Goal: Task Accomplishment & Management: Manage account settings

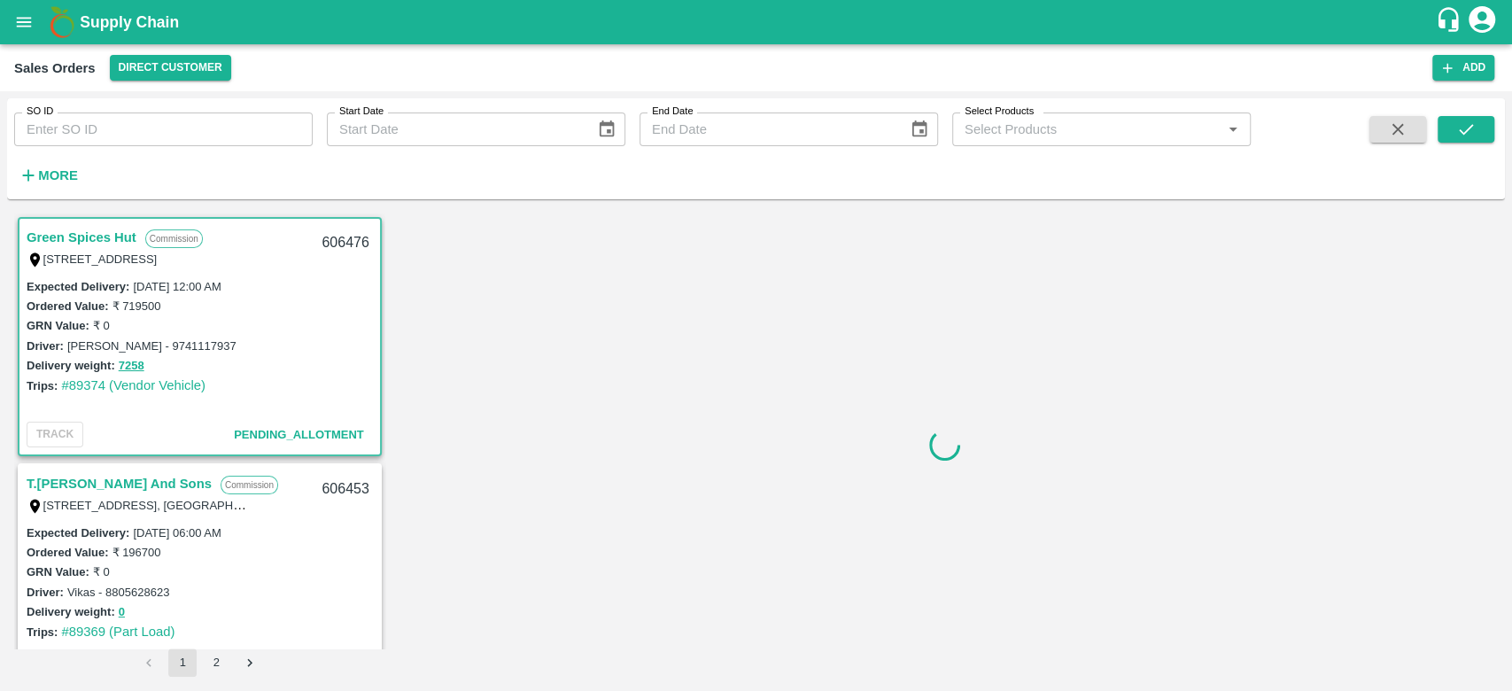
click at [43, 175] on strong "More" at bounding box center [58, 175] width 40 height 14
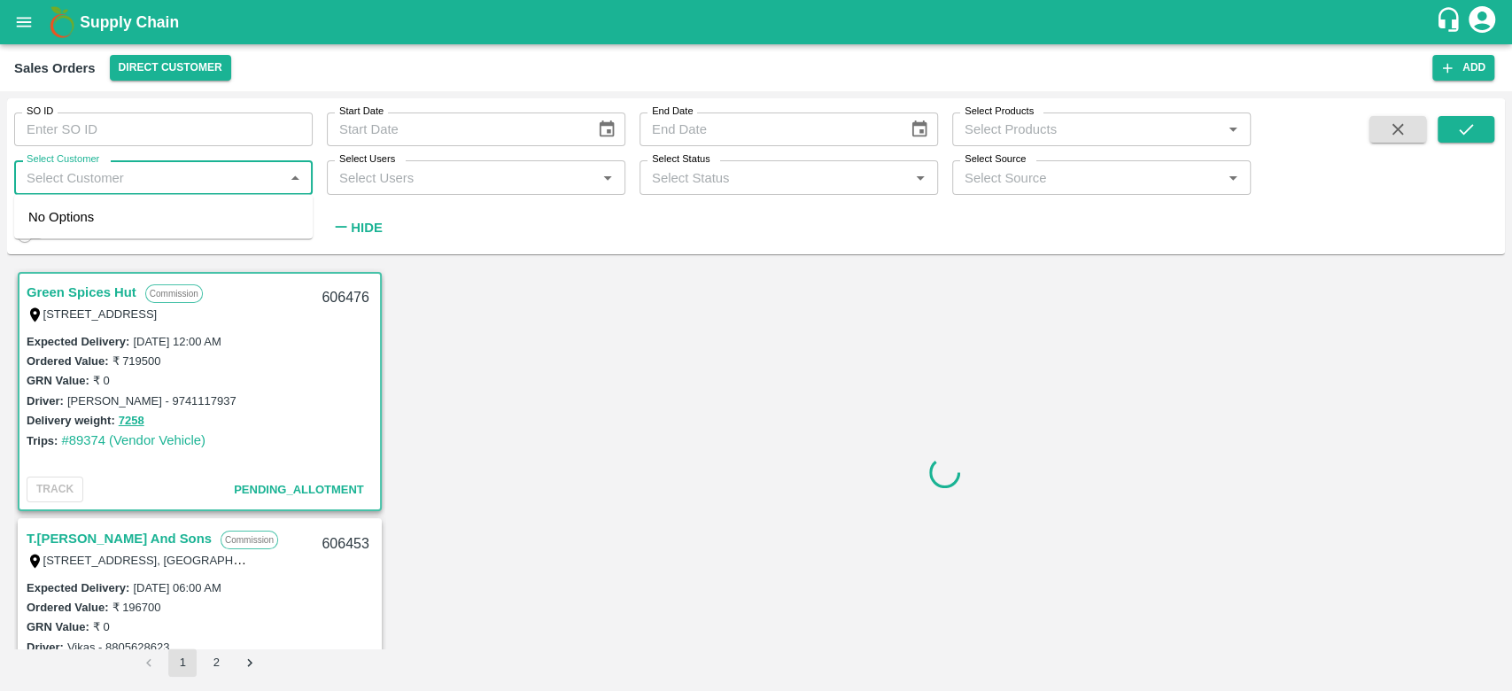
click at [43, 175] on input "Select Customer" at bounding box center [148, 177] width 259 height 23
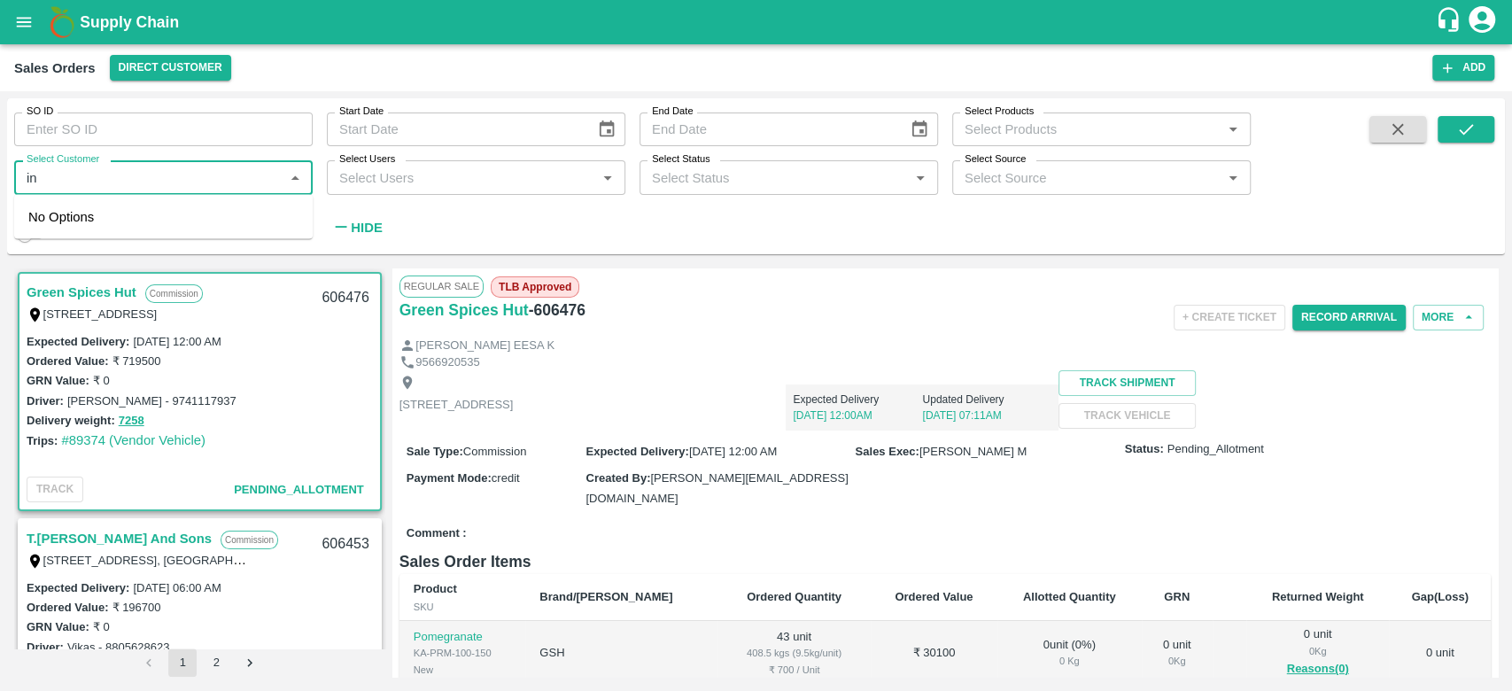
type input "i"
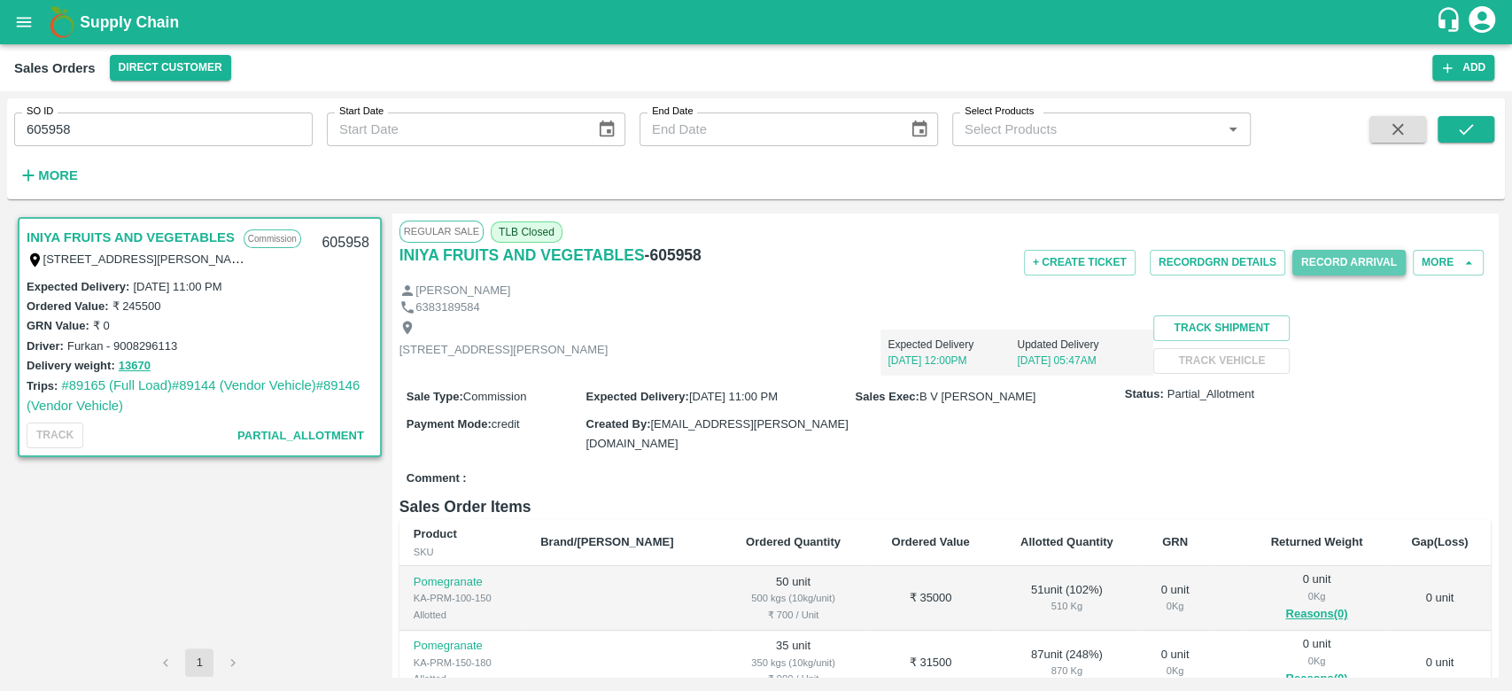
click at [1334, 274] on button "Record Arrival" at bounding box center [1348, 263] width 113 height 26
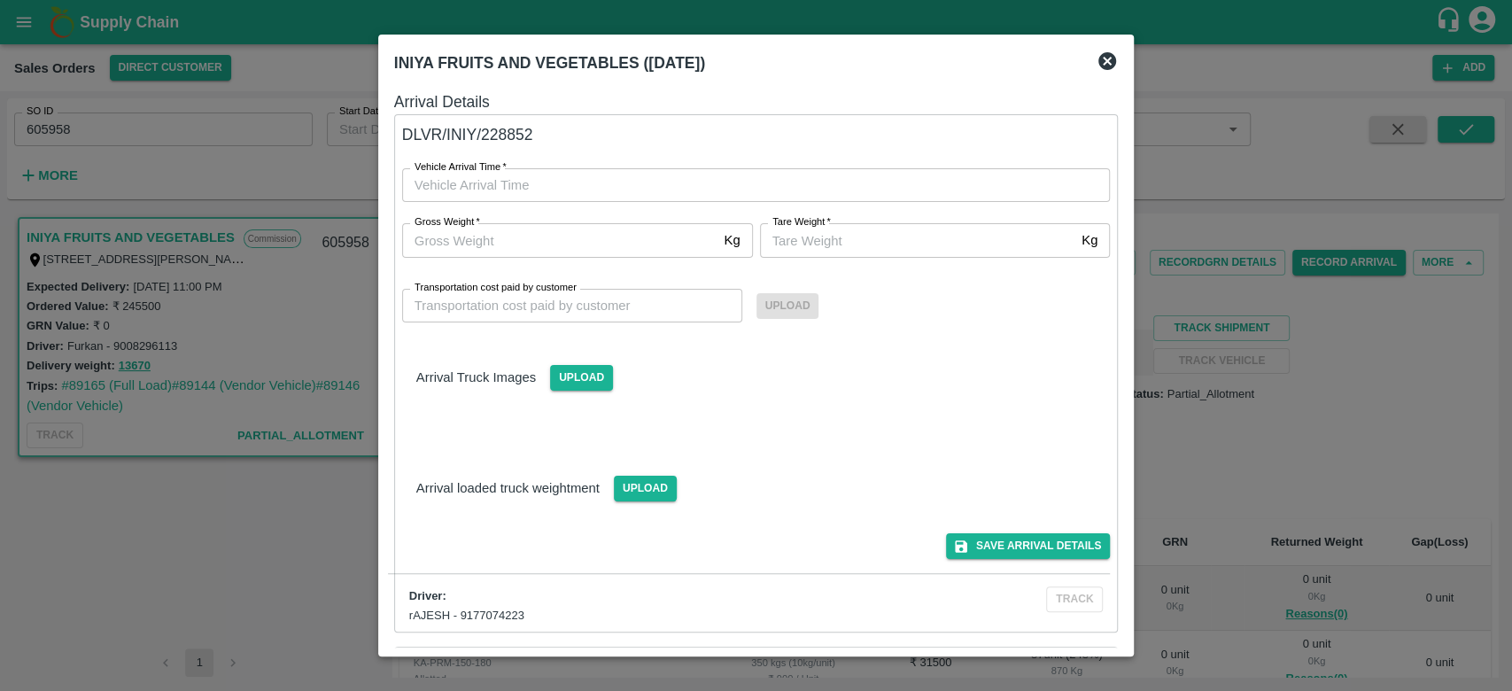
type input "DD/MM/YYYY hh:mm aa"
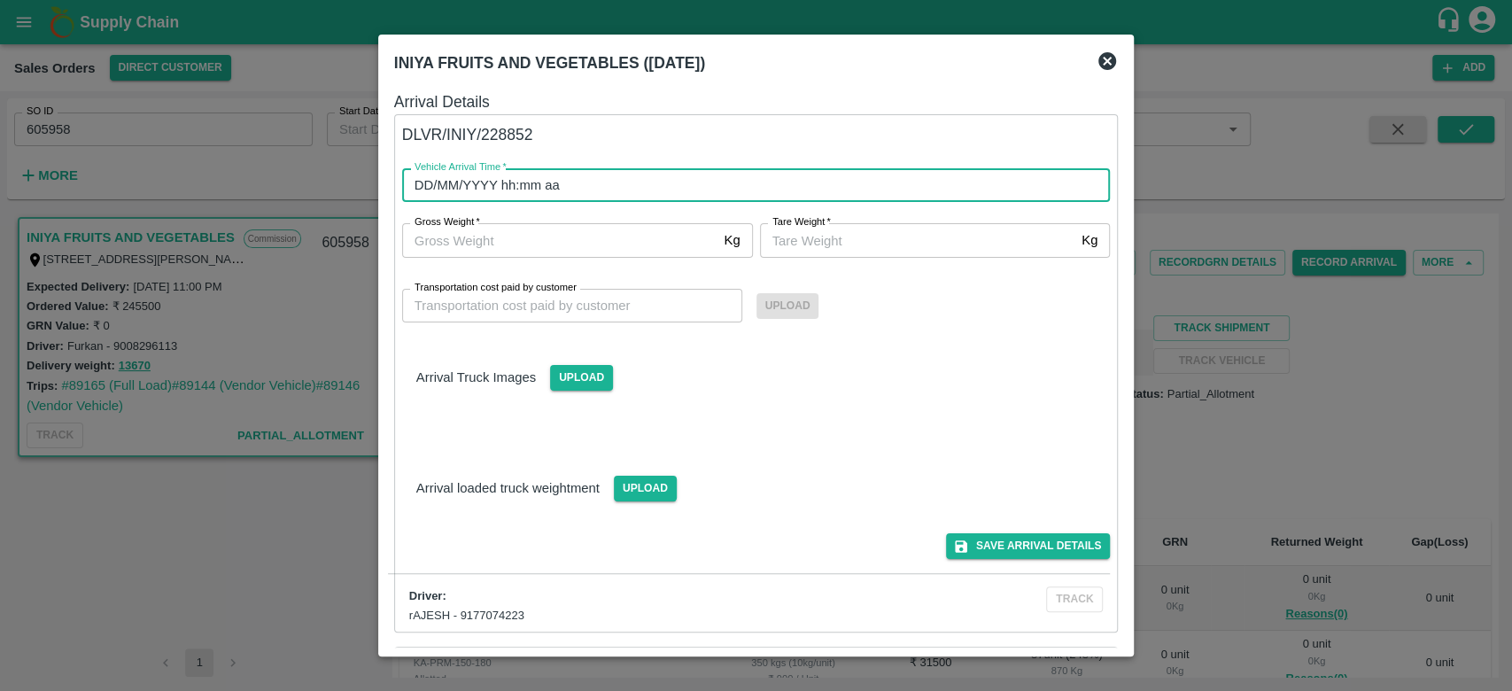
click at [632, 181] on input "DD/MM/YYYY hh:mm aa" at bounding box center [750, 185] width 696 height 34
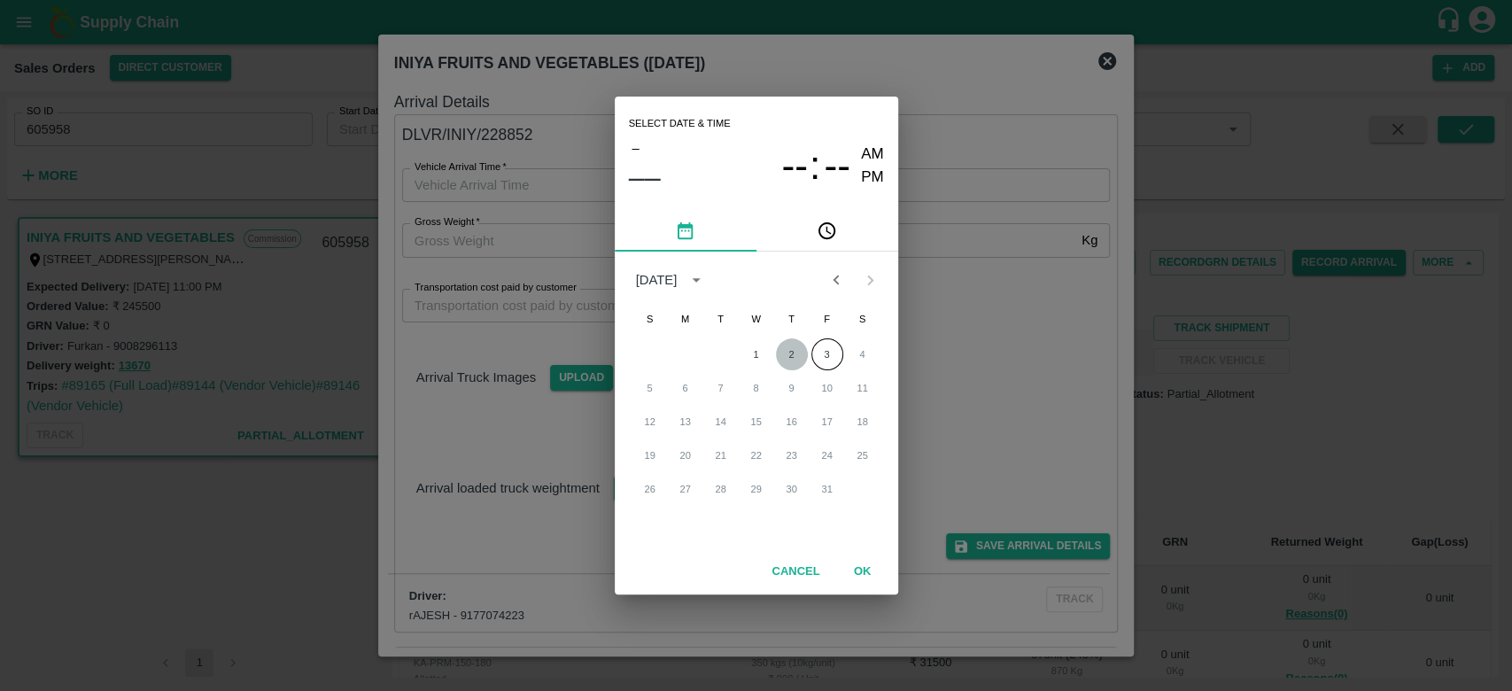
click at [782, 361] on button "2" at bounding box center [792, 354] width 32 height 32
type input "[DATE] 12:00 AM"
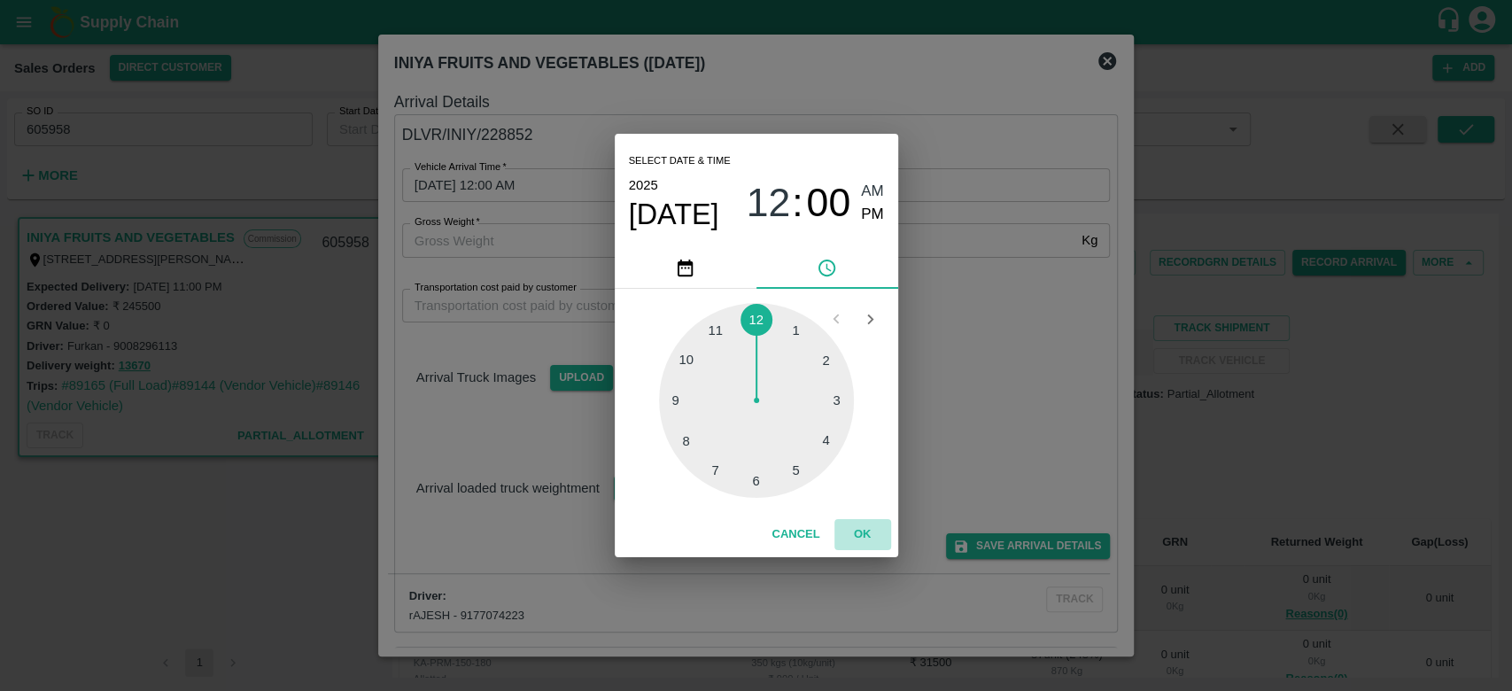
click at [857, 525] on button "OK" at bounding box center [862, 534] width 57 height 31
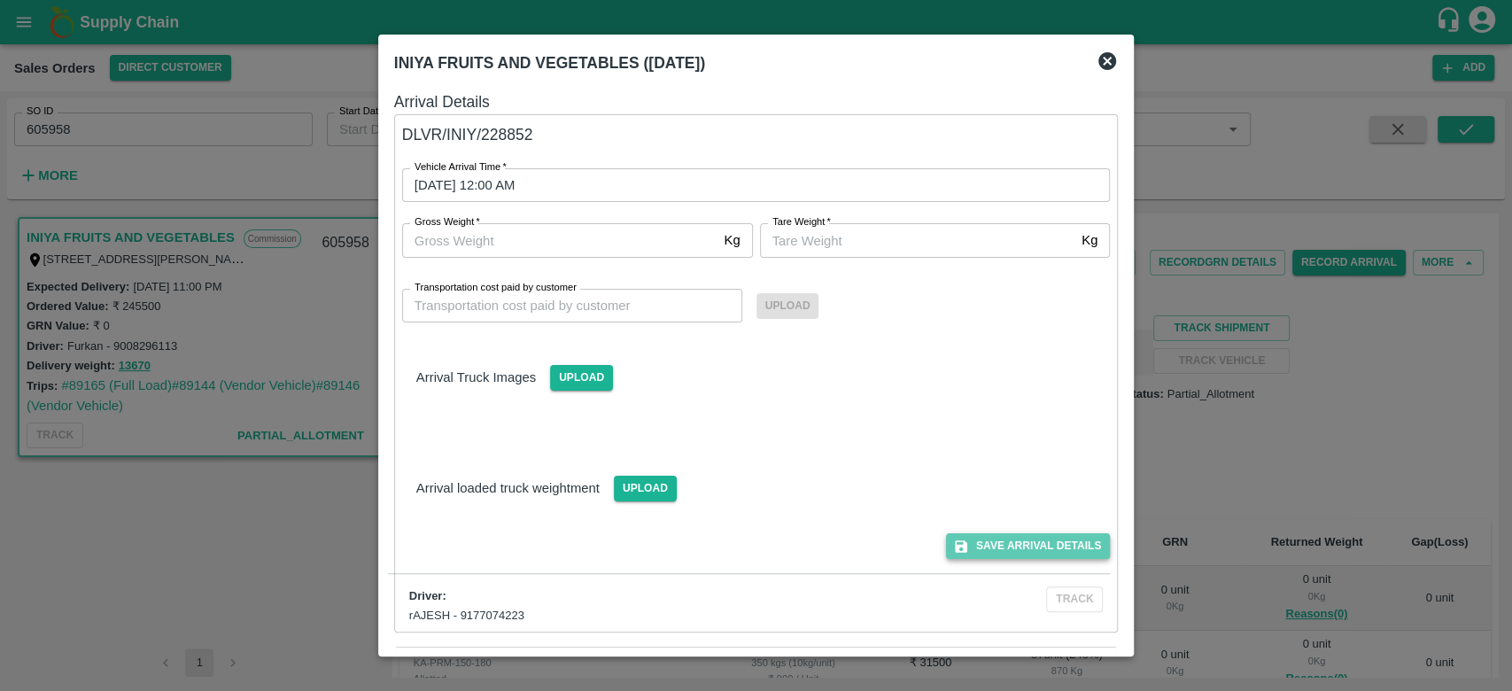
click at [1027, 555] on button "Save Arrival Details" at bounding box center [1028, 546] width 164 height 26
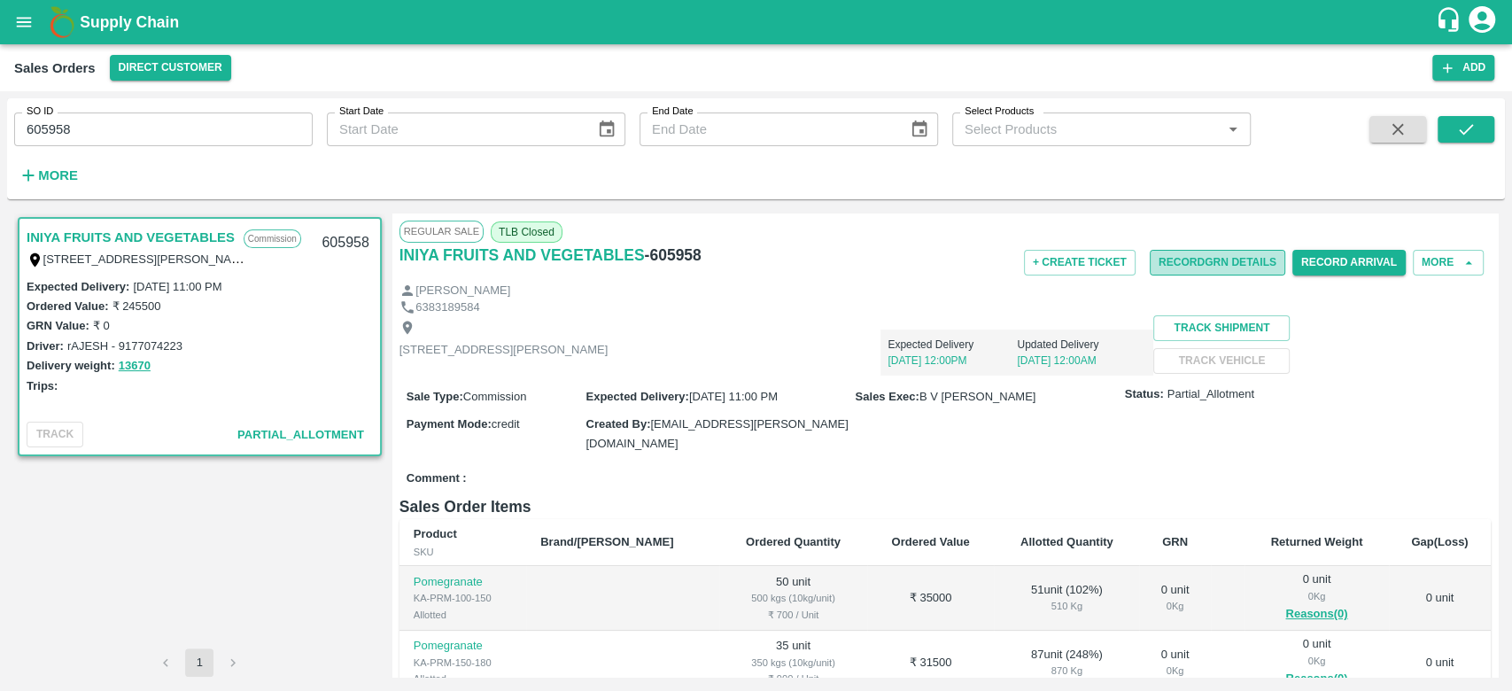
click at [1181, 261] on button "Record GRN Details" at bounding box center [1218, 263] width 136 height 26
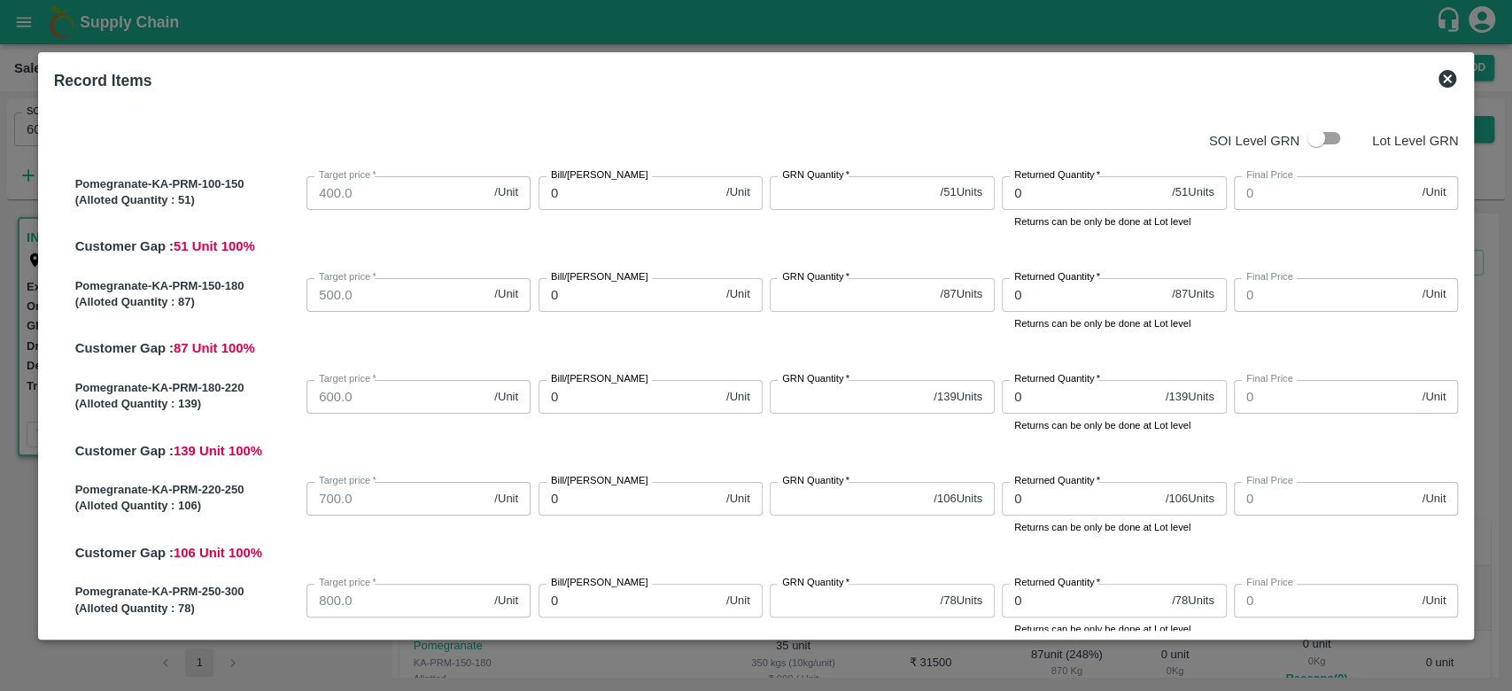
click at [1450, 82] on icon at bounding box center [1448, 79] width 18 height 18
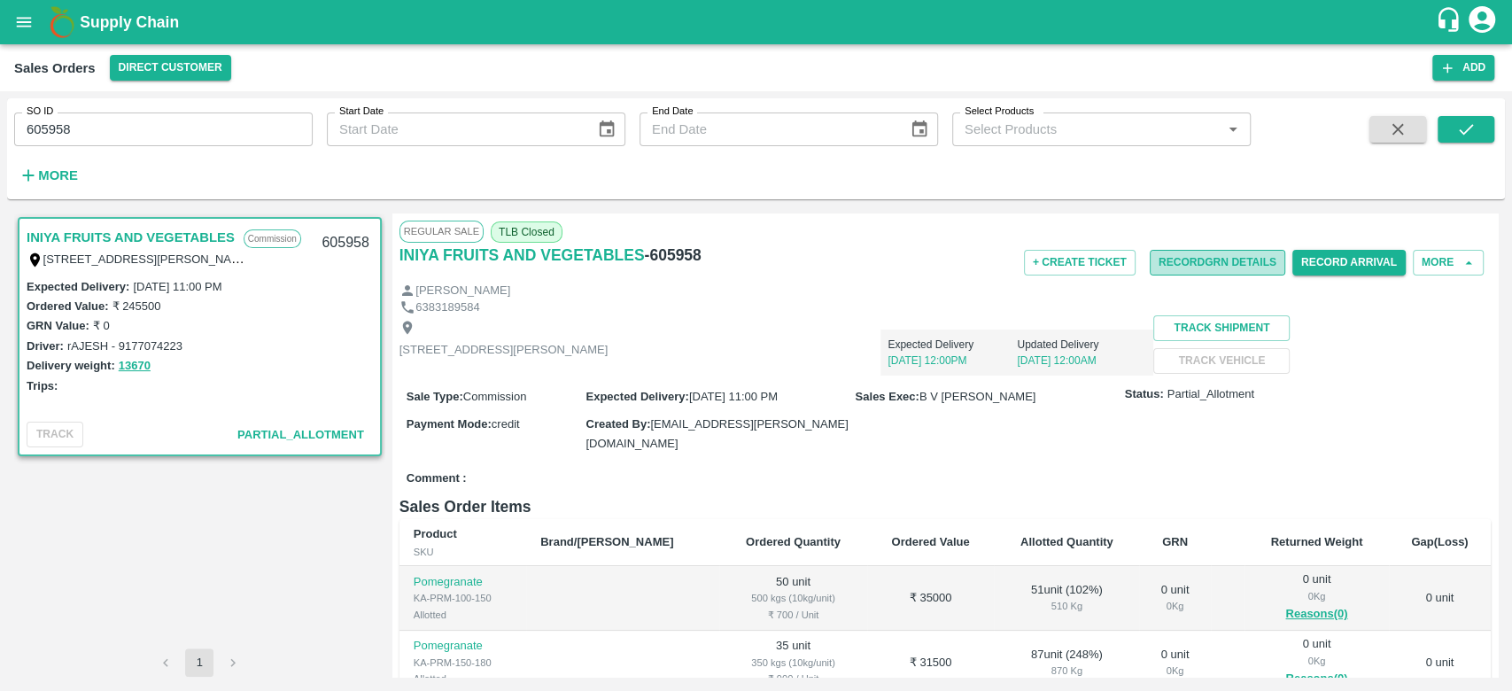
click at [1183, 252] on button "Record GRN Details" at bounding box center [1218, 263] width 136 height 26
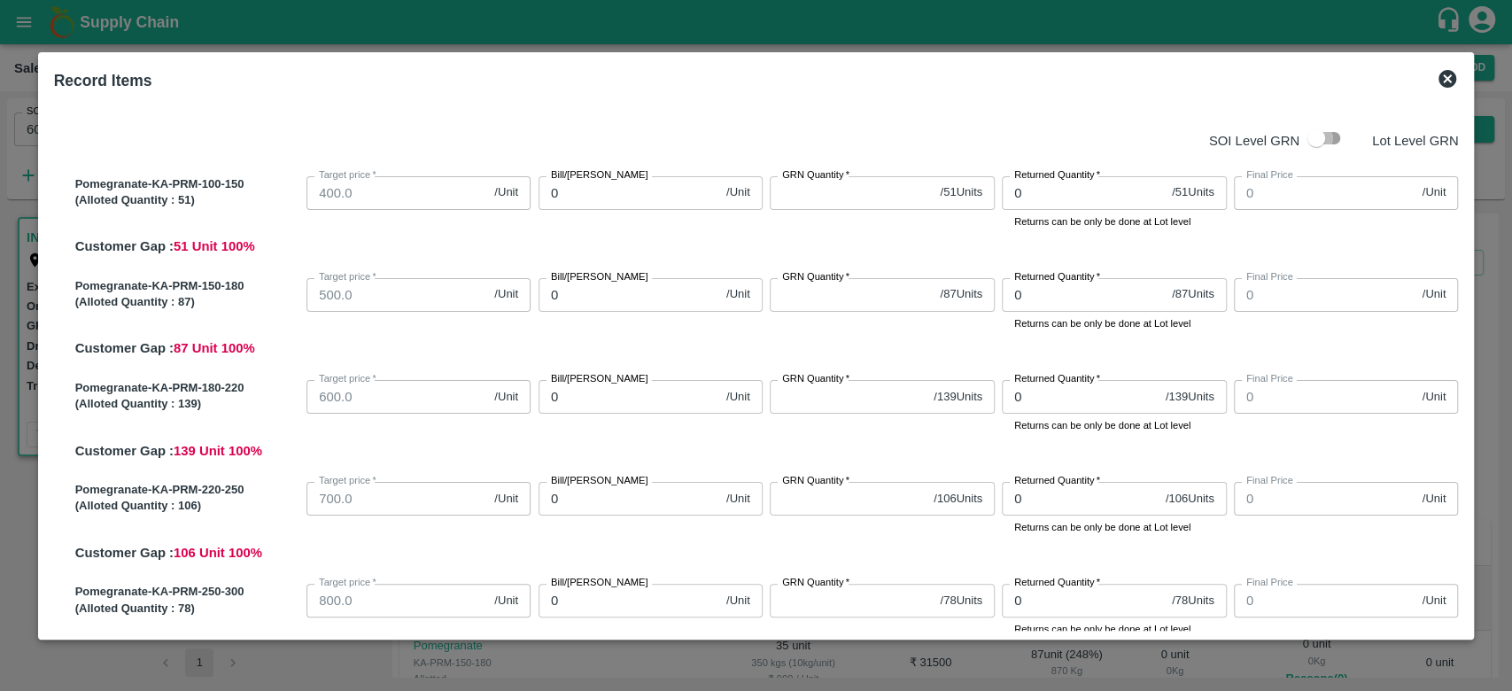
click at [1311, 143] on input "checkbox" at bounding box center [1316, 138] width 101 height 34
checkbox input "true"
click at [1324, 135] on input "checkbox" at bounding box center [1316, 138] width 101 height 34
checkbox input "true"
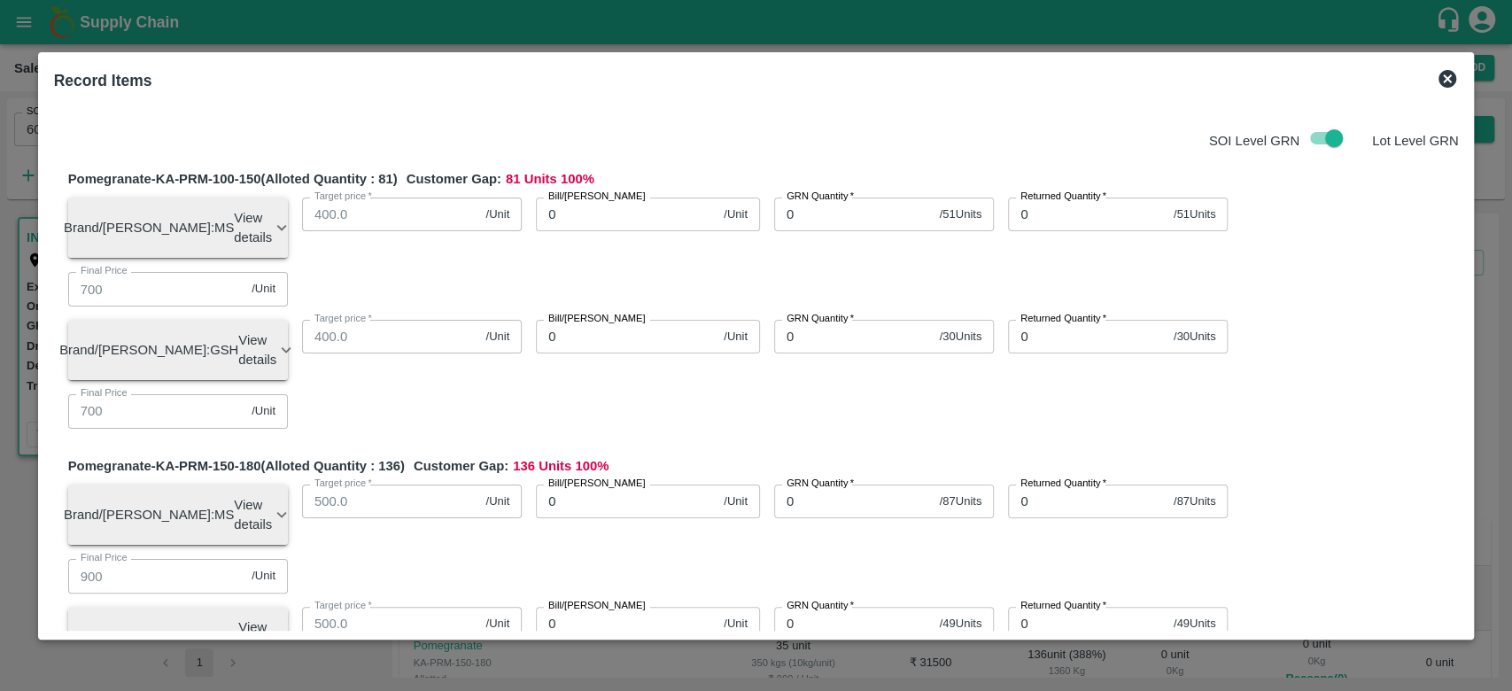
click at [1444, 74] on icon at bounding box center [1448, 79] width 18 height 18
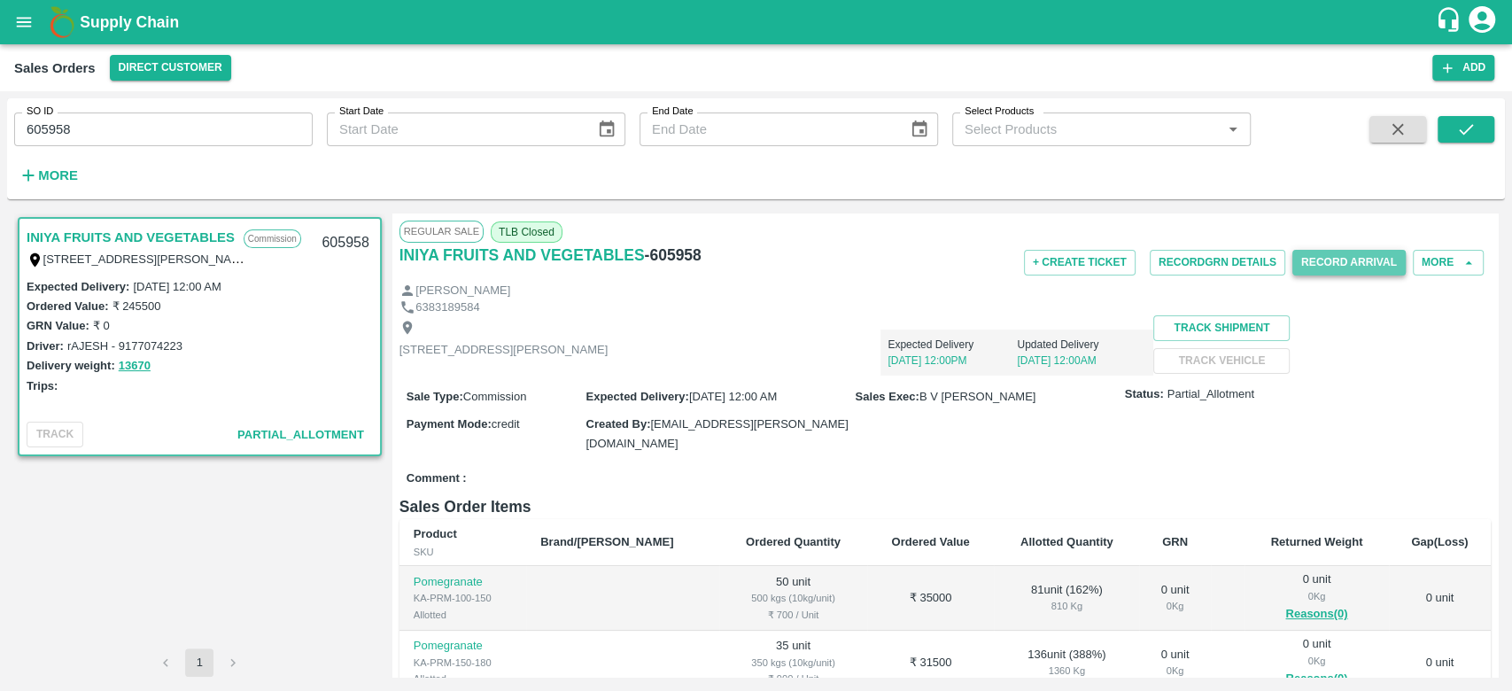
click at [1322, 267] on button "Record Arrival" at bounding box center [1348, 263] width 113 height 26
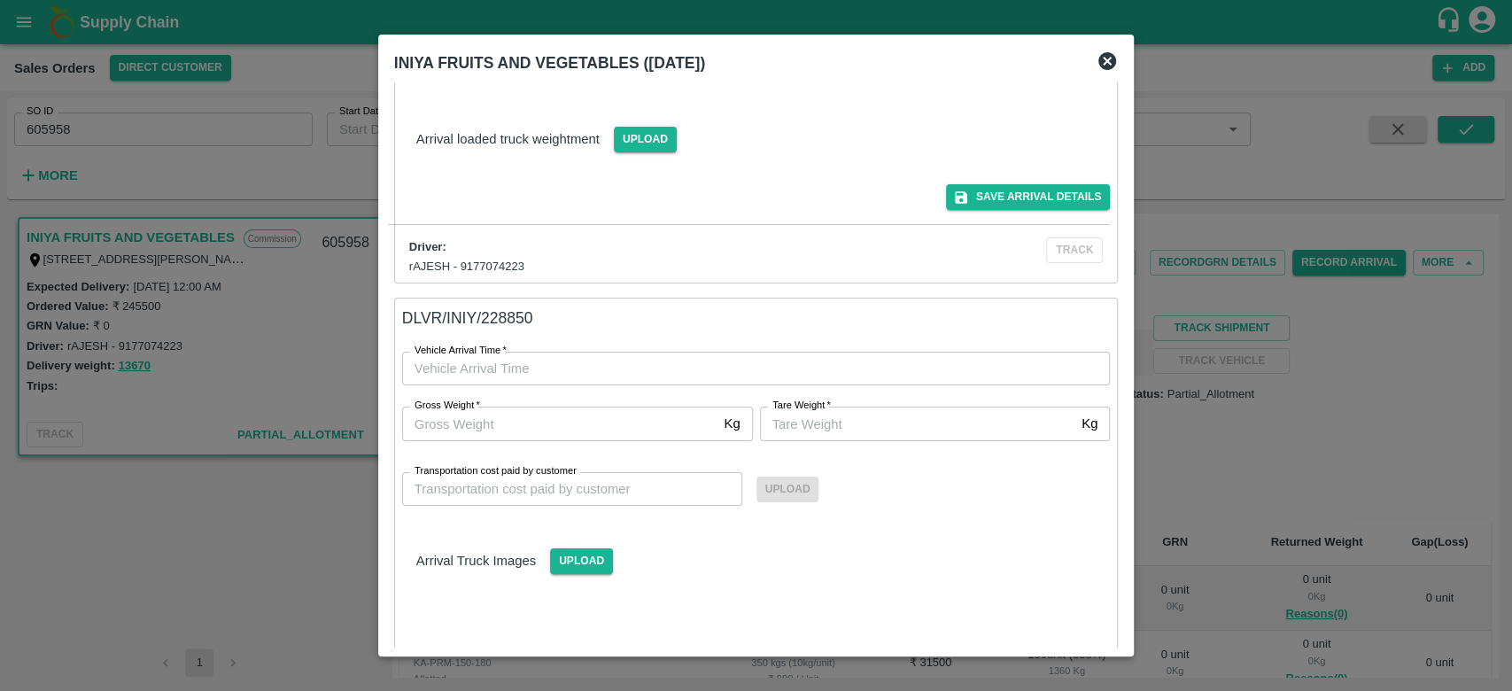
scroll to position [397, 0]
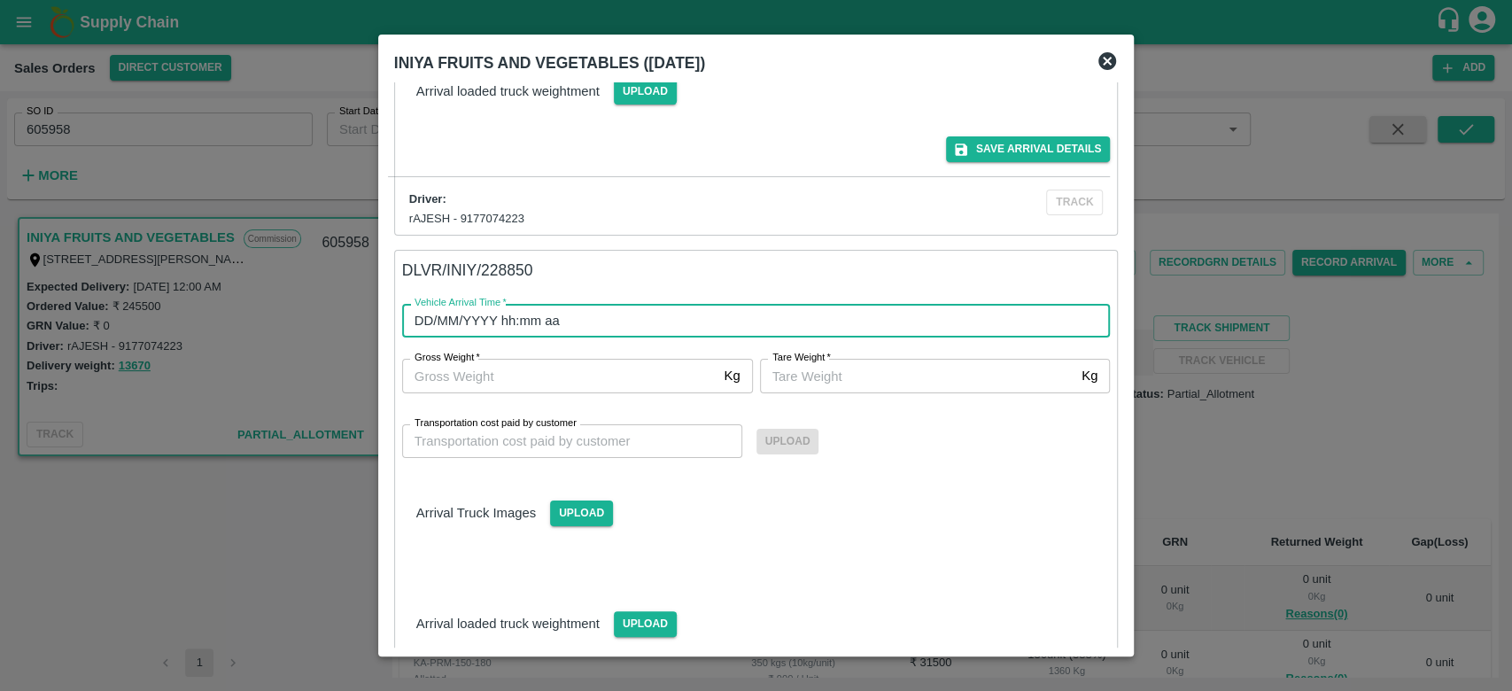
type input "DD/MM/YYYY hh:mm aa"
click at [780, 322] on input "DD/MM/YYYY hh:mm aa" at bounding box center [750, 321] width 696 height 34
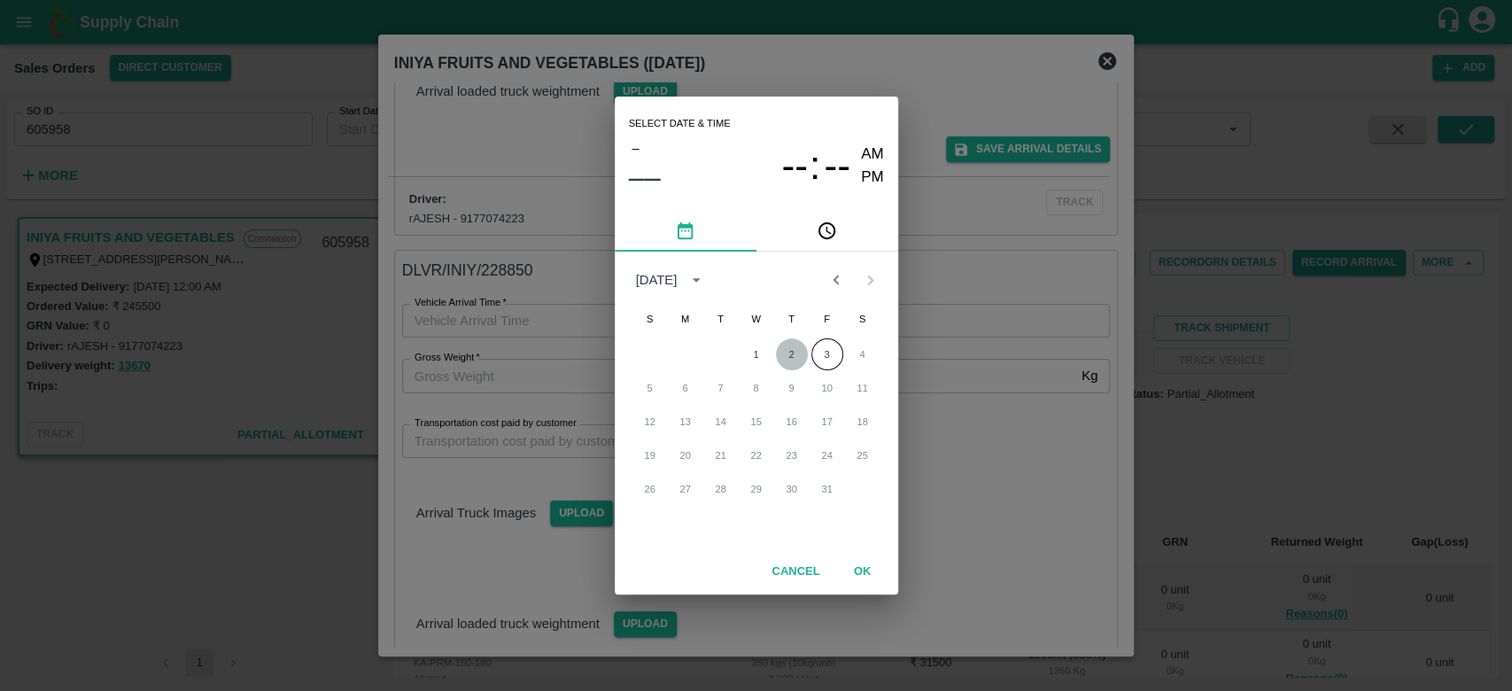
click at [785, 348] on button "2" at bounding box center [792, 354] width 32 height 32
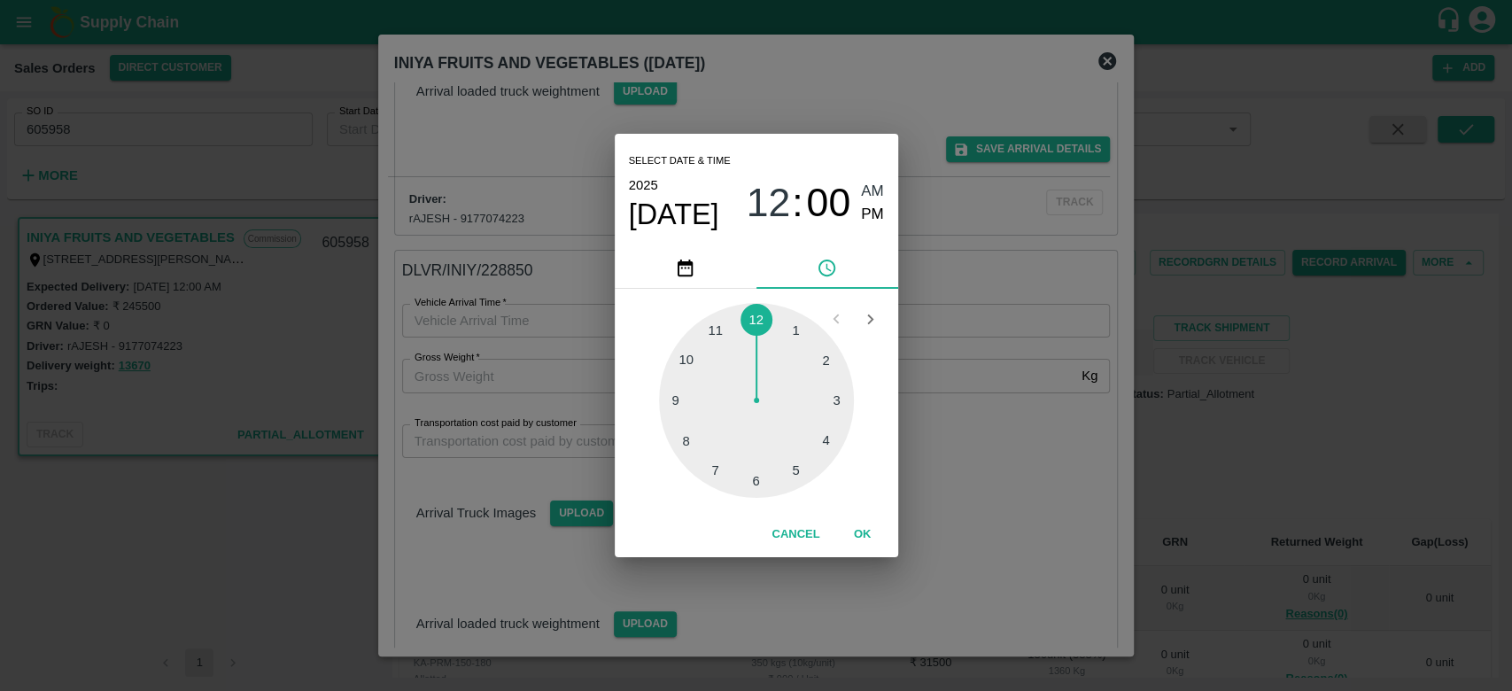
type input "02/10/2025 12:00 AM"
click at [852, 528] on button "OK" at bounding box center [862, 534] width 57 height 31
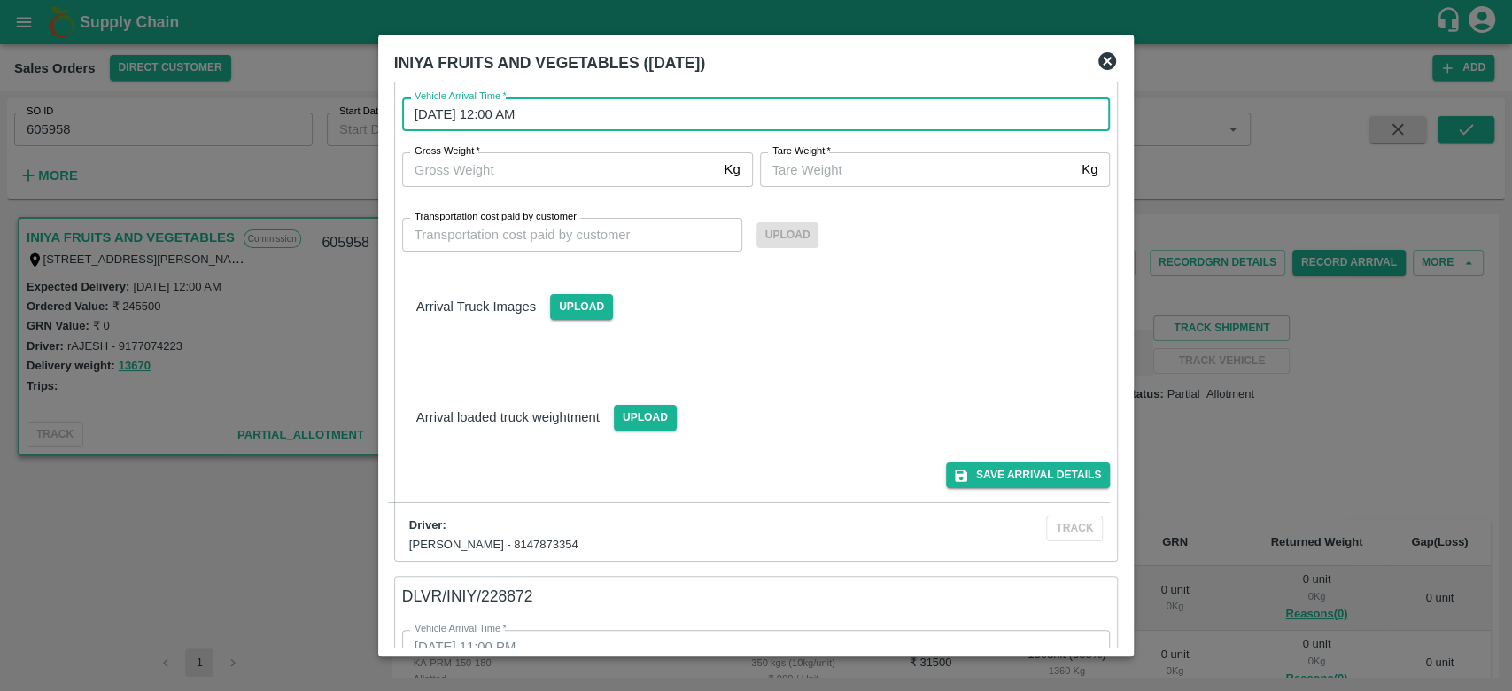
scroll to position [607, 0]
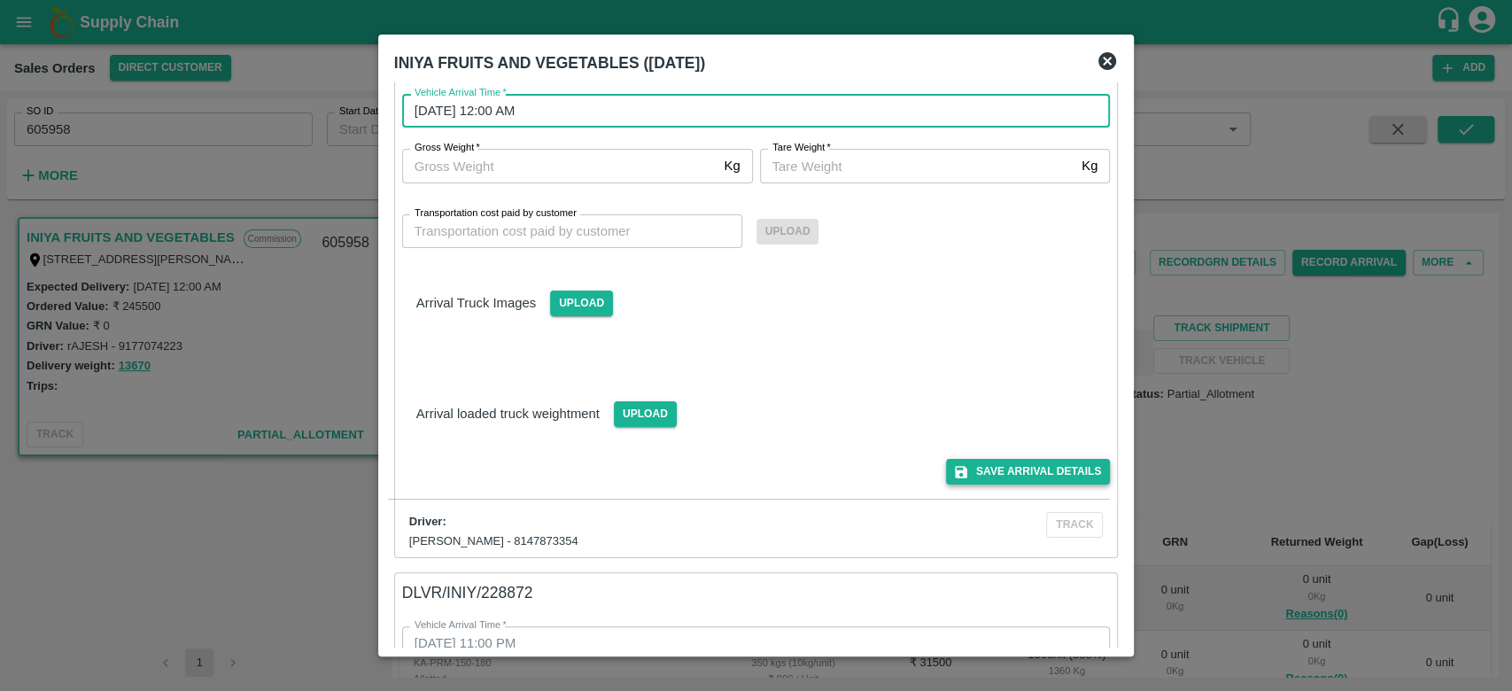
click at [971, 459] on button "Save Arrival Details" at bounding box center [1028, 472] width 164 height 26
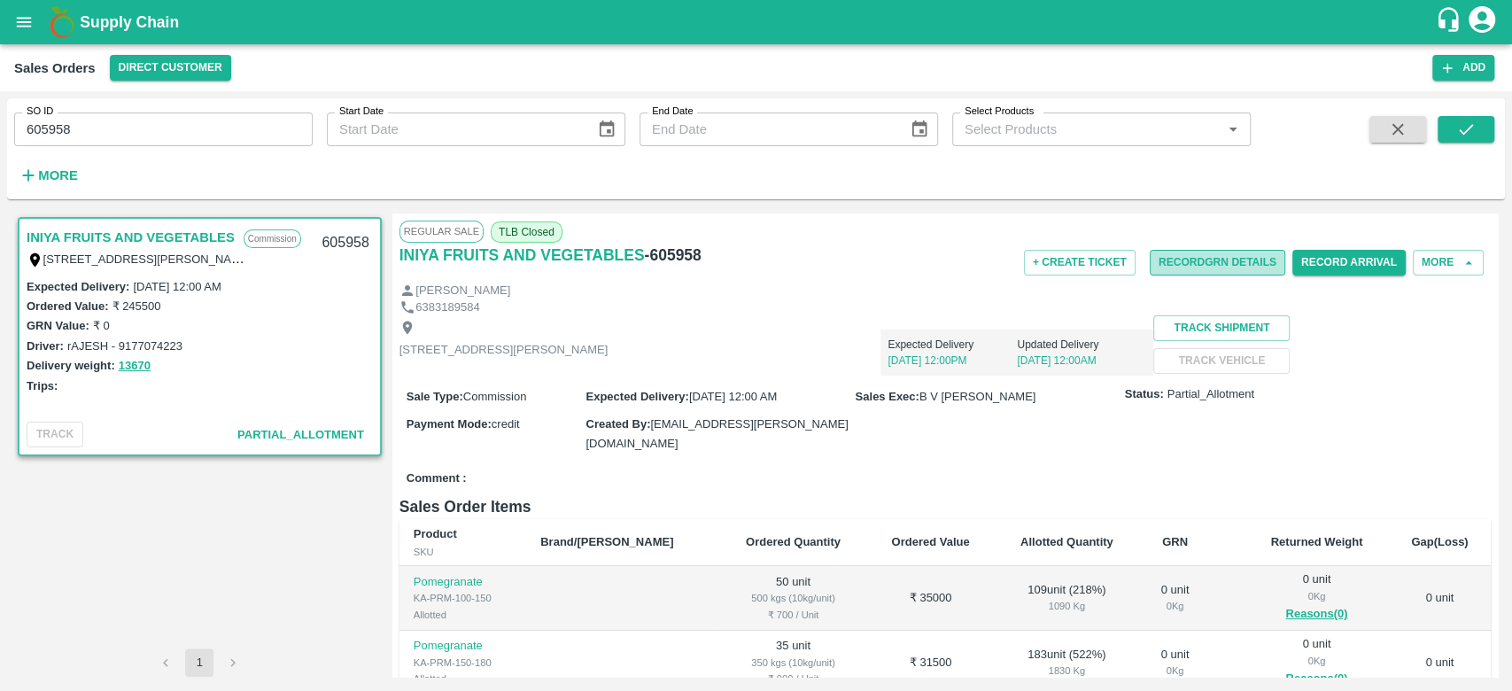
click at [1235, 259] on button "Record GRN Details" at bounding box center [1218, 263] width 136 height 26
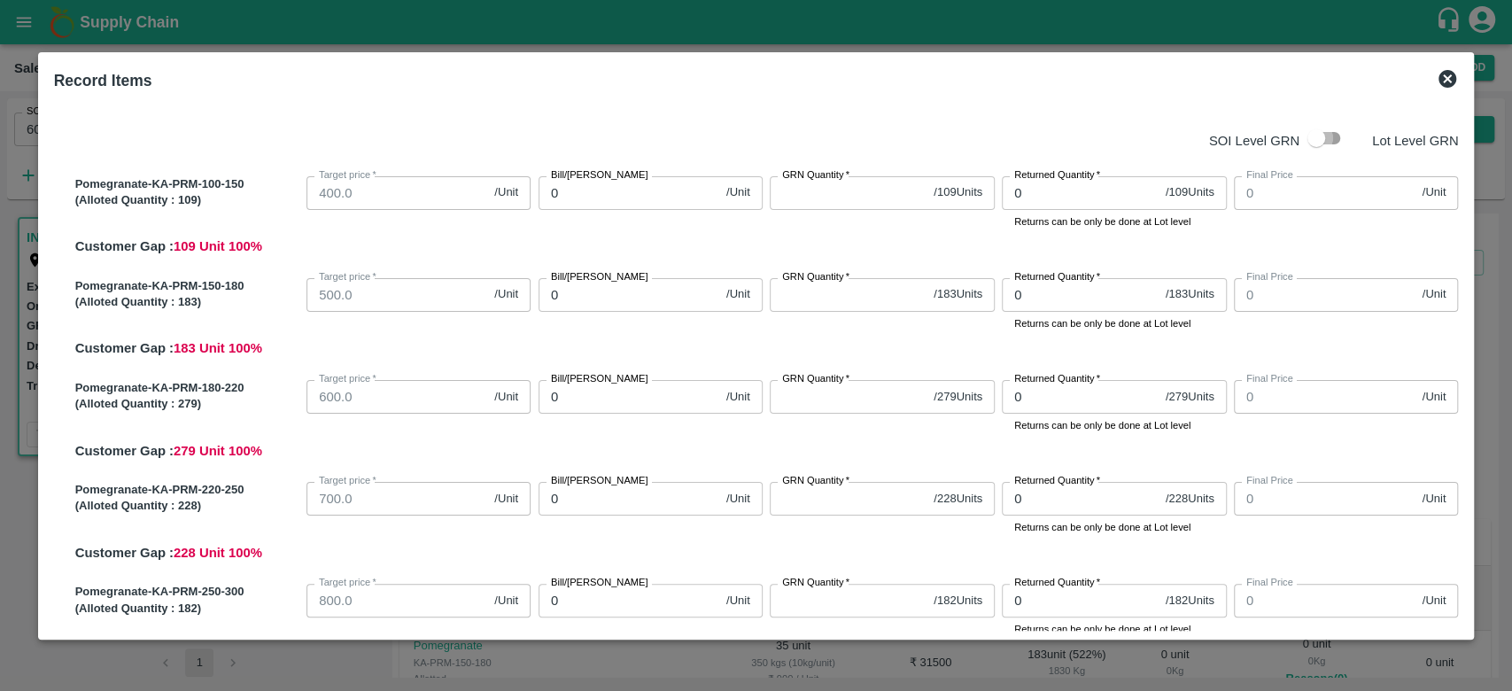
click at [1324, 130] on input "checkbox" at bounding box center [1316, 138] width 101 height 34
checkbox input "true"
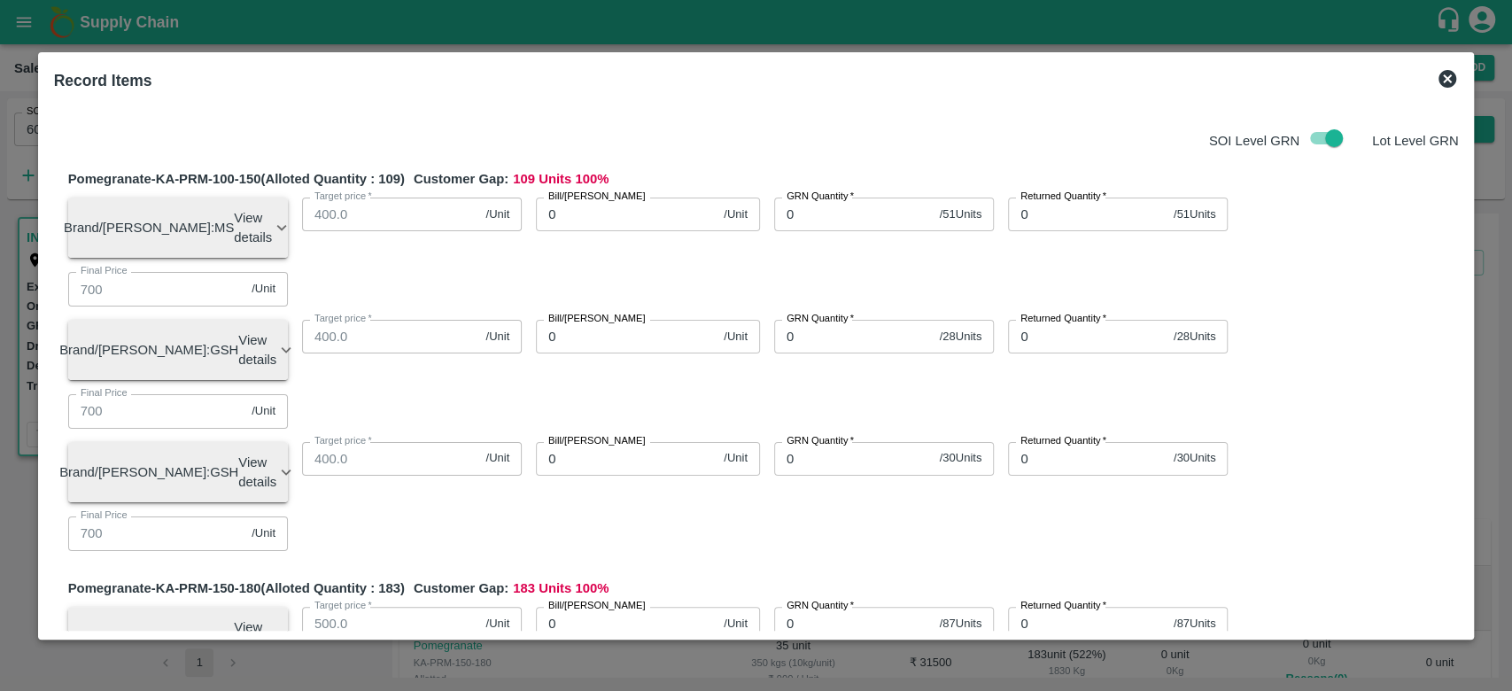
click at [794, 110] on div "SOI Level GRN Lot Level GRN Pomegranate-KA-PRM-100-150 (Alloted Quantity : 109 …" at bounding box center [756, 365] width 1419 height 531
click at [783, 224] on input "0" at bounding box center [853, 215] width 159 height 34
type input "51"
type input "0"
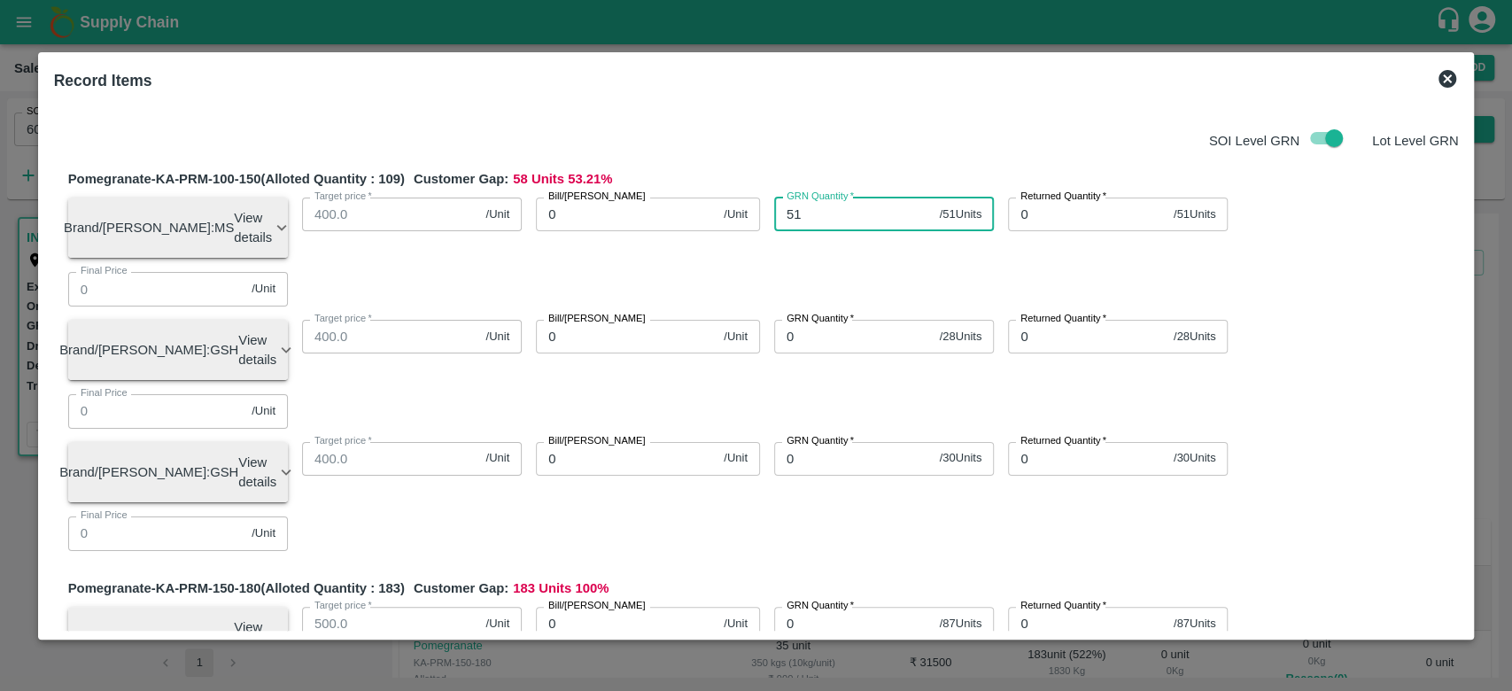
type input "0"
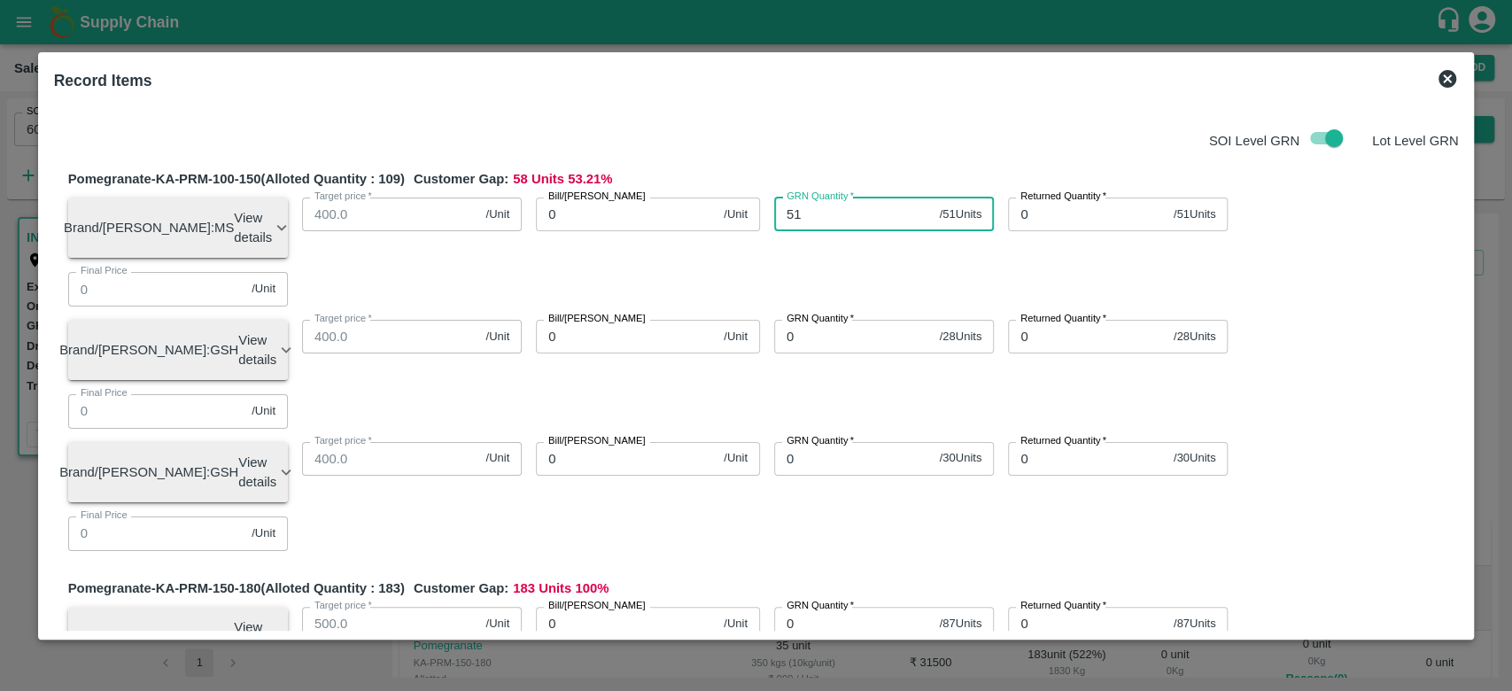
type input "0"
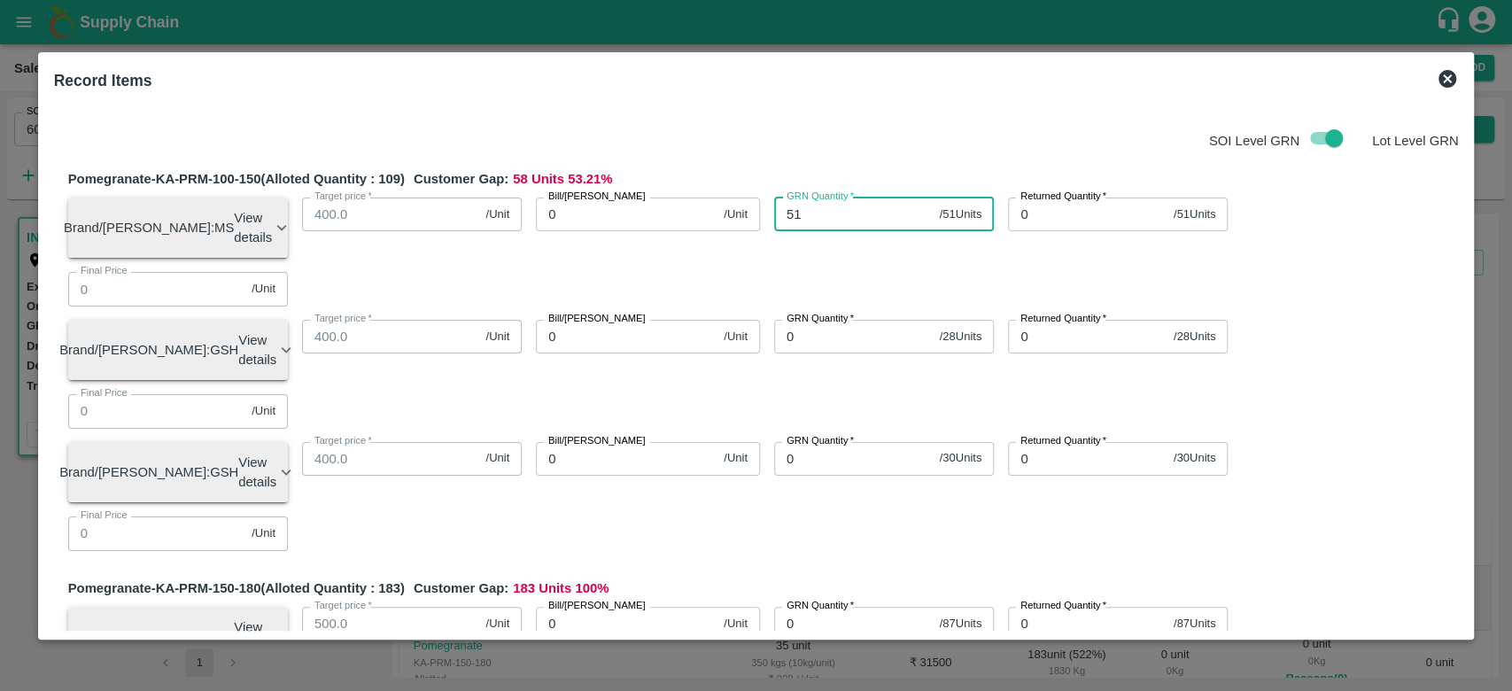
type input "0"
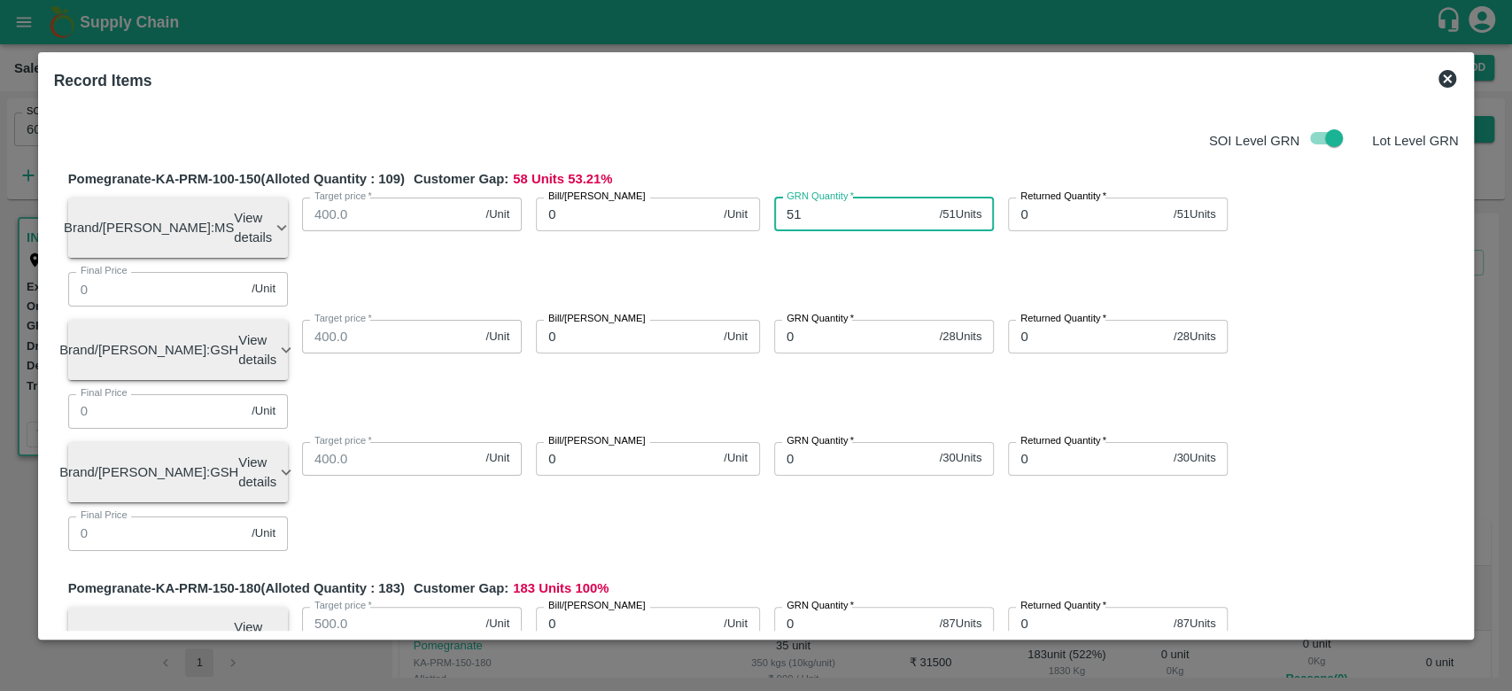
type input "0"
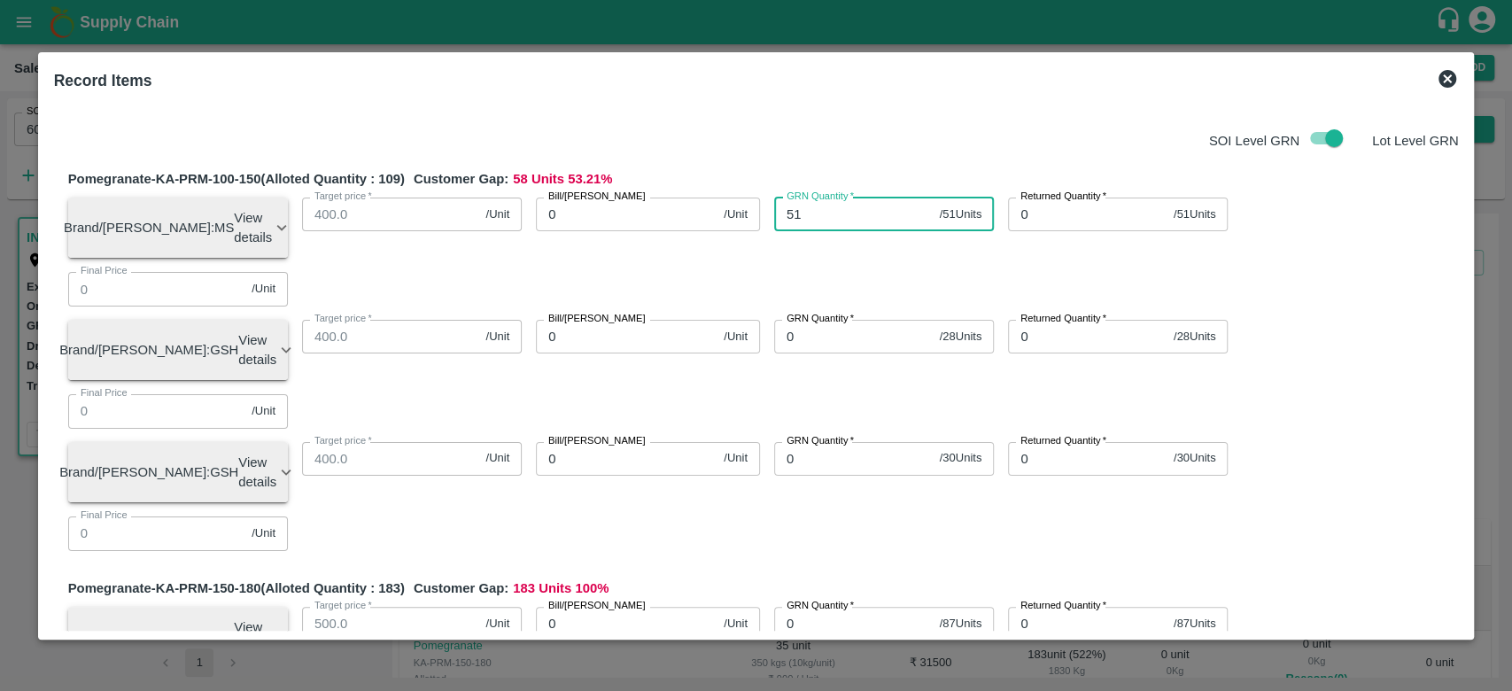
type input "0"
type input "51"
click at [645, 209] on input "0" at bounding box center [626, 215] width 181 height 34
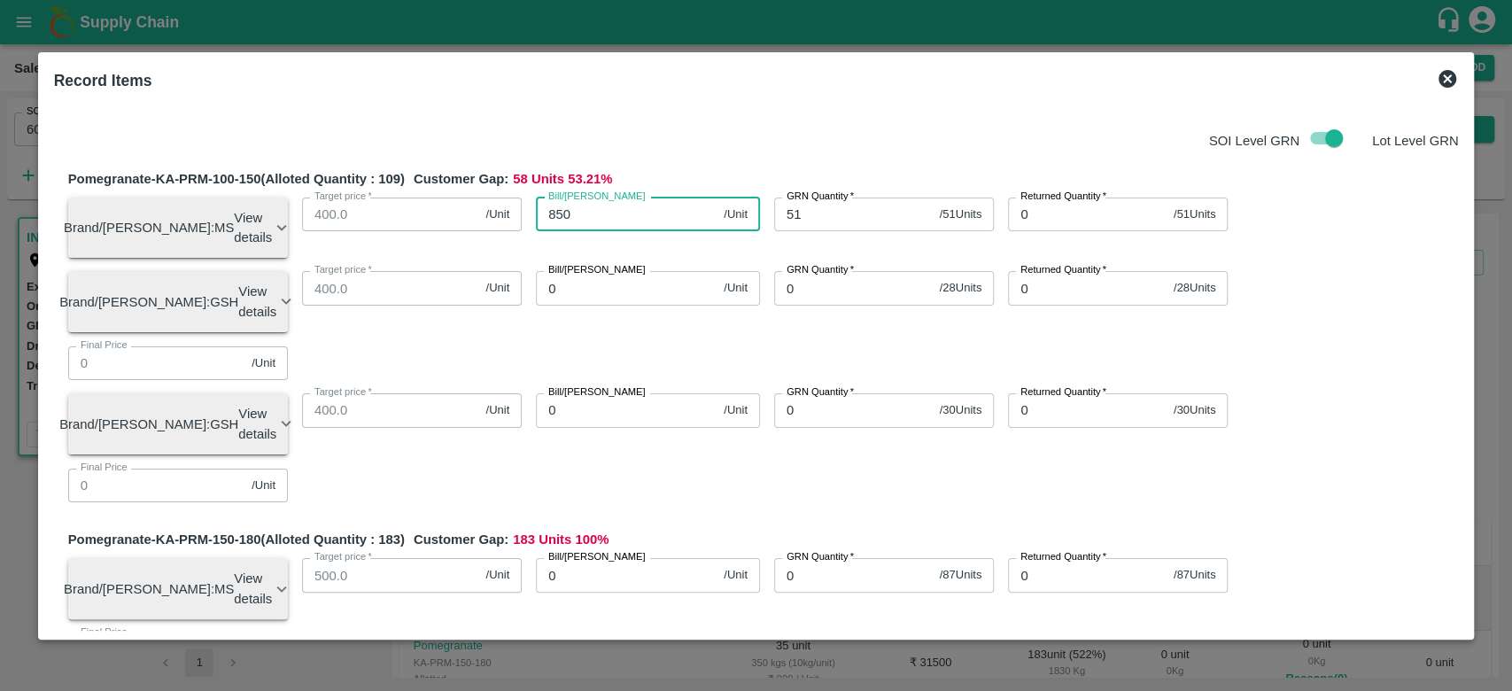
type input "850"
click at [695, 250] on div "Bill/Patti price 850 /Unit Bill/Patti price" at bounding box center [641, 220] width 238 height 75
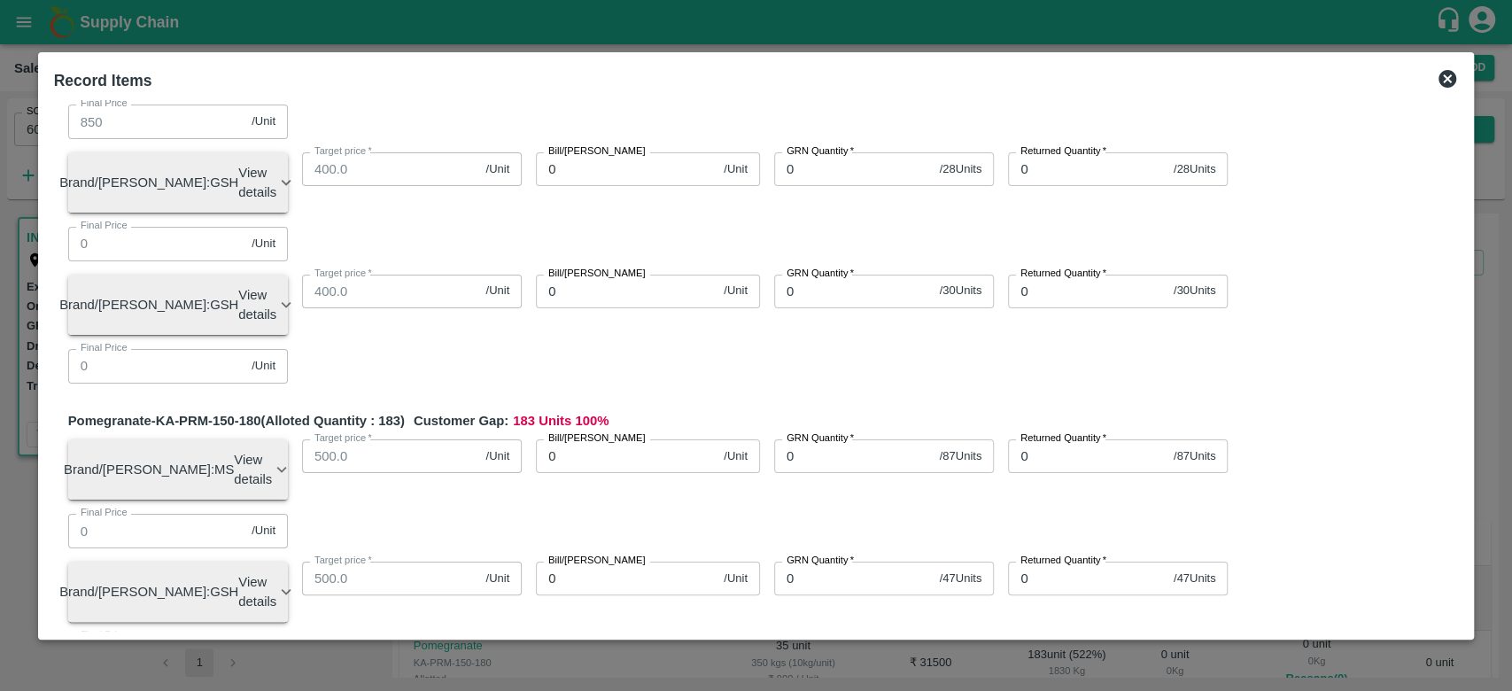
scroll to position [172, 0]
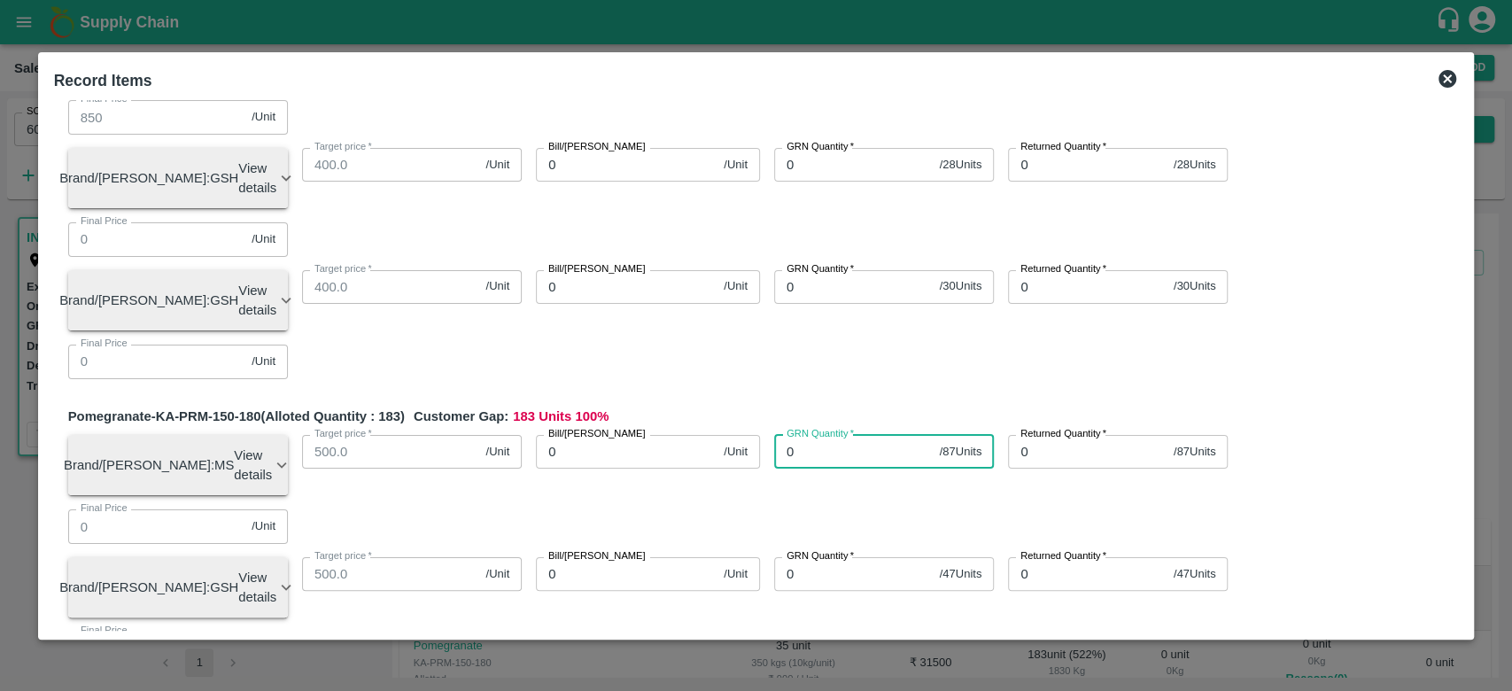
click at [822, 435] on input "0" at bounding box center [853, 452] width 159 height 34
type input "87"
click at [638, 435] on input "0" at bounding box center [626, 452] width 181 height 34
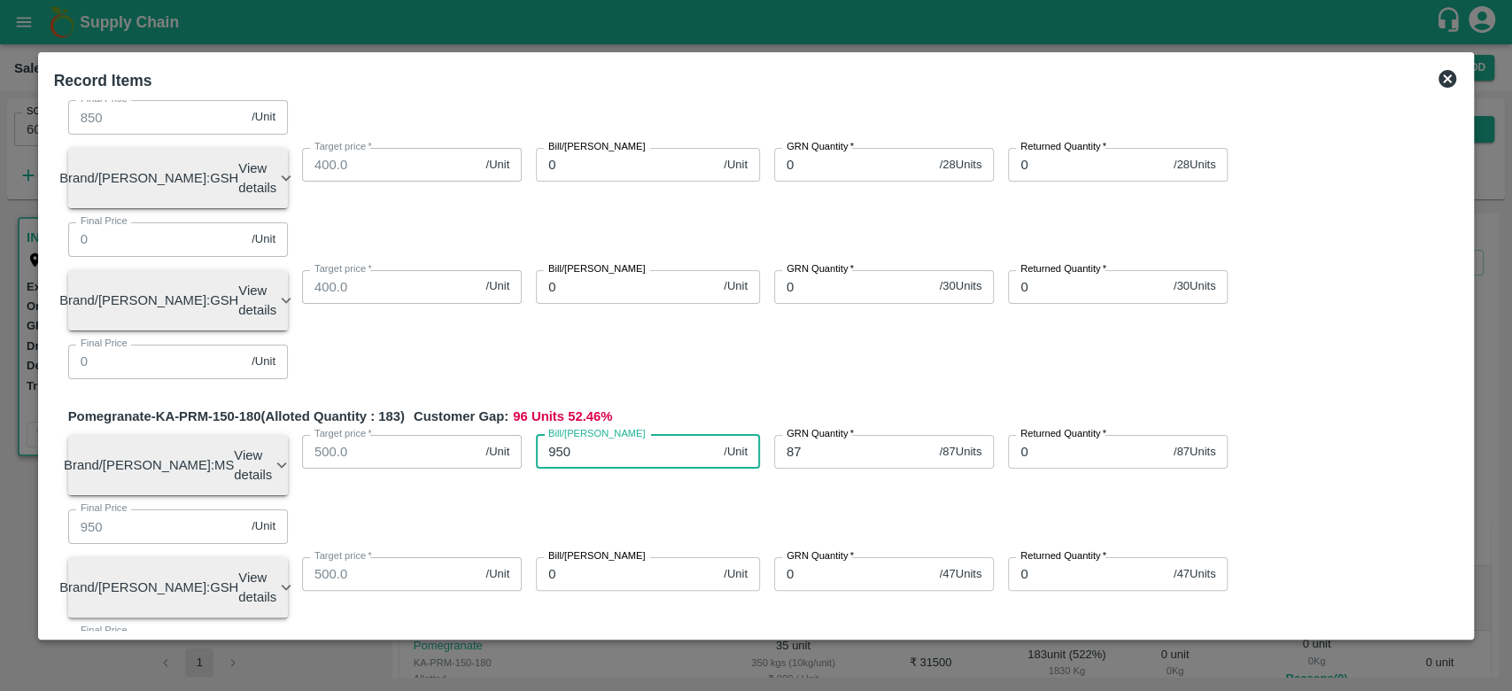
type input "950"
click at [712, 407] on div "Pomegranate-KA-PRM-150-180 (Alloted Quantity : 183 ) Customer Gap: 96 Units 52.…" at bounding box center [763, 604] width 1391 height 395
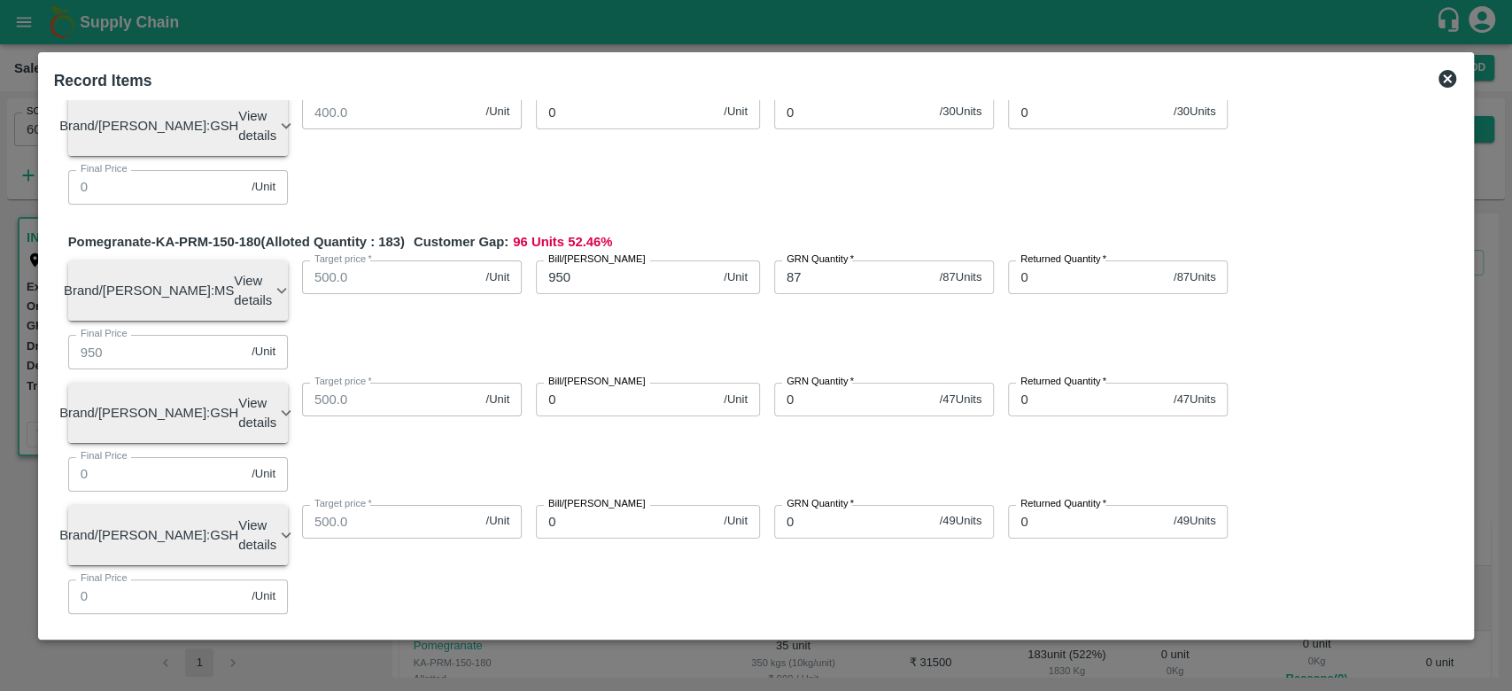
scroll to position [392, 0]
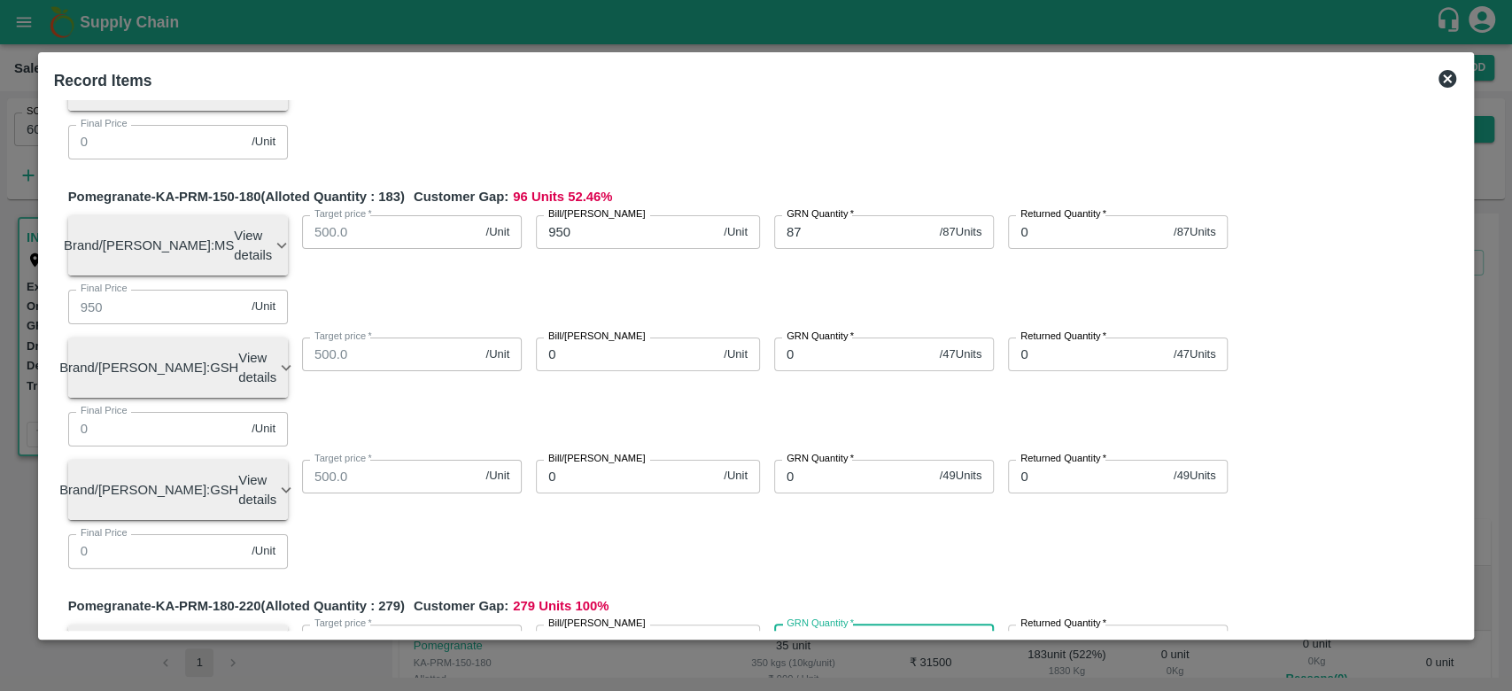
click at [865, 625] on input "0" at bounding box center [849, 642] width 151 height 34
type input "139"
click at [624, 625] on input "0" at bounding box center [626, 642] width 181 height 34
type input "1050"
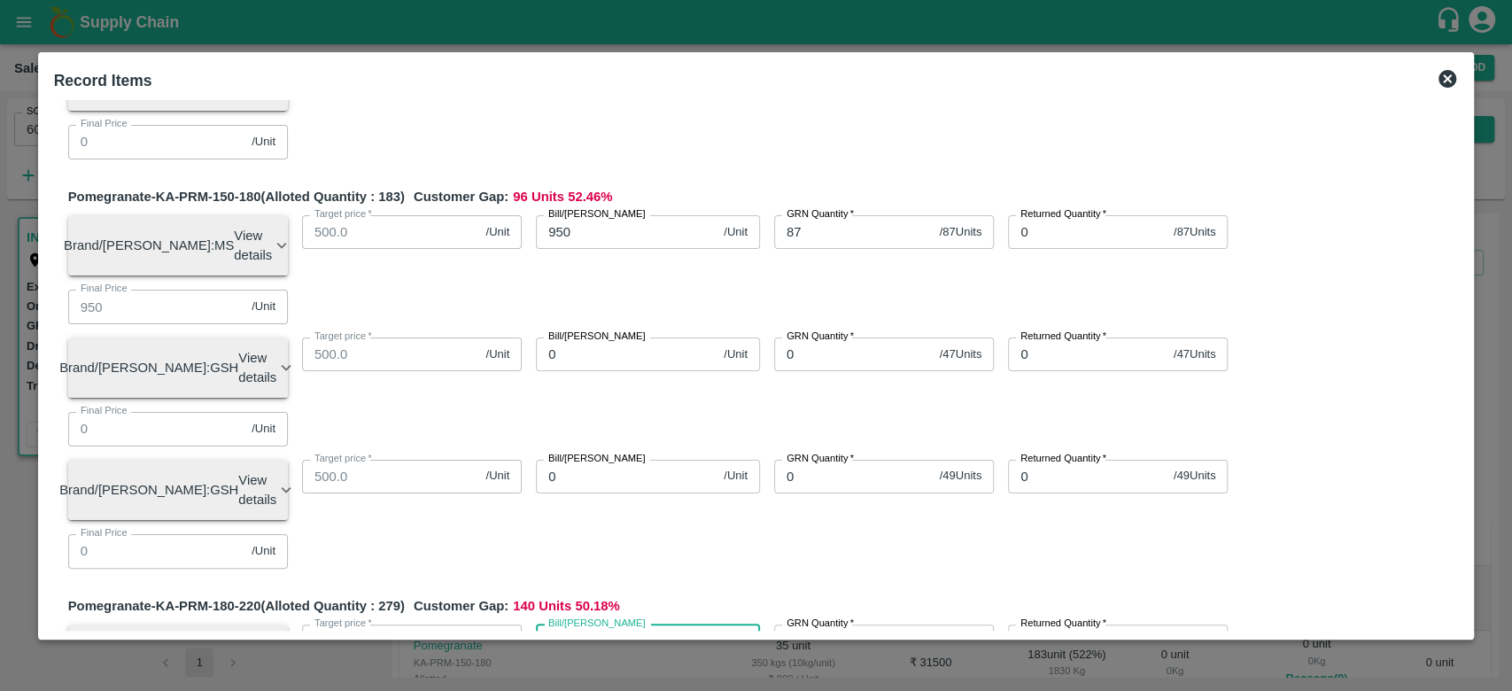
type input "1050"
click at [773, 325] on div "Pomegranate-KA-PRM-150-180 (Alloted Quantity : 183 ) Customer Gap: 96 Units 52.…" at bounding box center [763, 384] width 1391 height 395
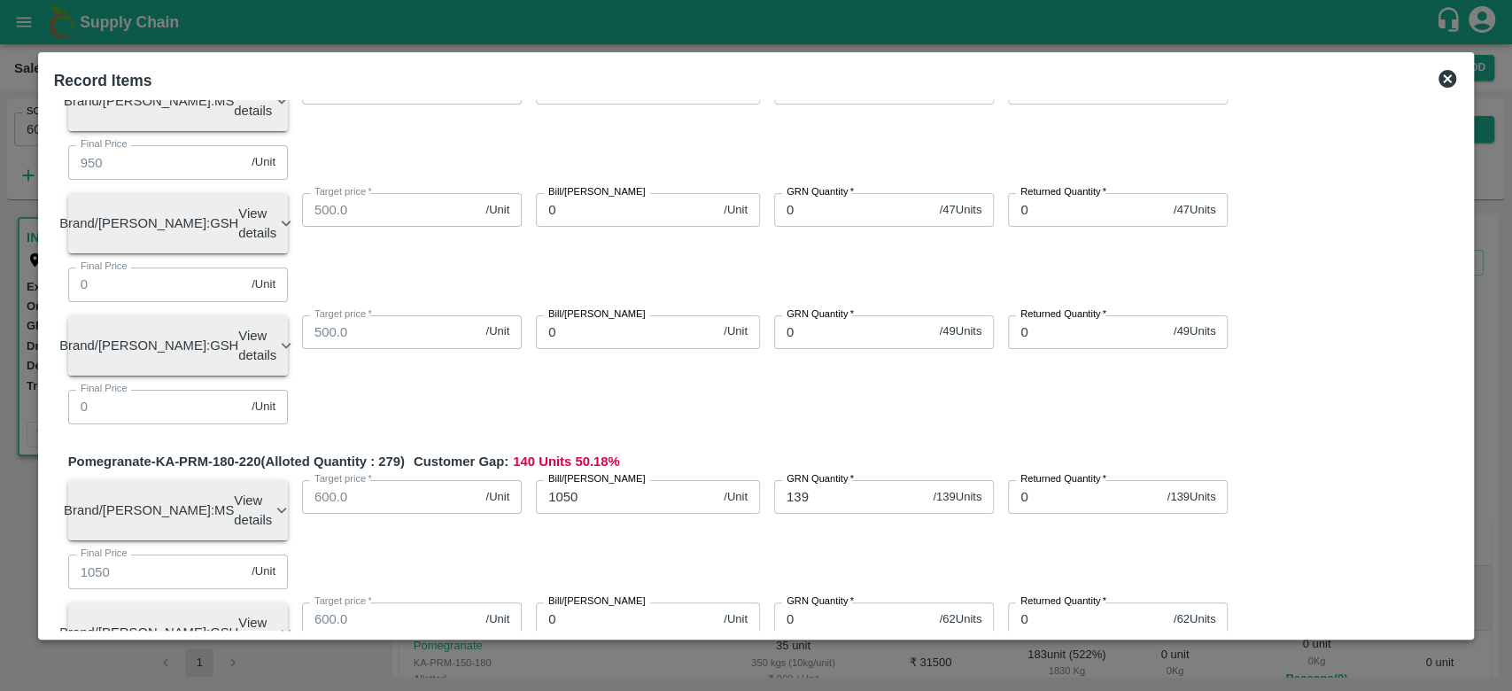
scroll to position [611, 0]
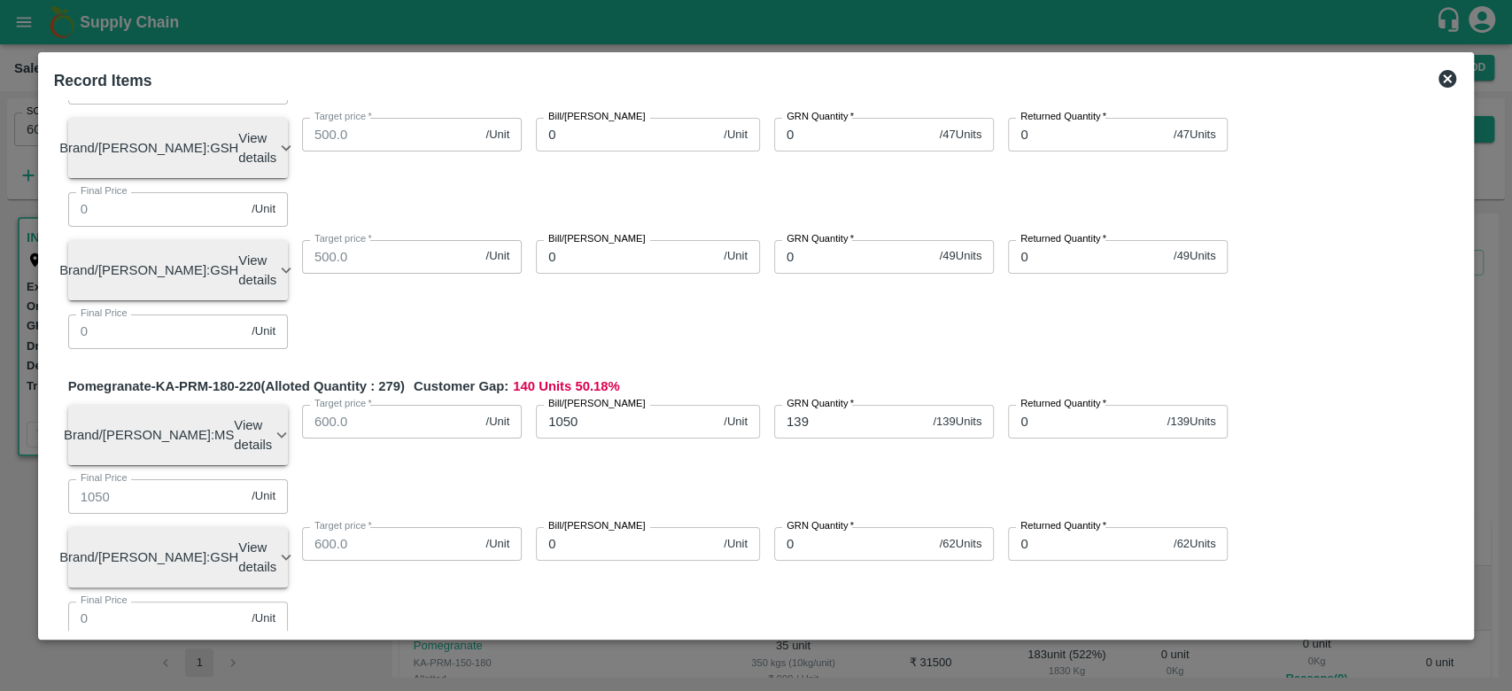
type input "1"
type input "106"
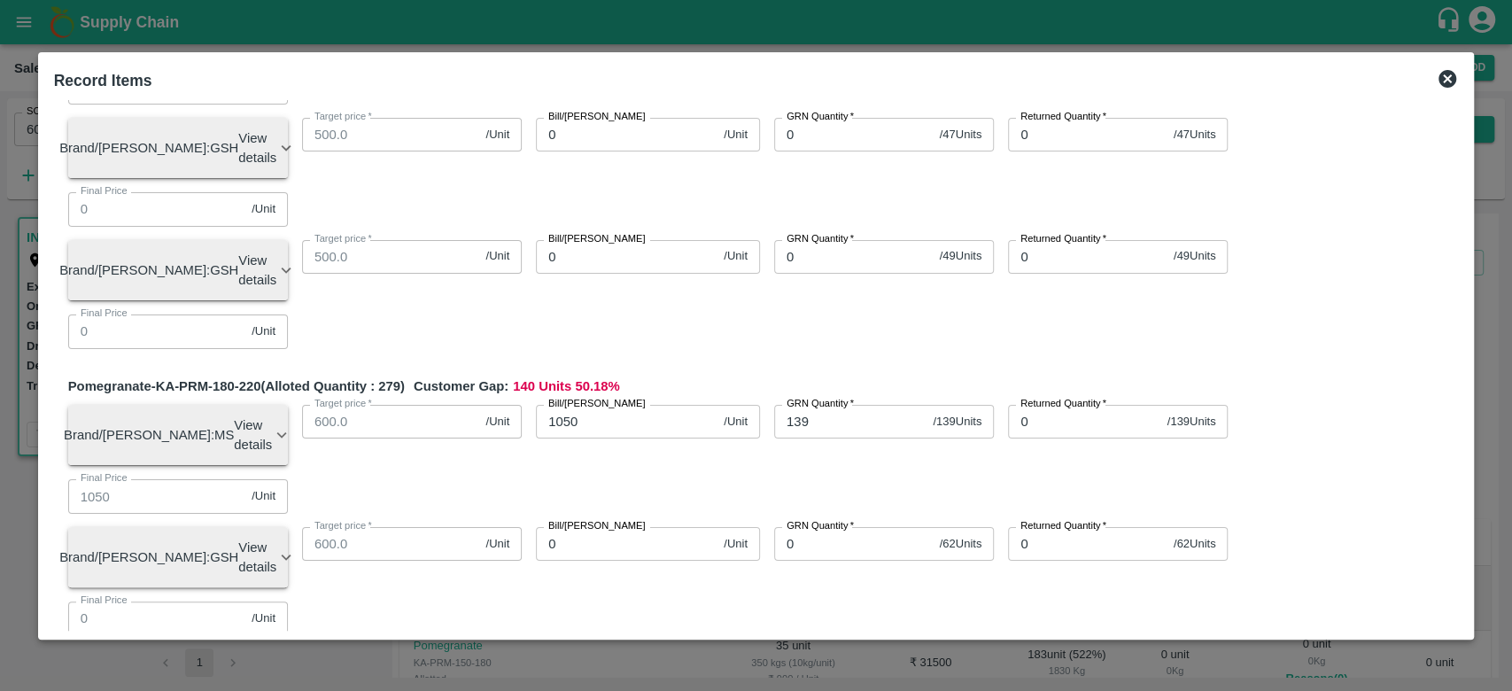
scroll to position [694, 0]
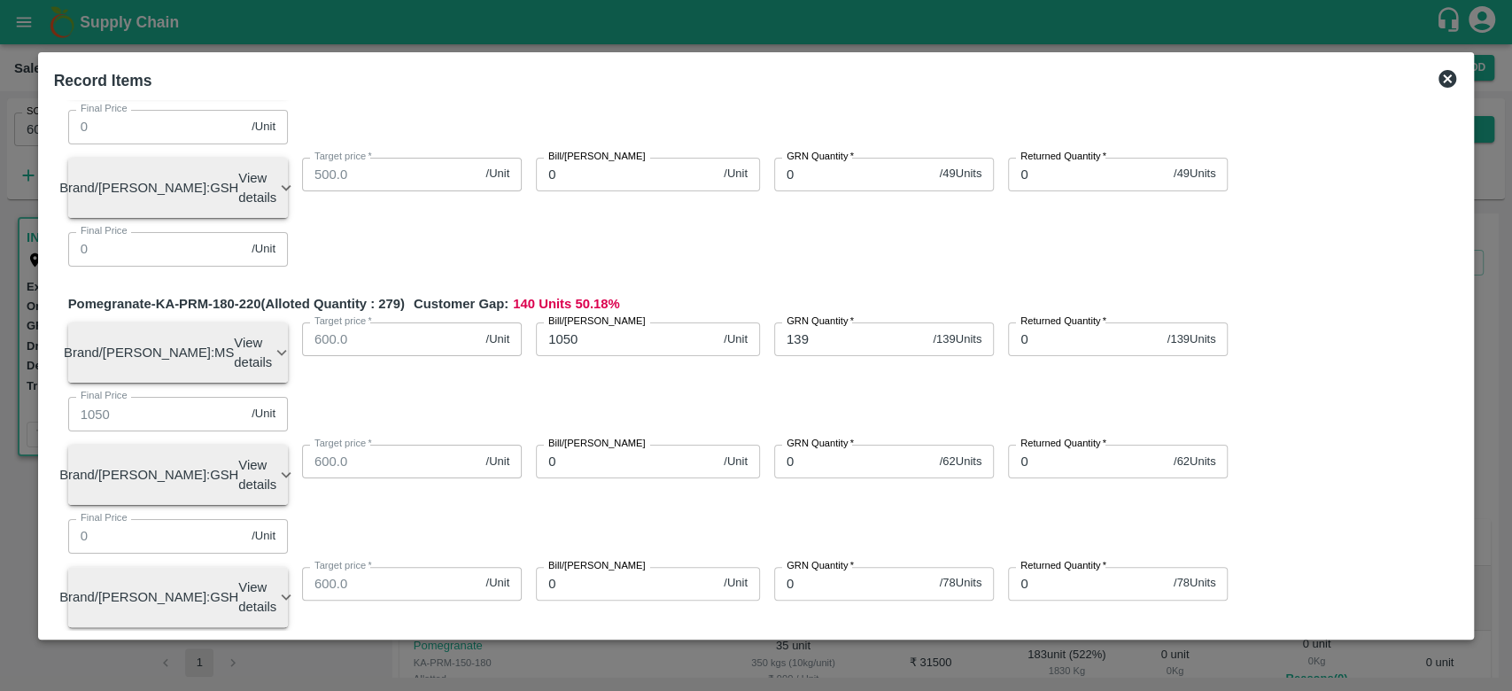
type input "1100"
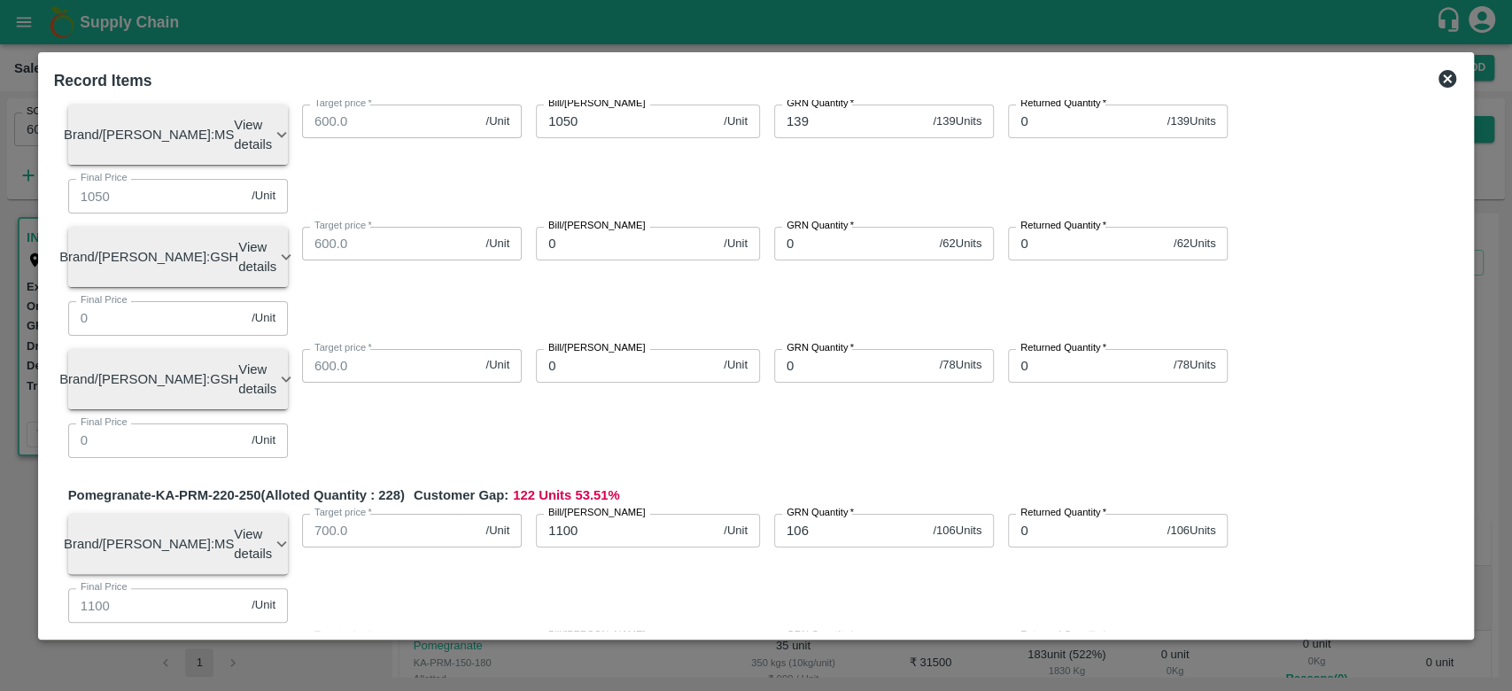
scroll to position [914, 0]
type input "078"
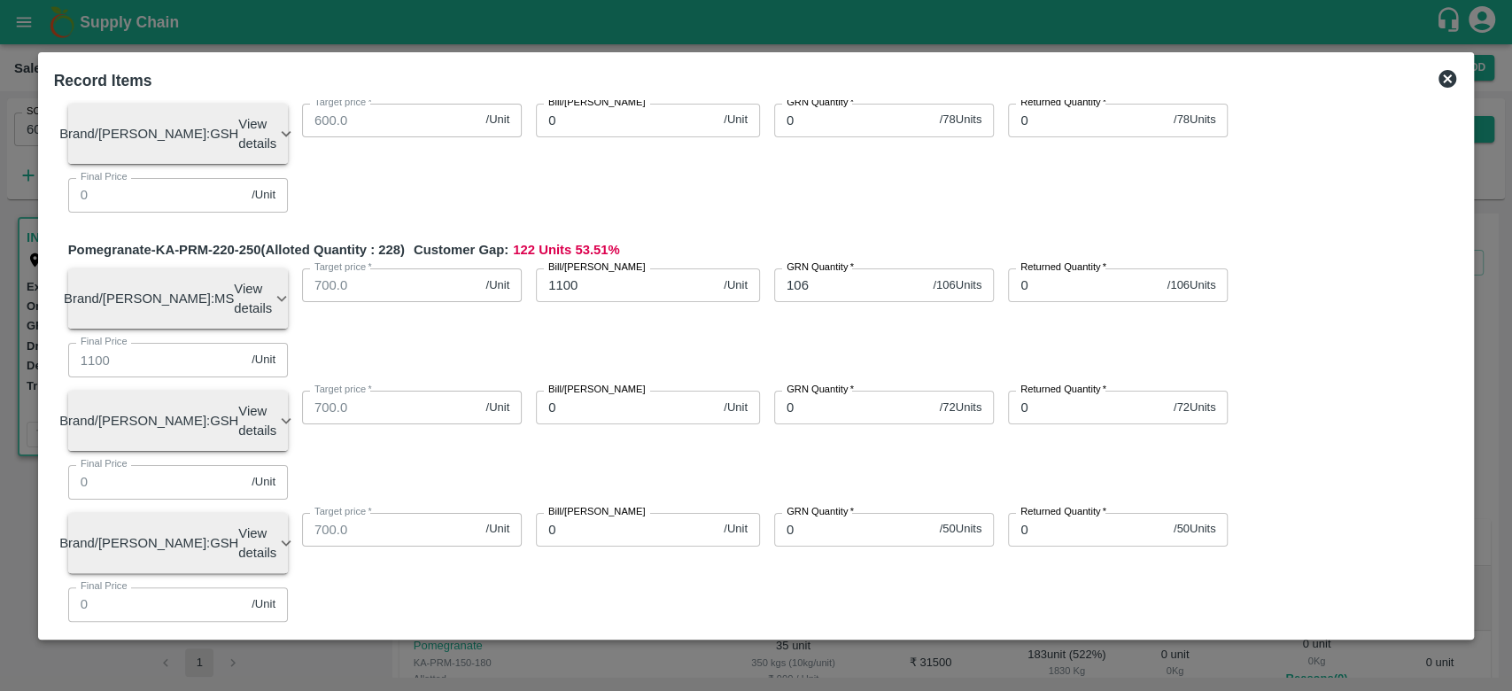
scroll to position [1159, 0]
type input "1150"
type input "64"
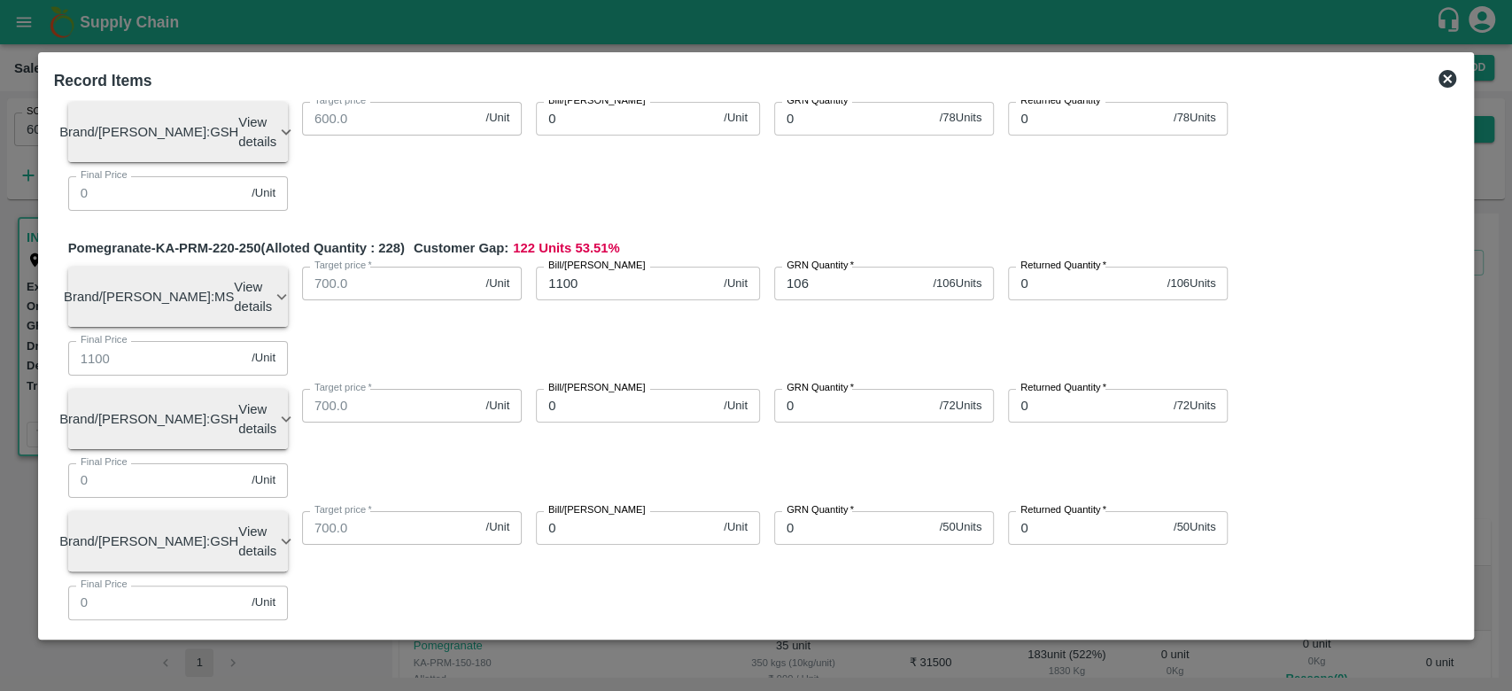
type input "1200"
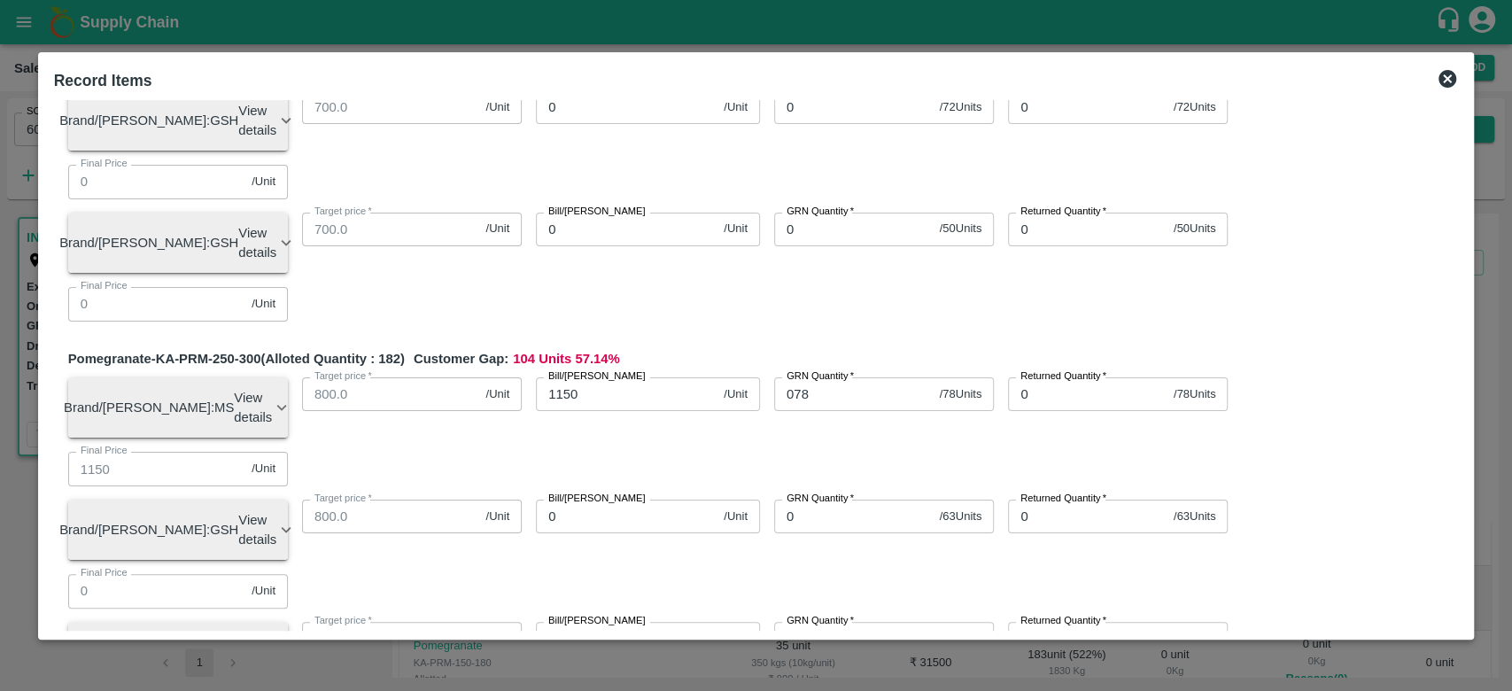
scroll to position [1459, 0]
type input "0"
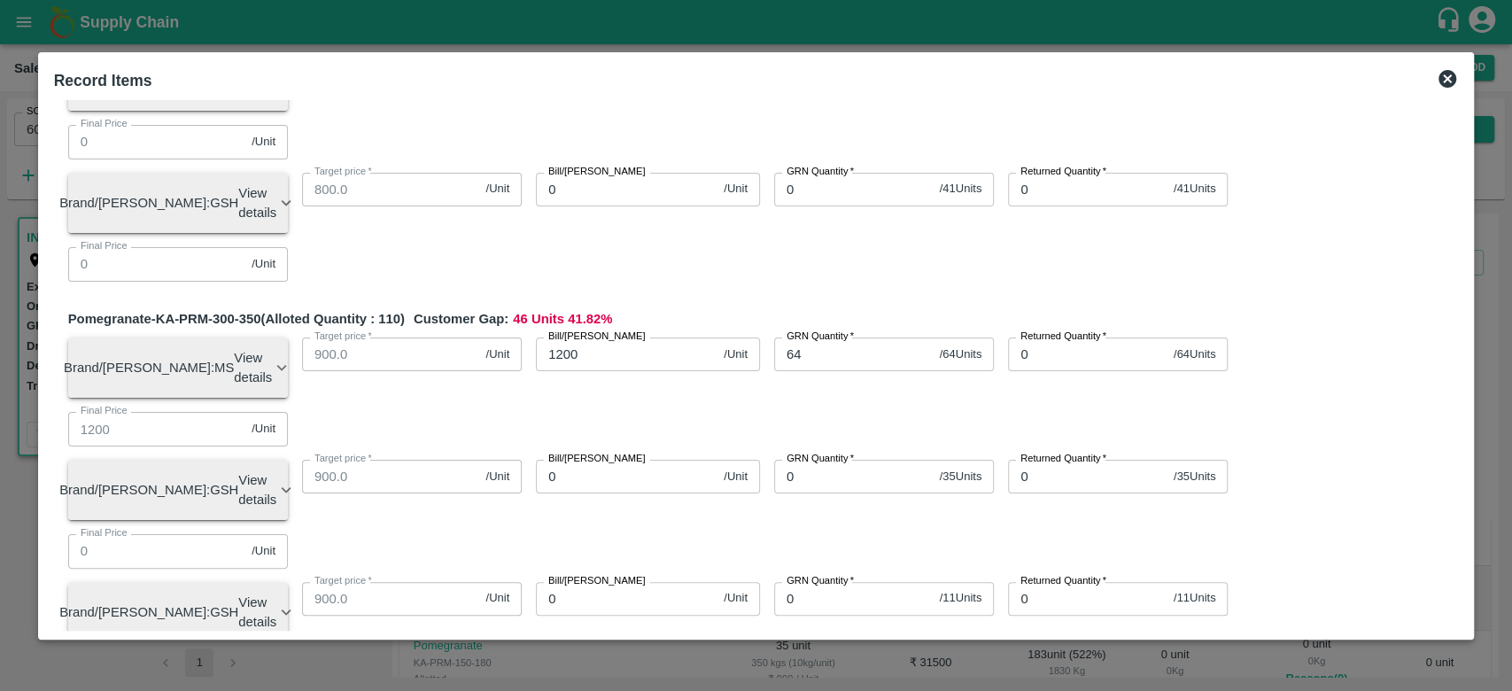
scroll to position [1922, 0]
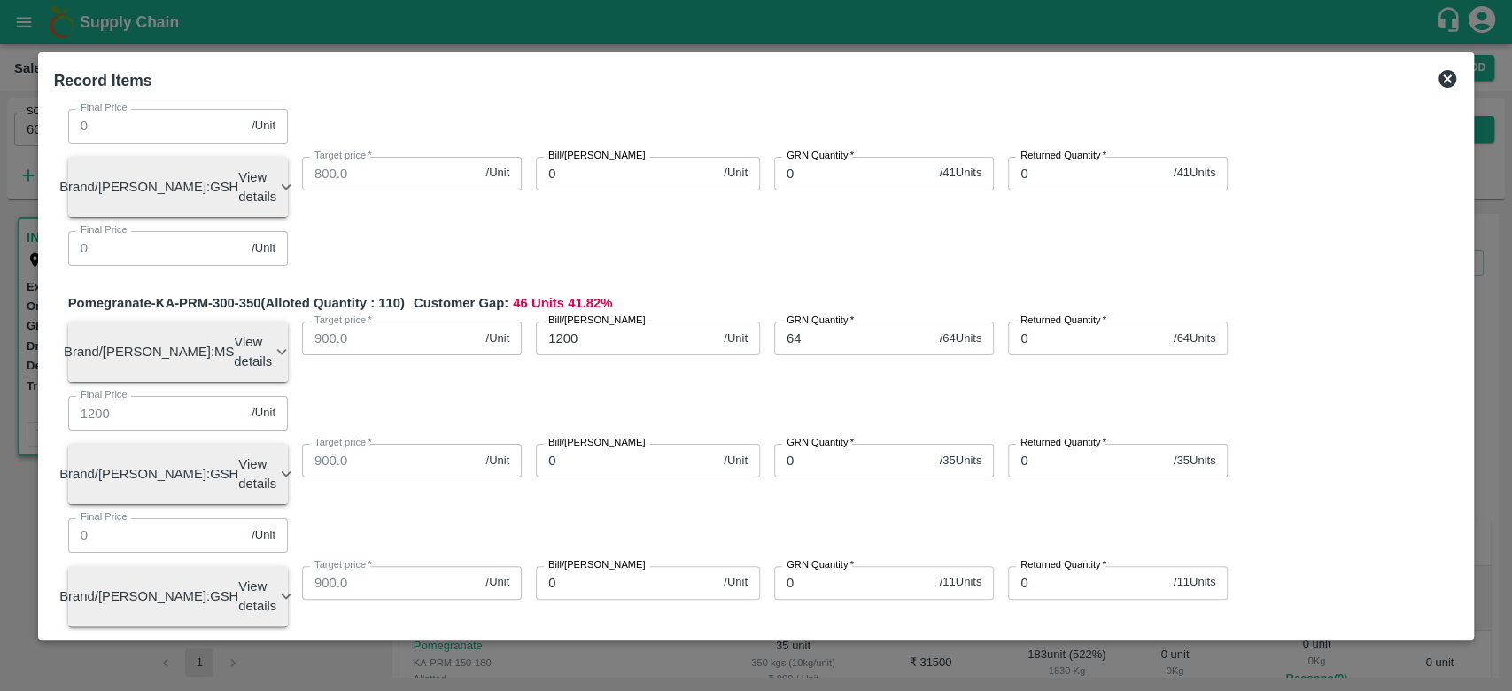
type input "108"
type input "750"
click at [673, 358] on div "Pomegranate-KA-PRM-100-150 (Alloted Quantity : 109 ) Customer Gap: 58 Units 53.…" at bounding box center [756, 73] width 1405 height 3681
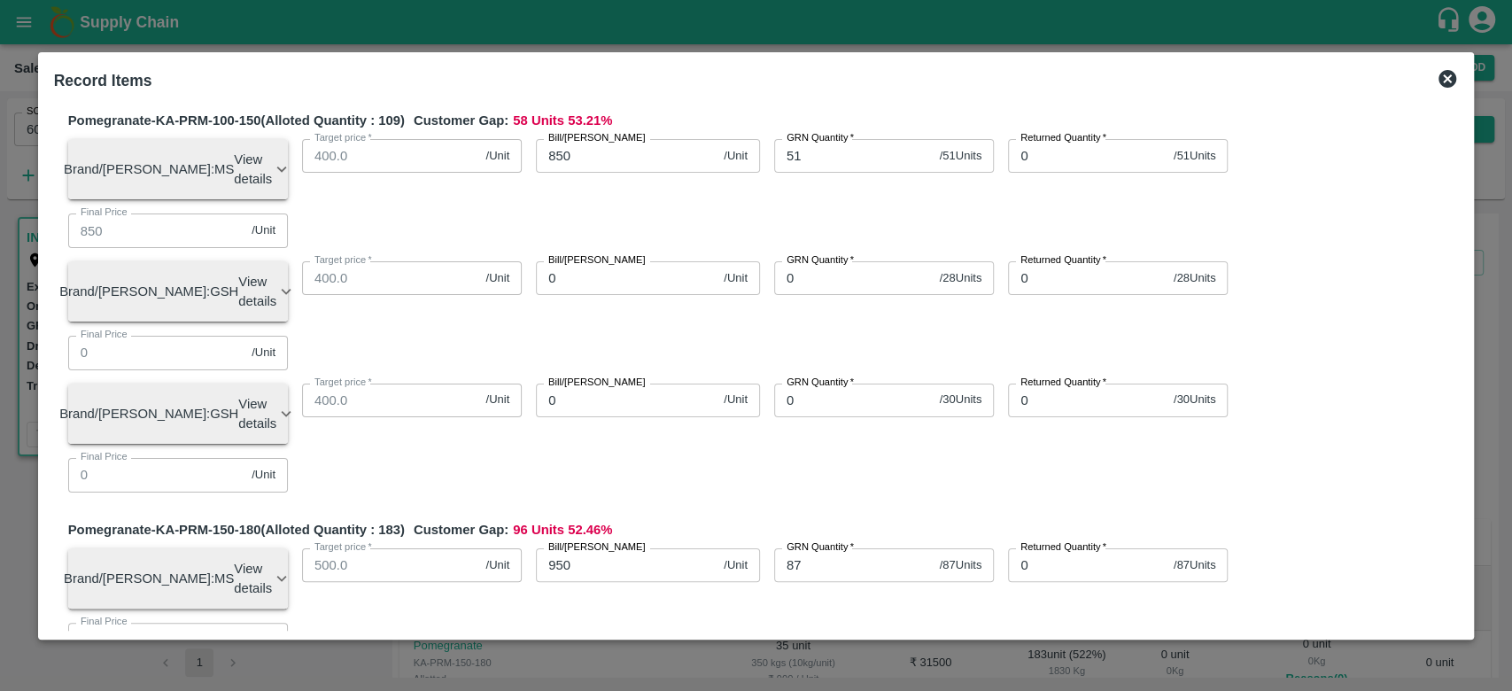
scroll to position [0, 0]
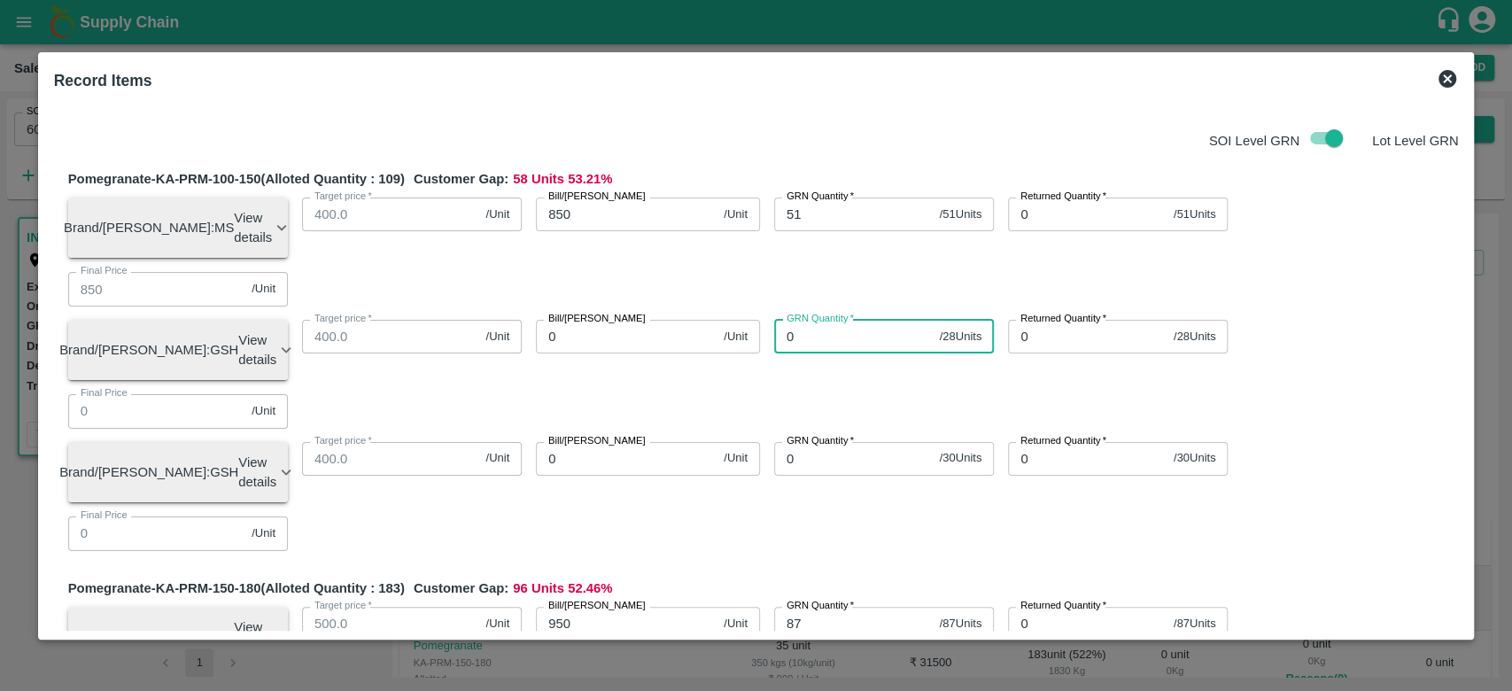
click at [824, 320] on input "0" at bounding box center [853, 337] width 159 height 34
type input "28"
click at [609, 320] on input "0" at bounding box center [626, 337] width 181 height 34
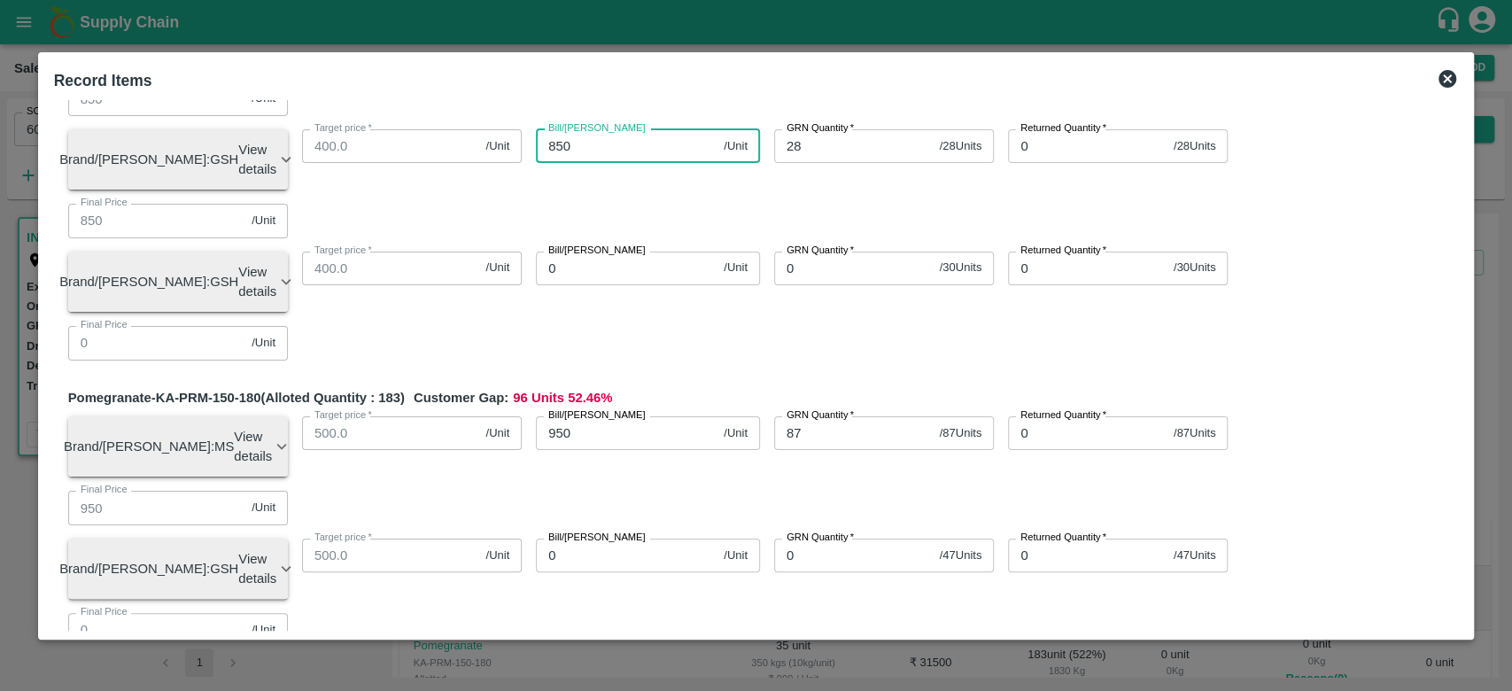
scroll to position [191, 0]
type input "850"
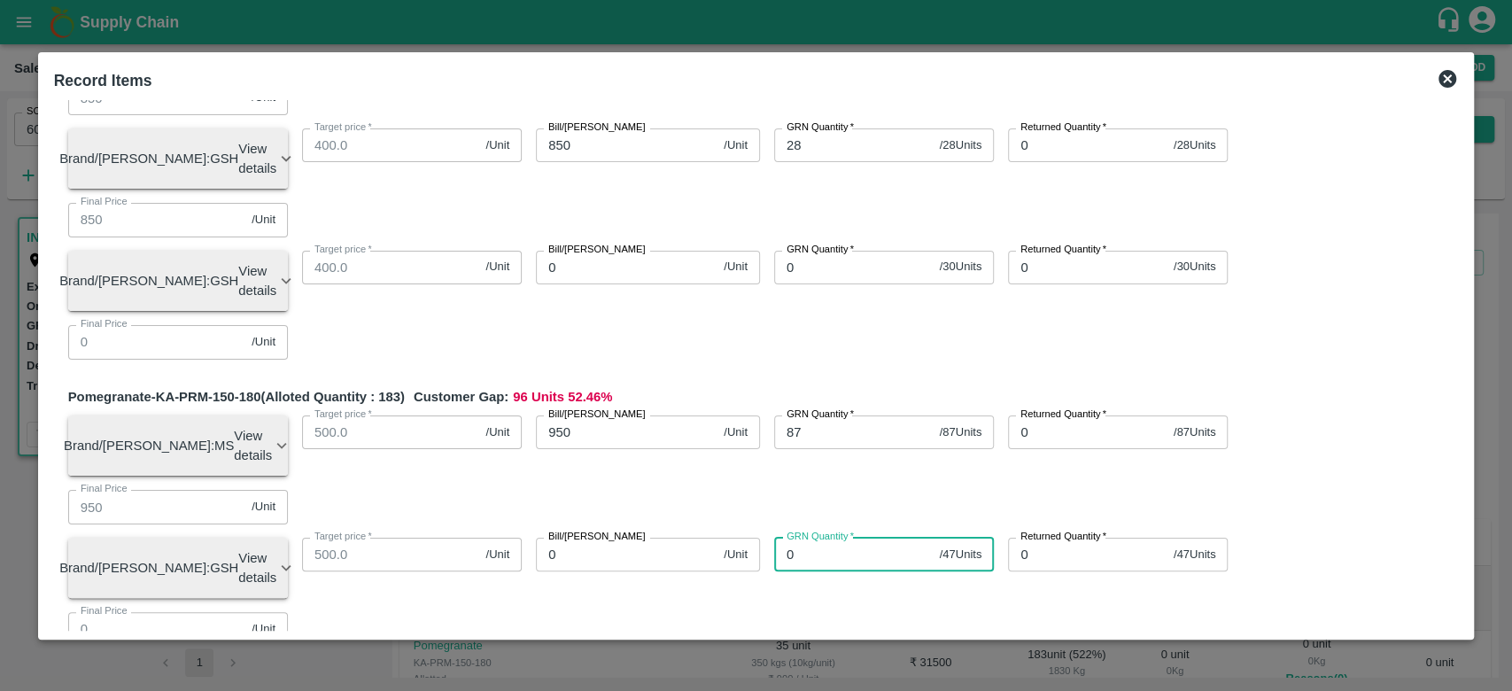
click at [844, 538] on input "0" at bounding box center [853, 555] width 159 height 34
type input "47"
click at [636, 538] on input "0" at bounding box center [626, 555] width 181 height 34
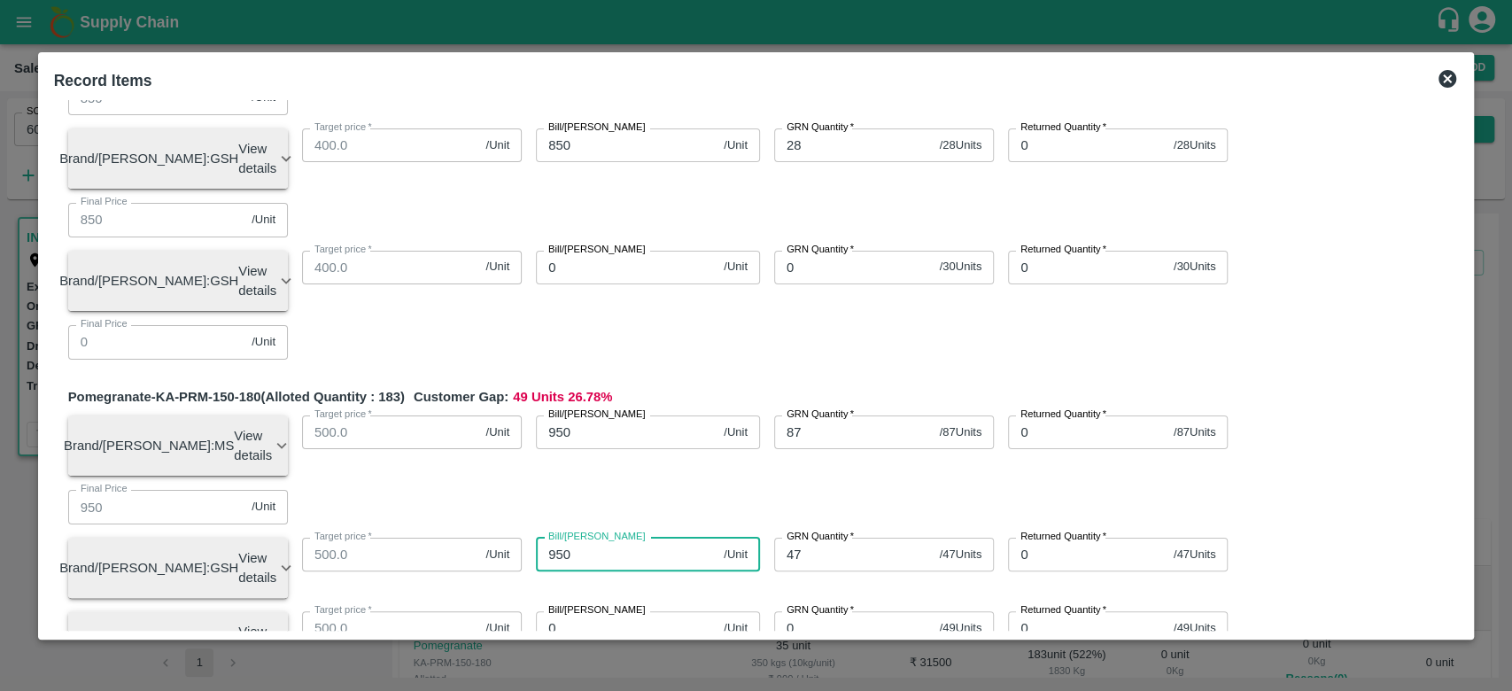
type input "950"
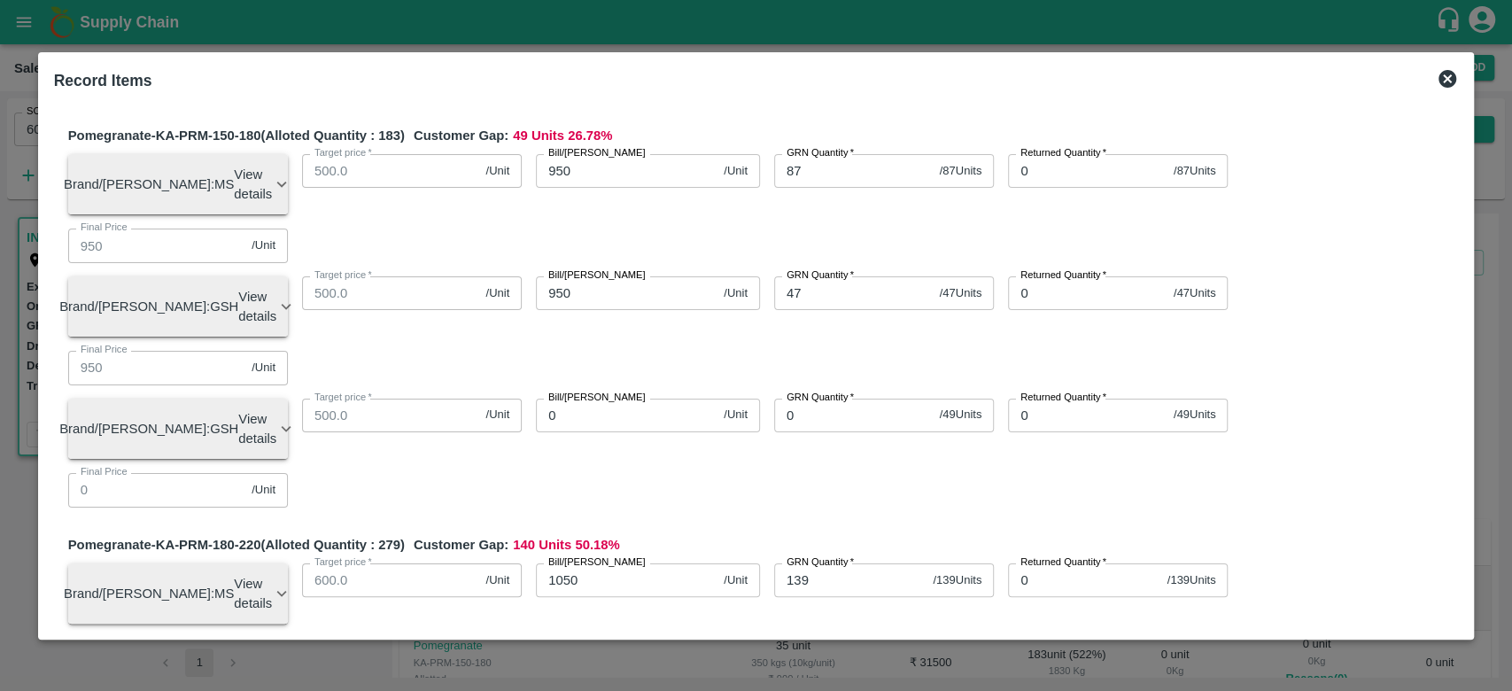
scroll to position [470, 0]
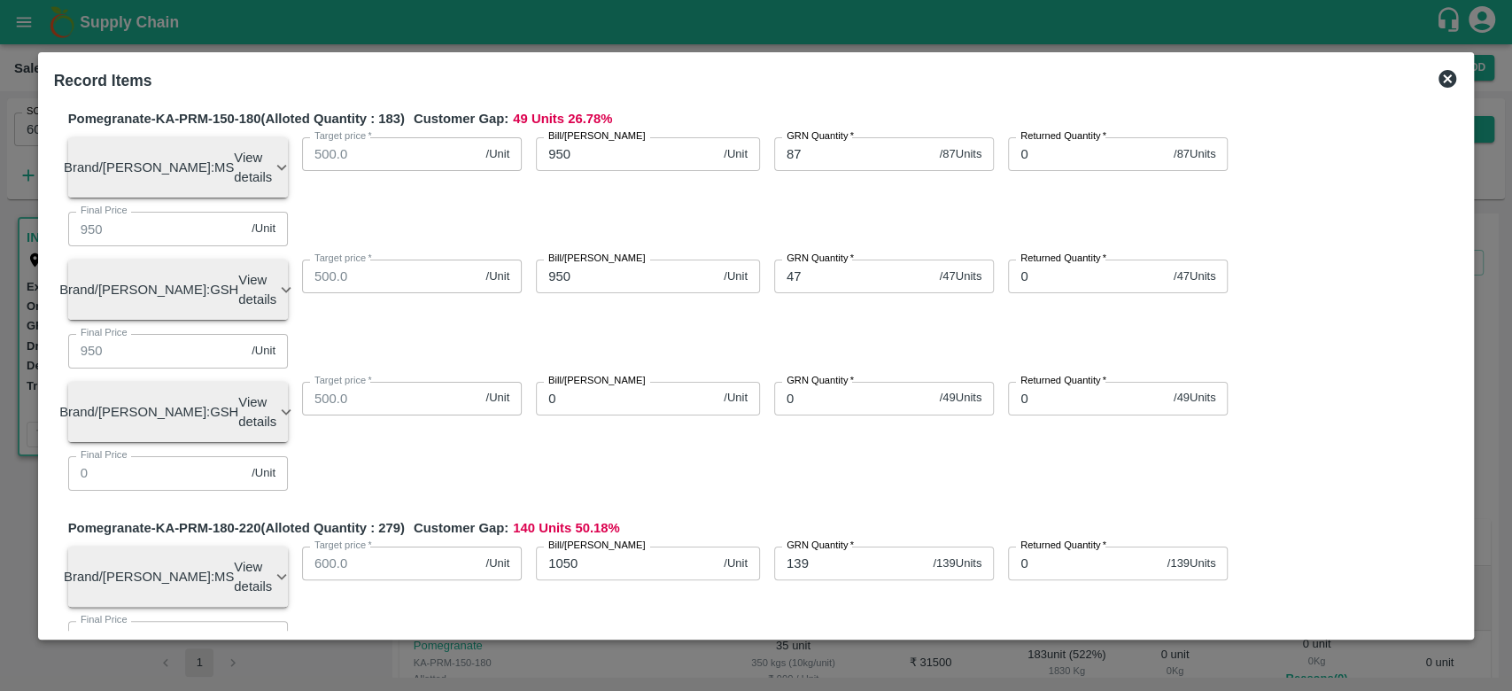
click at [818, 669] on input "0" at bounding box center [853, 686] width 159 height 34
type input "62"
click at [610, 669] on input "0" at bounding box center [626, 686] width 181 height 34
type input "1000"
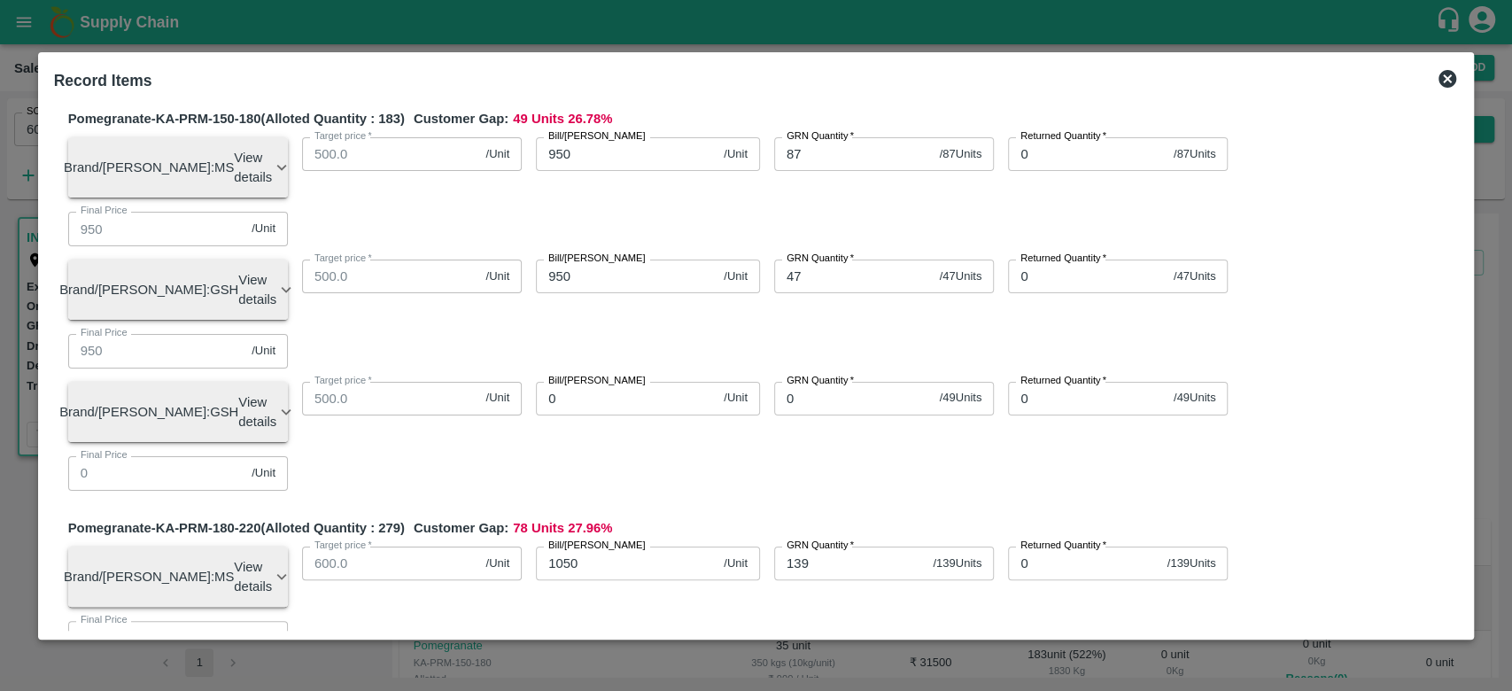
type input "1000"
click at [671, 655] on div "Bill/Patti price 1000 /Unit Bill/Patti price" at bounding box center [641, 692] width 238 height 75
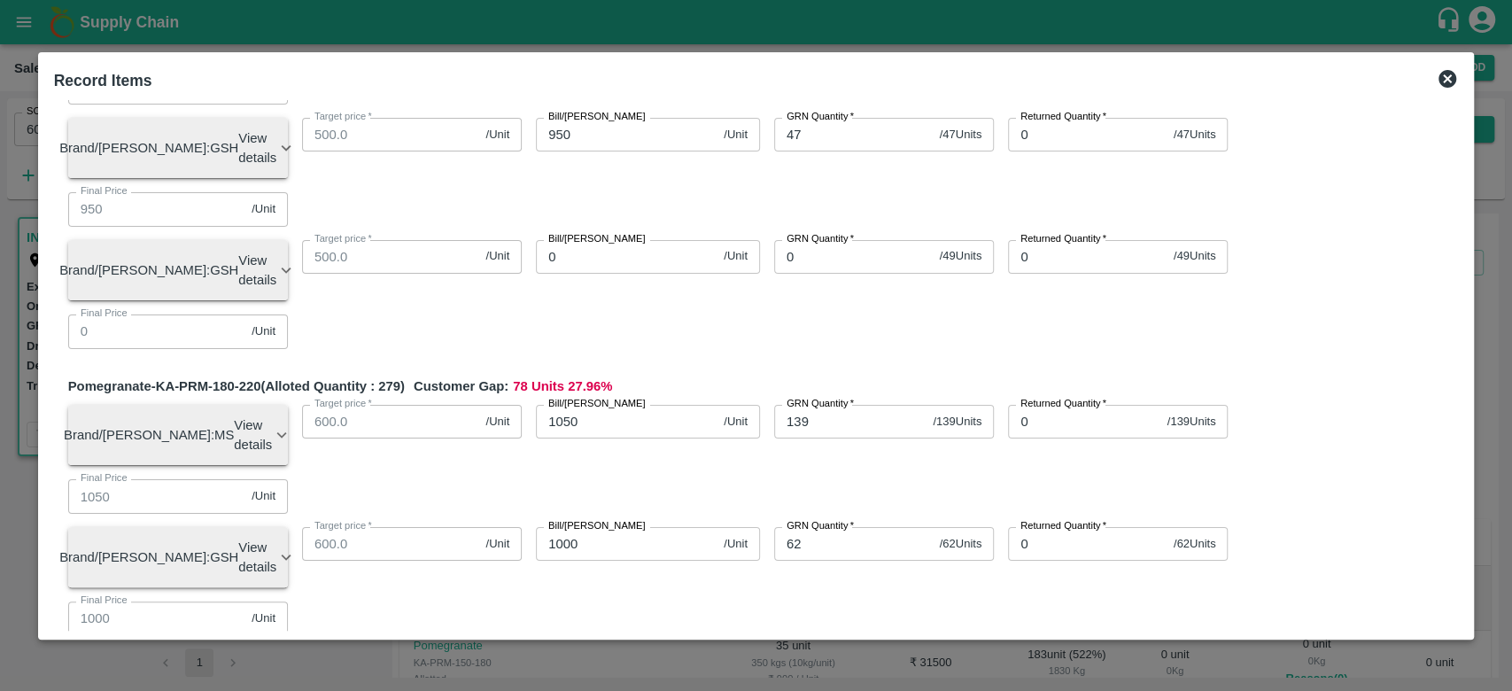
scroll to position [617, 0]
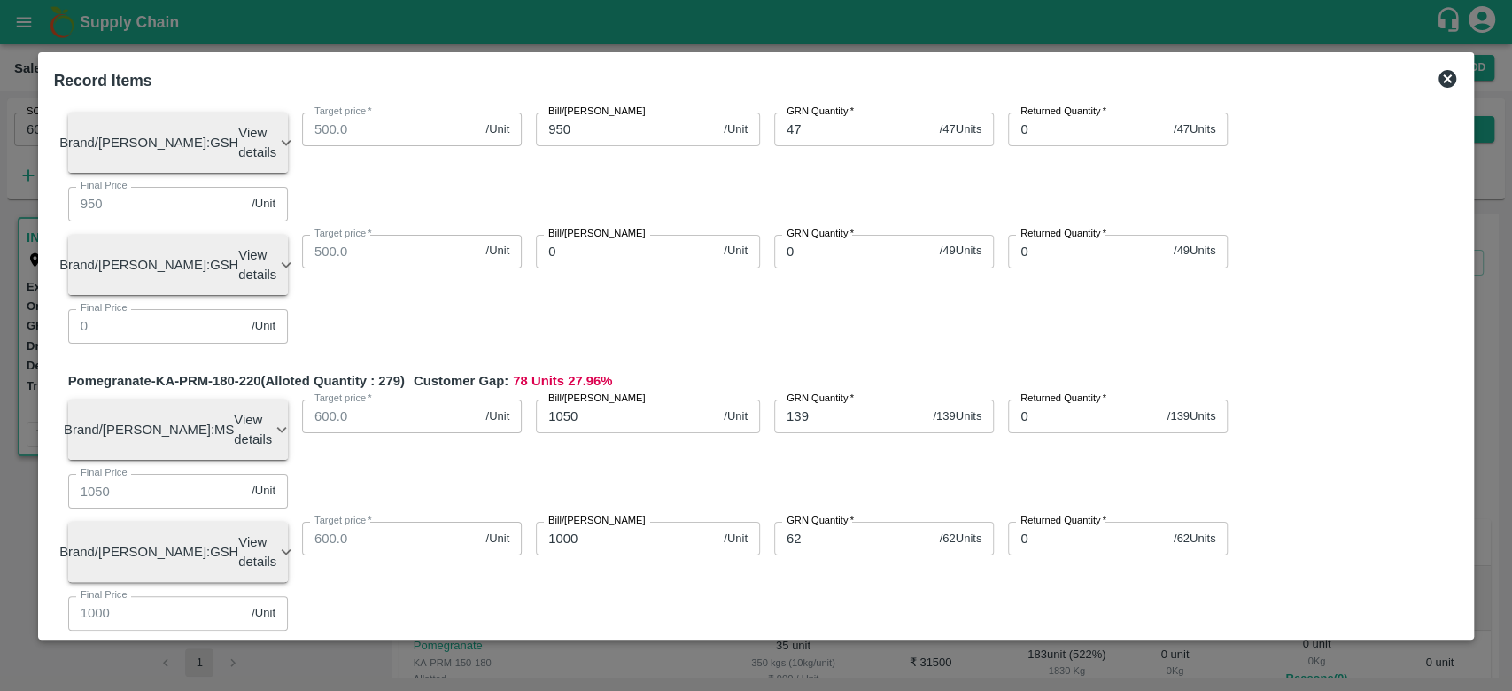
type input "72"
type input "1100"
click at [737, 387] on div "Pomegranate-KA-PRM-180-220 (Alloted Quantity : 279 ) Customer Gap: 78 Units 27.…" at bounding box center [763, 568] width 1391 height 395
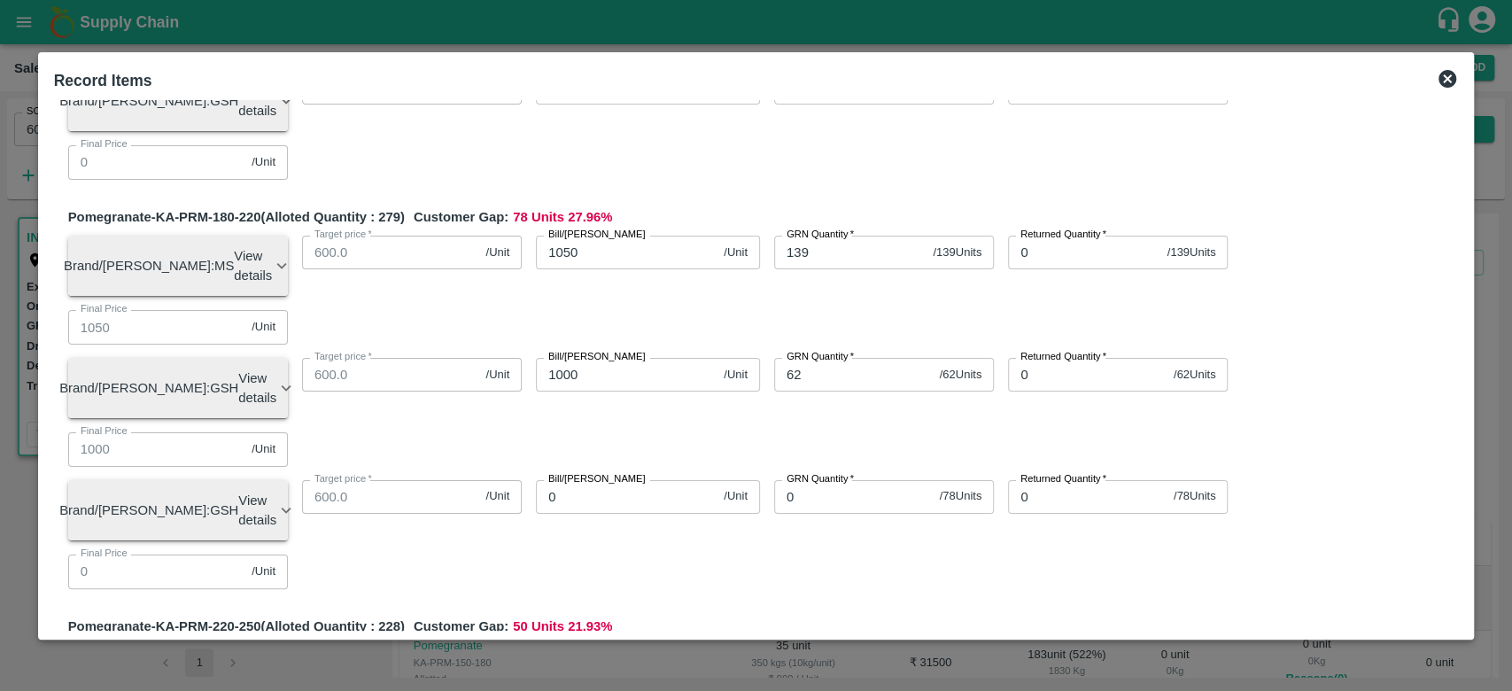
scroll to position [993, 0]
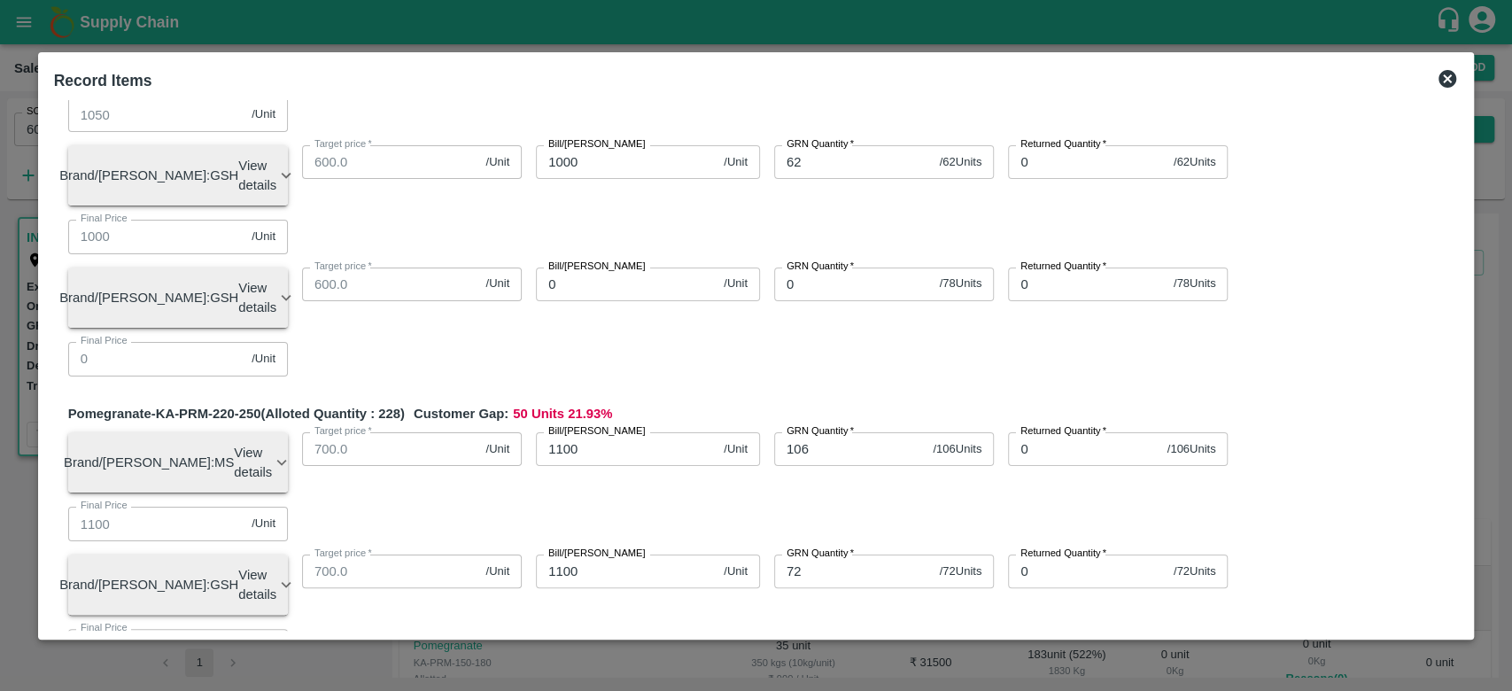
type input "63"
type input "1200"
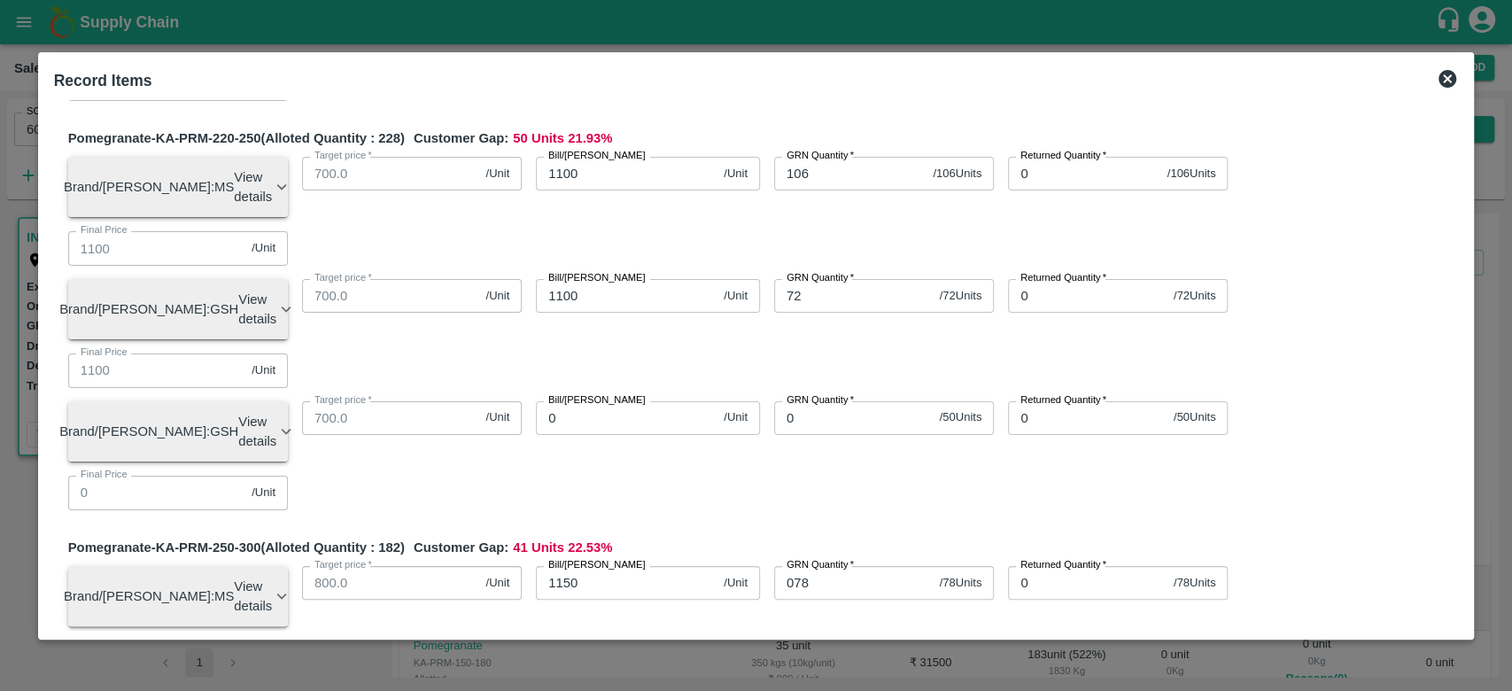
scroll to position [1304, 0]
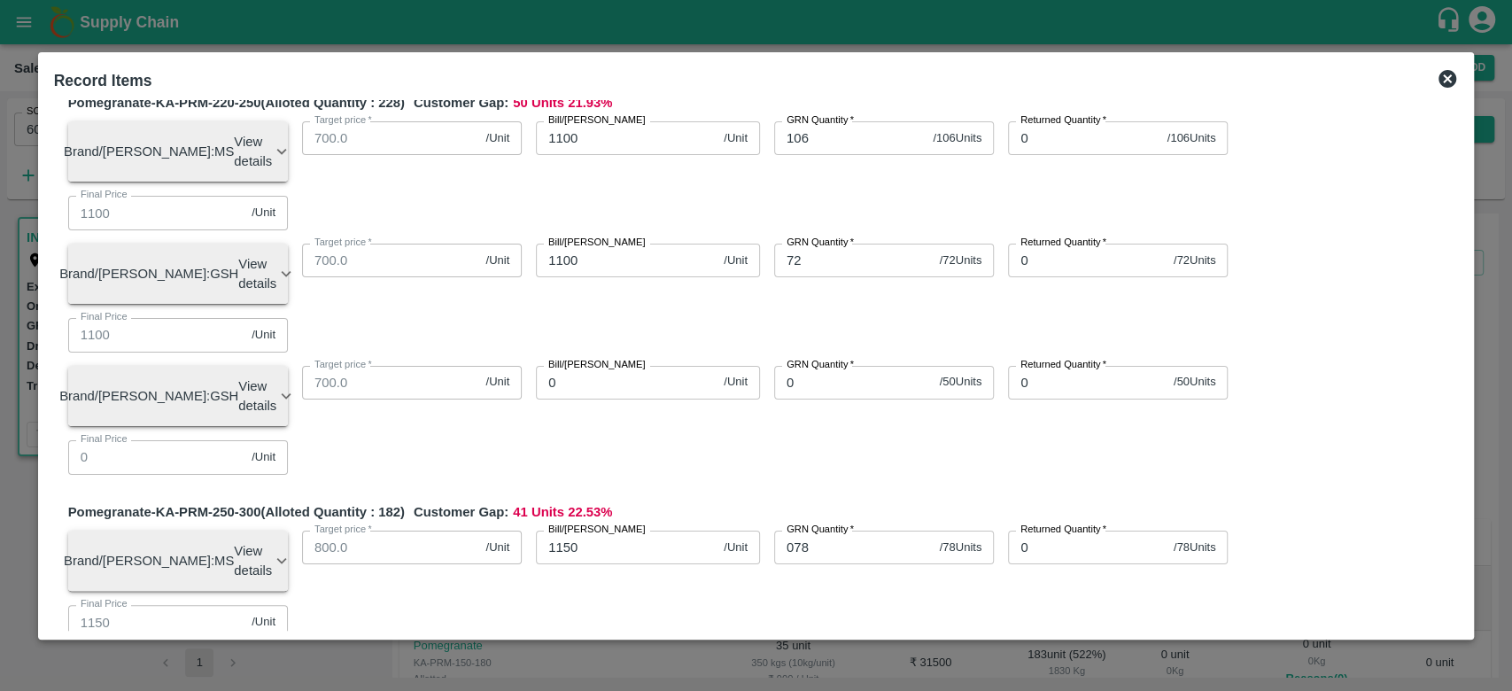
type input "35"
type input "1250"
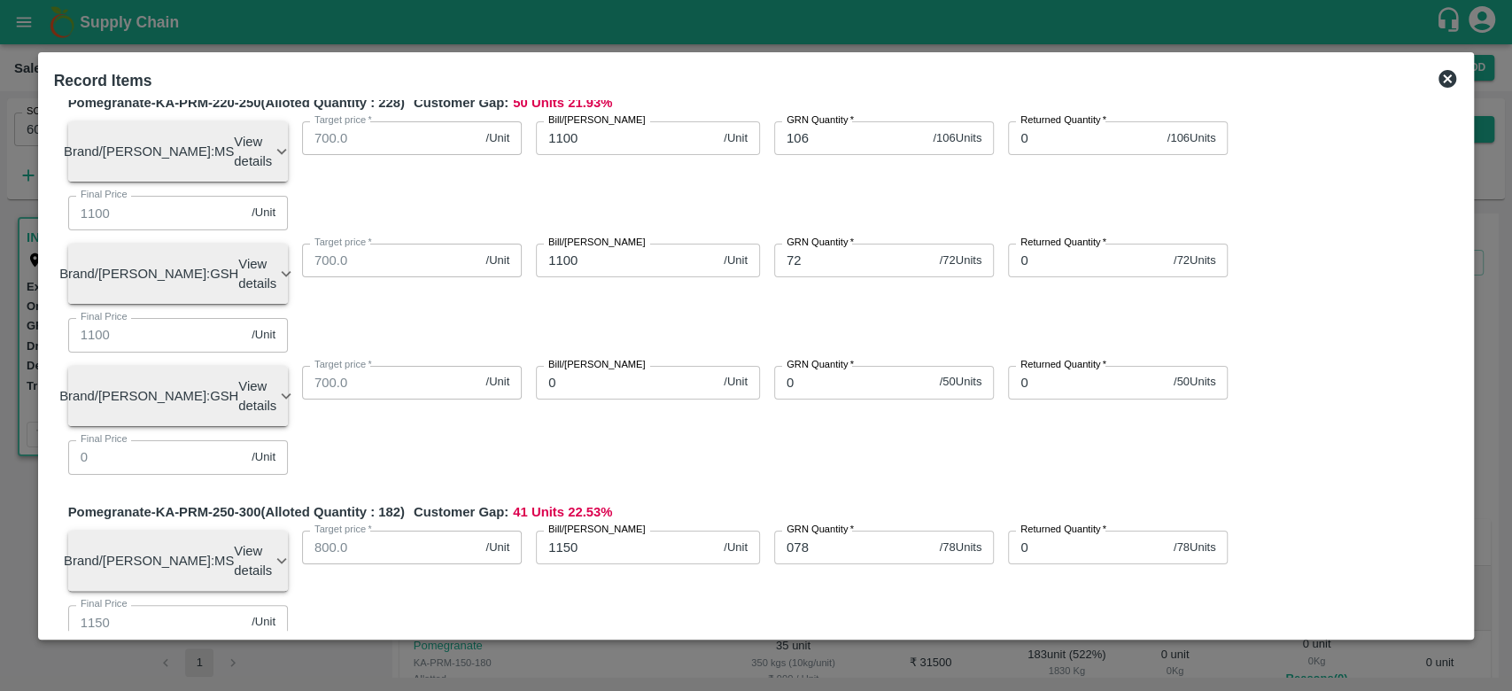
click at [772, 275] on div "Pomegranate-KA-PRM-100-150 (Alloted Quantity : 109 ) Customer Gap: 30 Units 27.…" at bounding box center [756, 691] width 1405 height 3681
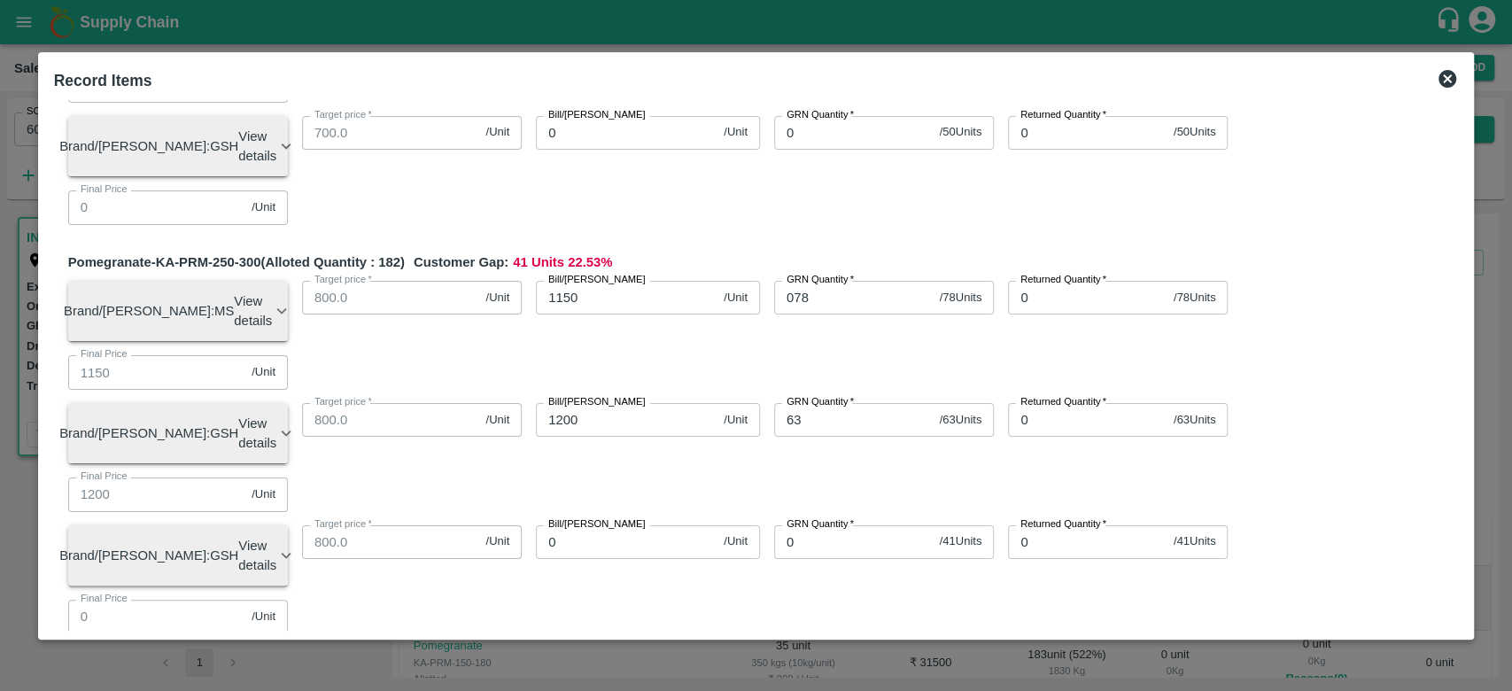
scroll to position [1556, 0]
type input "17"
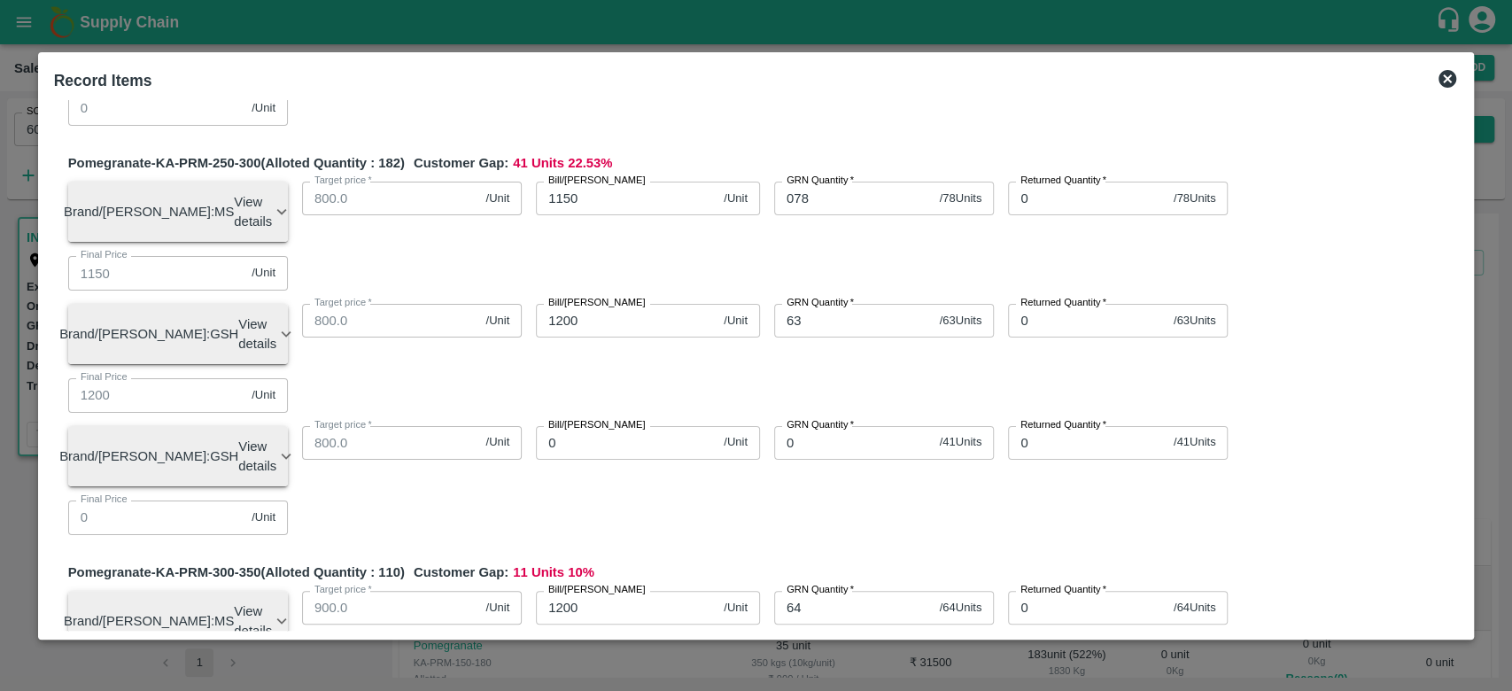
scroll to position [1669, 0]
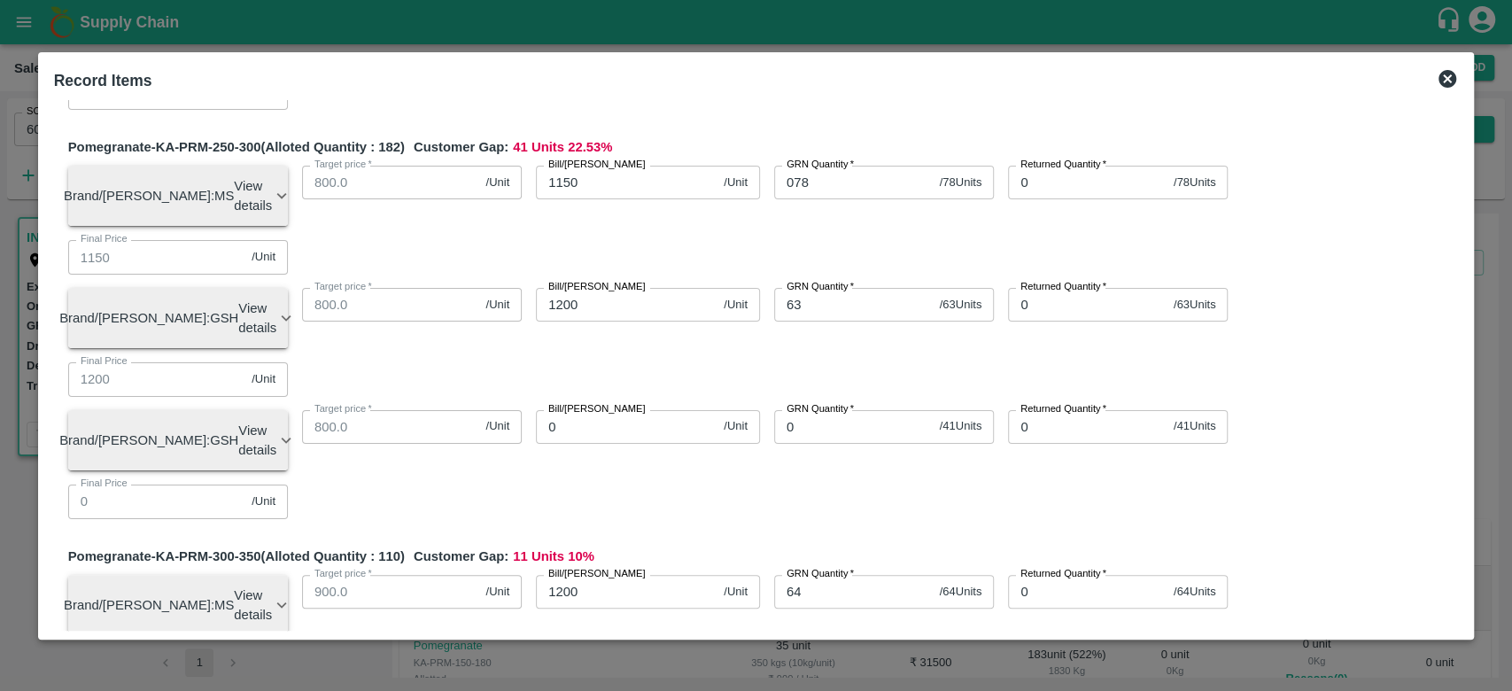
type input "1300"
click at [811, 398] on div "Pomegranate-KA-PRM-100-150 (Alloted Quantity : 109 ) Customer Gap: 30 Units 27.…" at bounding box center [756, 326] width 1405 height 3681
type input "8"
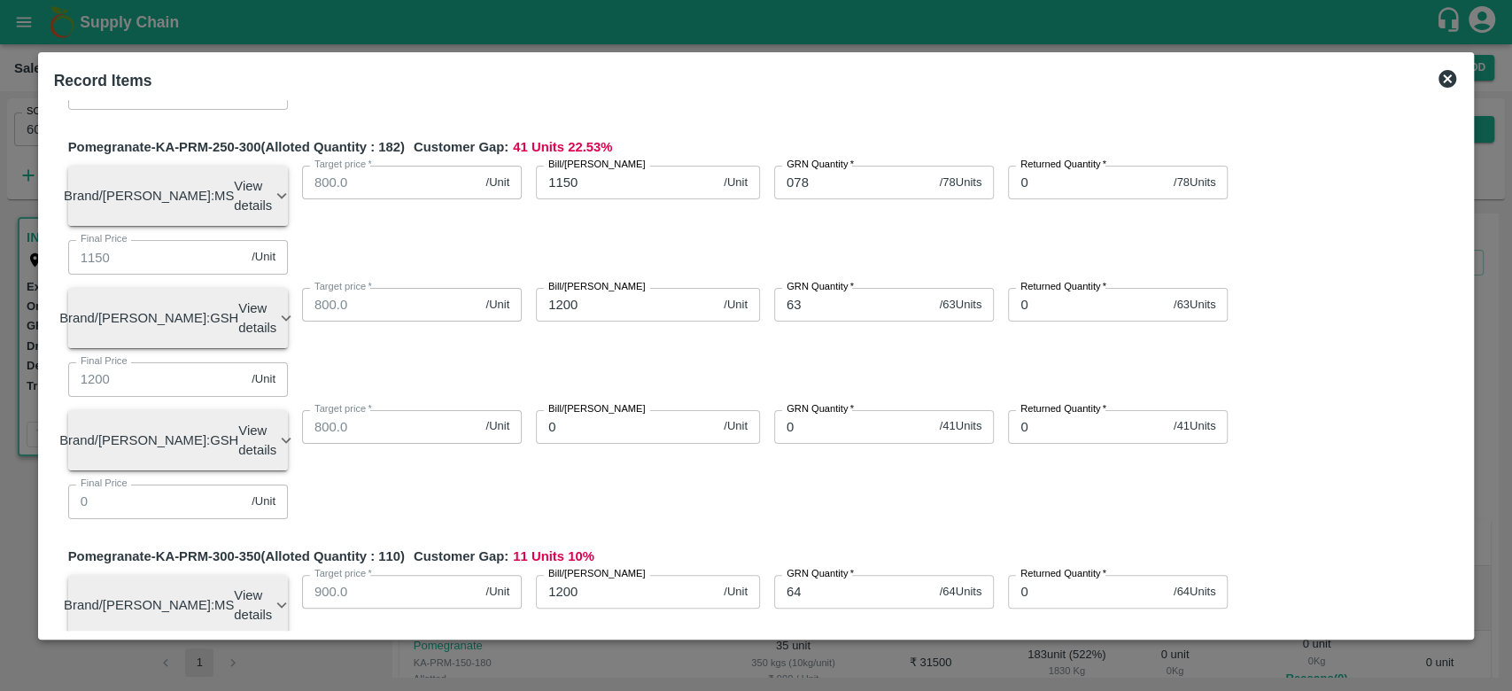
type input "600"
click at [752, 407] on div "Pomegranate-KA-PRM-100-150 (Alloted Quantity : 109 ) Customer Gap: 30 Units 27.…" at bounding box center [756, 326] width 1405 height 3681
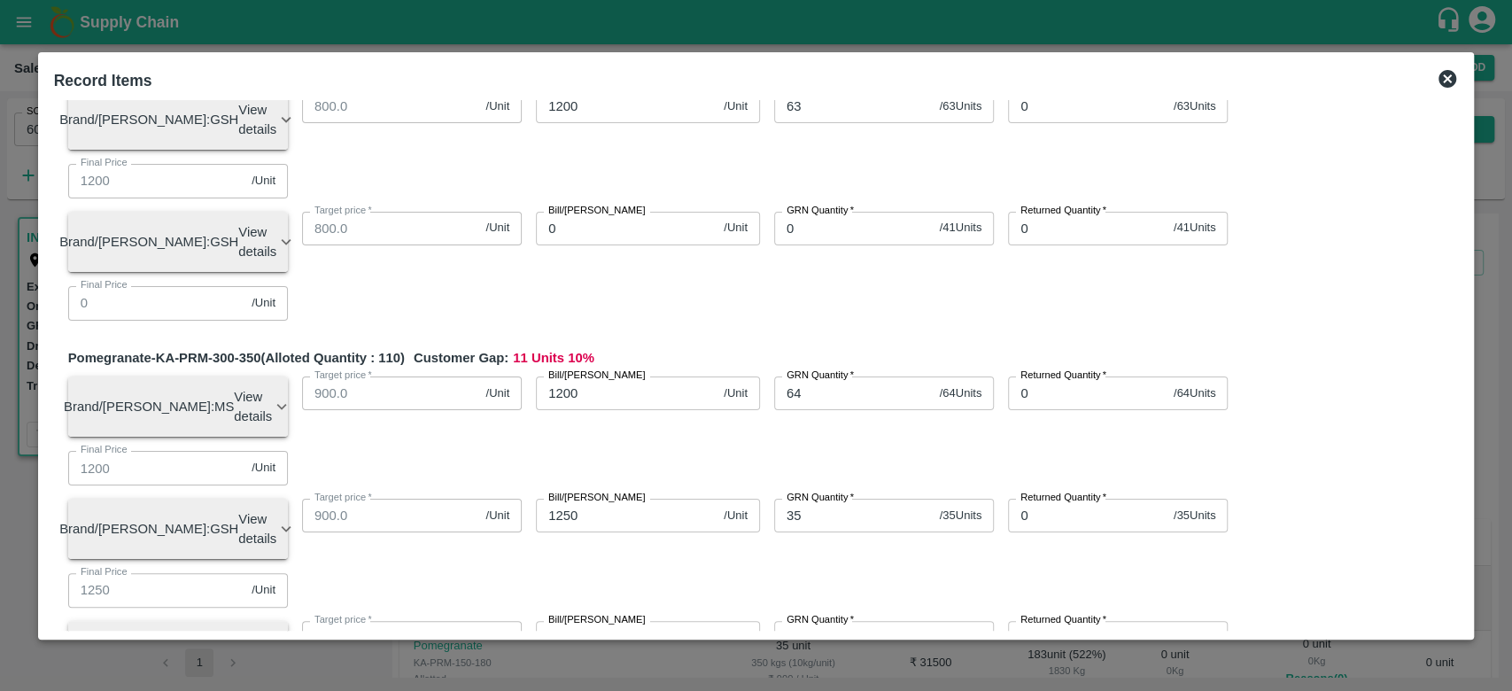
scroll to position [1880, 0]
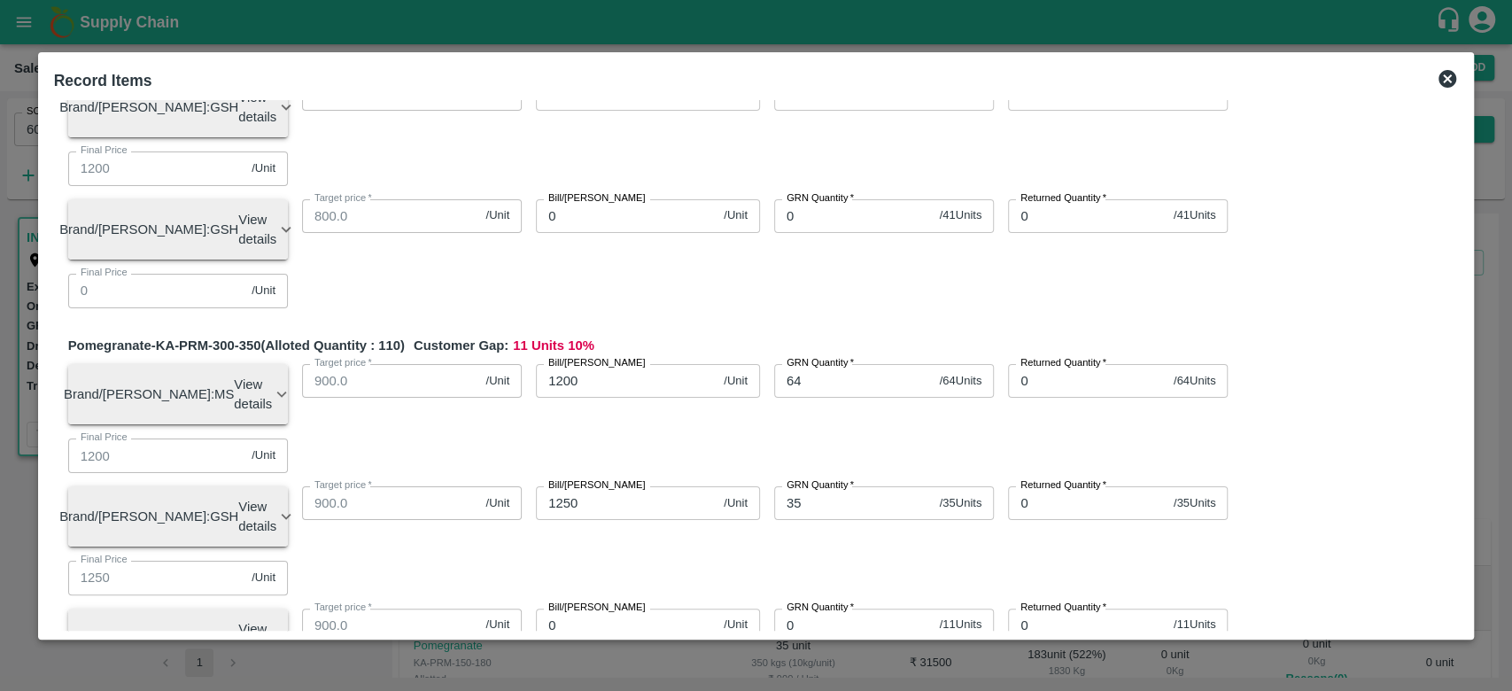
type input "28"
type input "725"
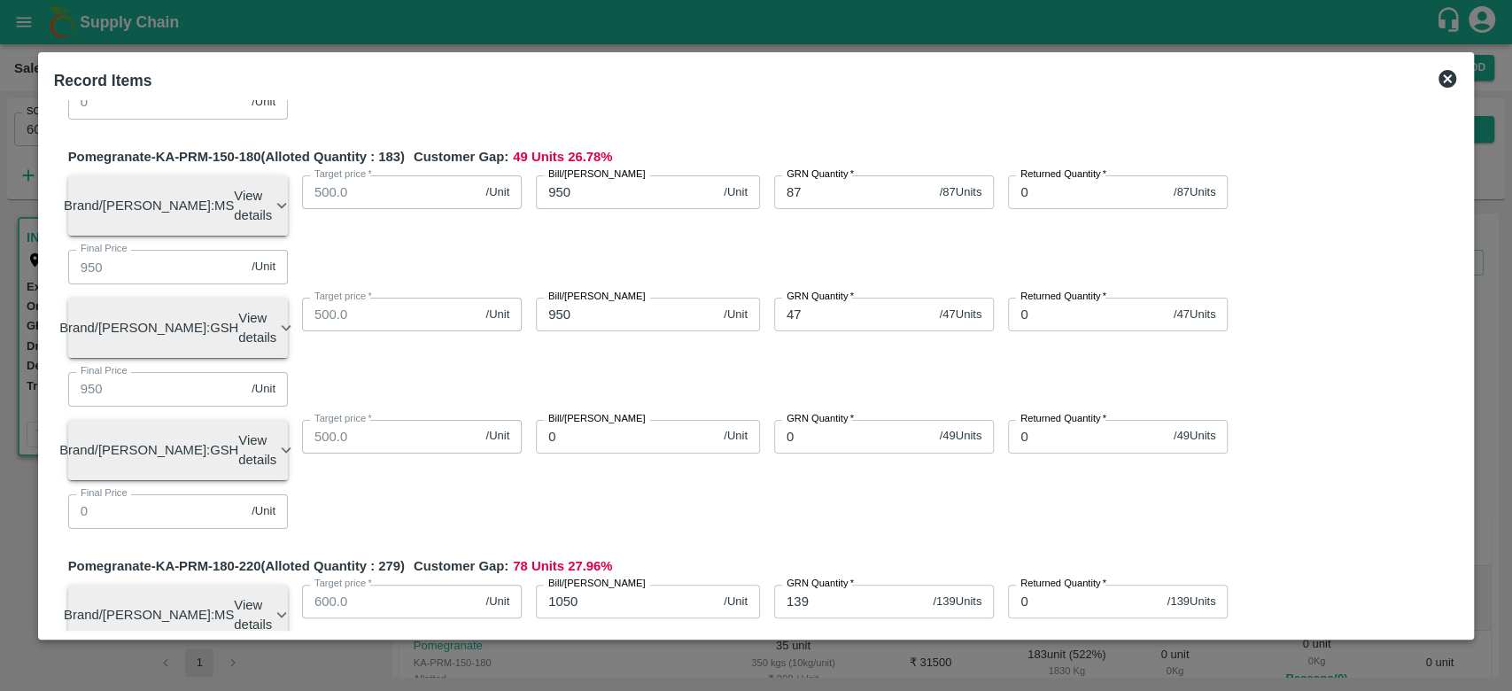
scroll to position [0, 0]
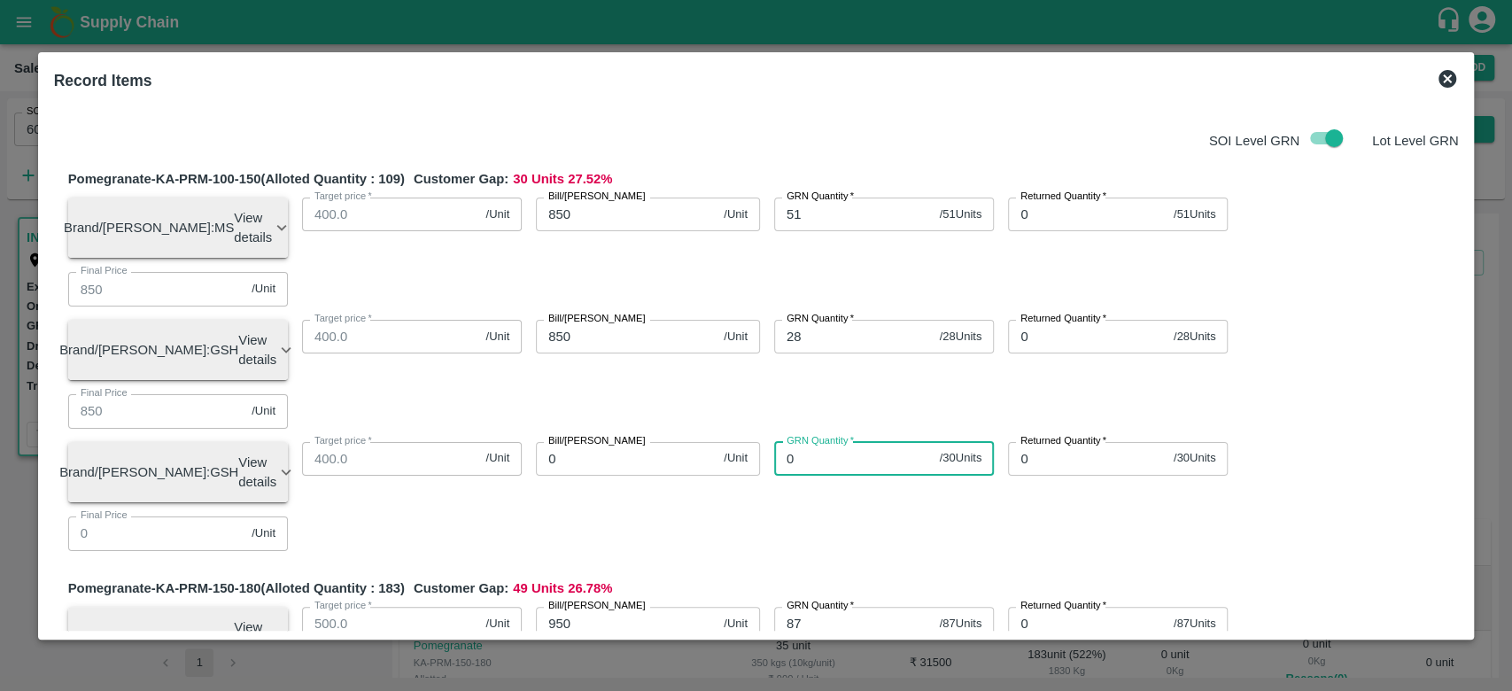
click at [850, 442] on input "0" at bounding box center [853, 459] width 159 height 34
type input "30"
click at [618, 442] on input "0" at bounding box center [626, 459] width 181 height 34
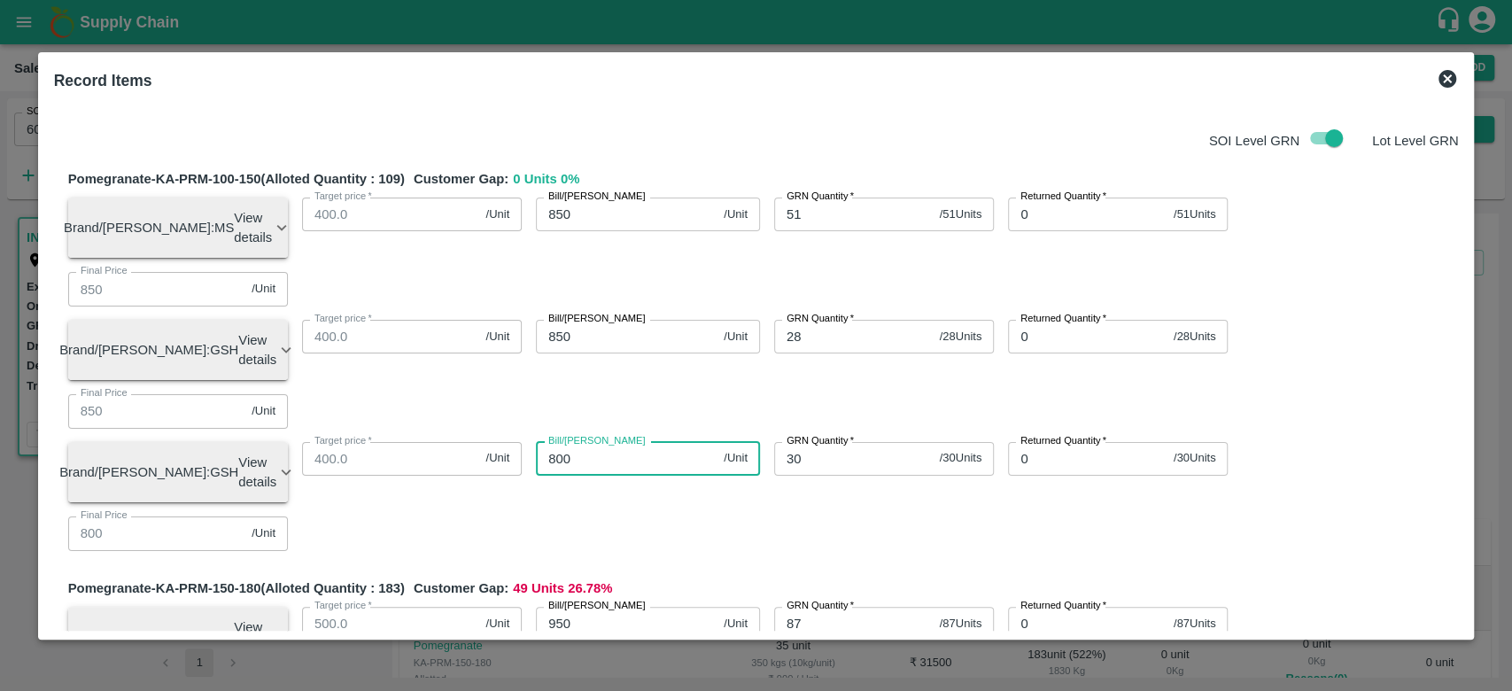
type input "800"
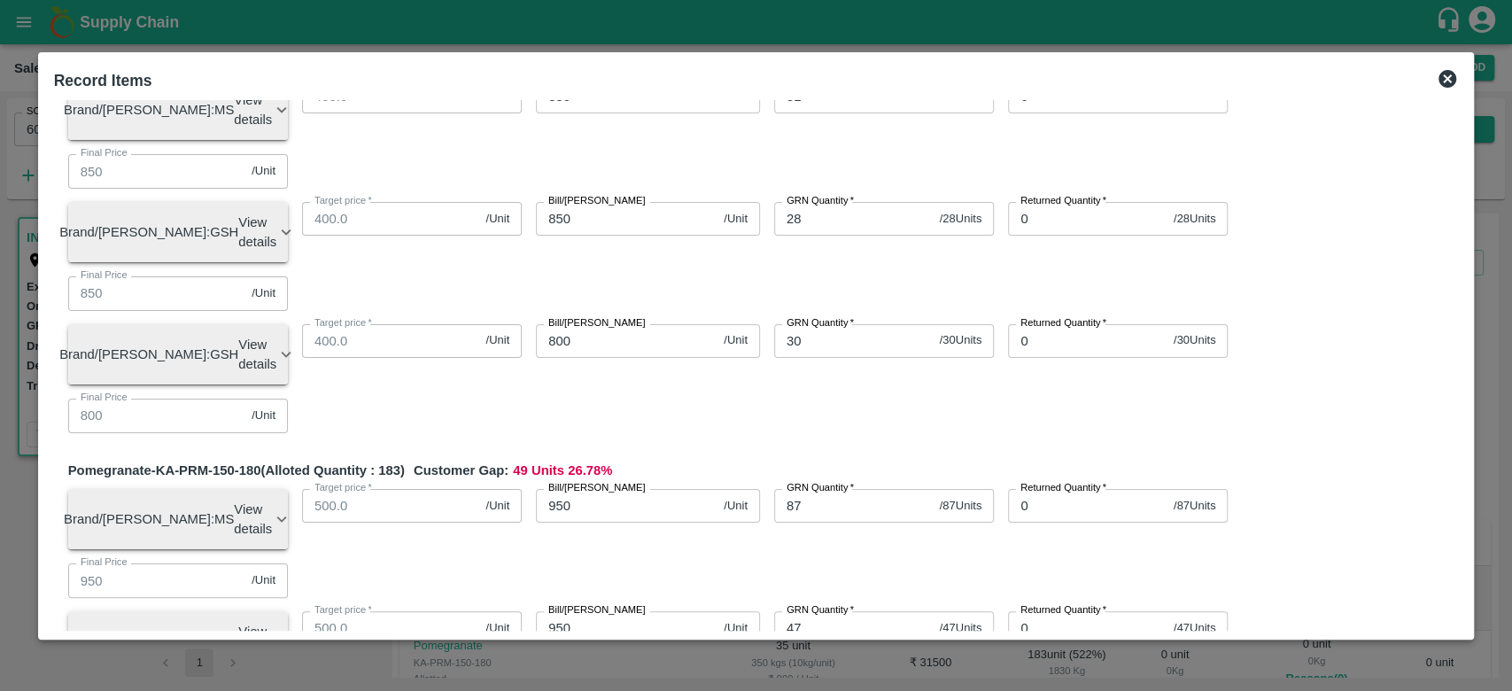
scroll to position [136, 0]
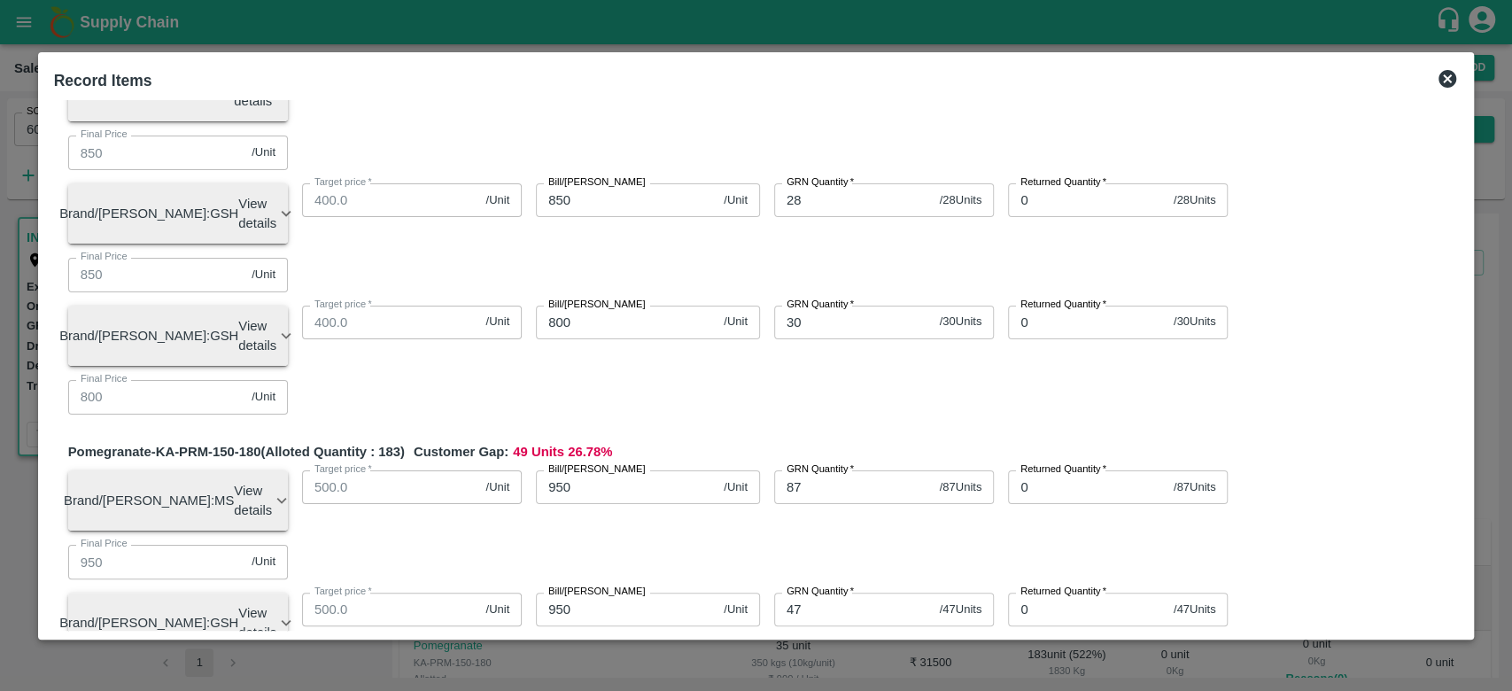
type input "49"
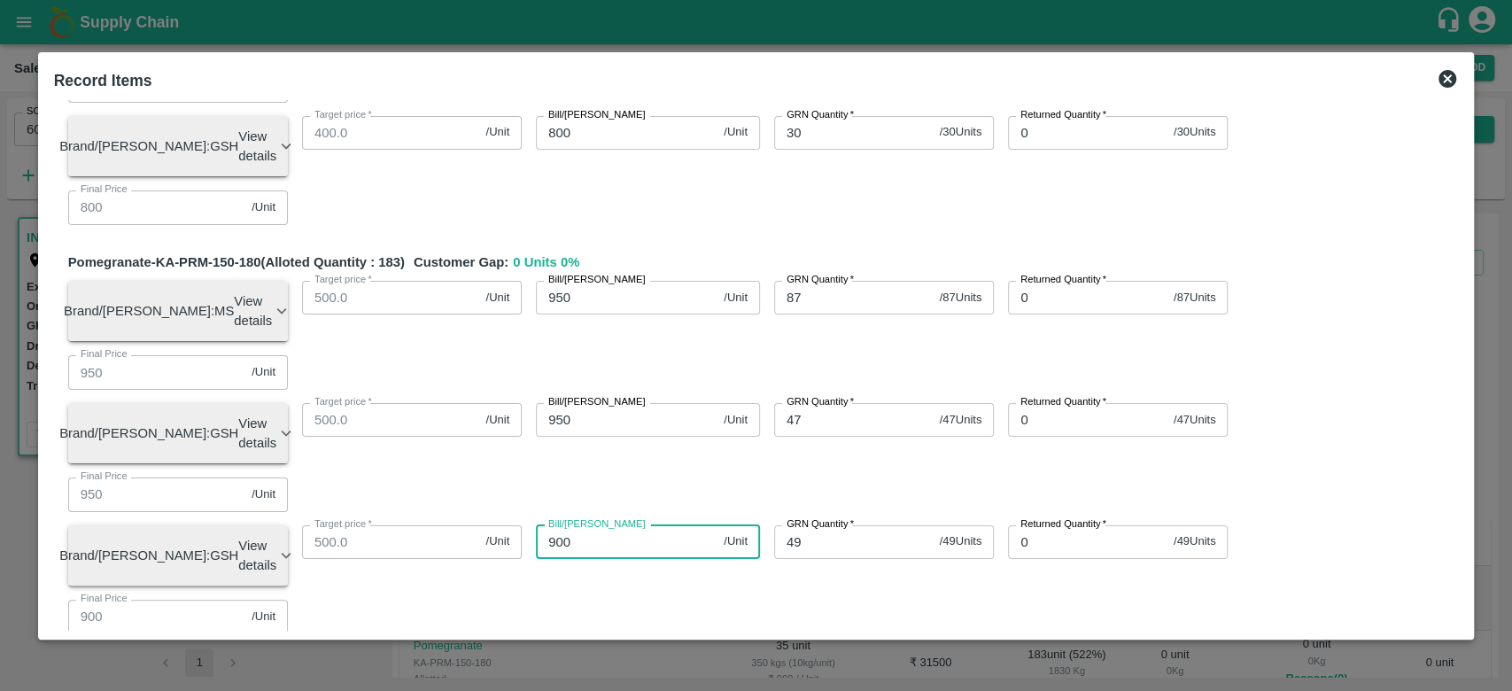
scroll to position [335, 0]
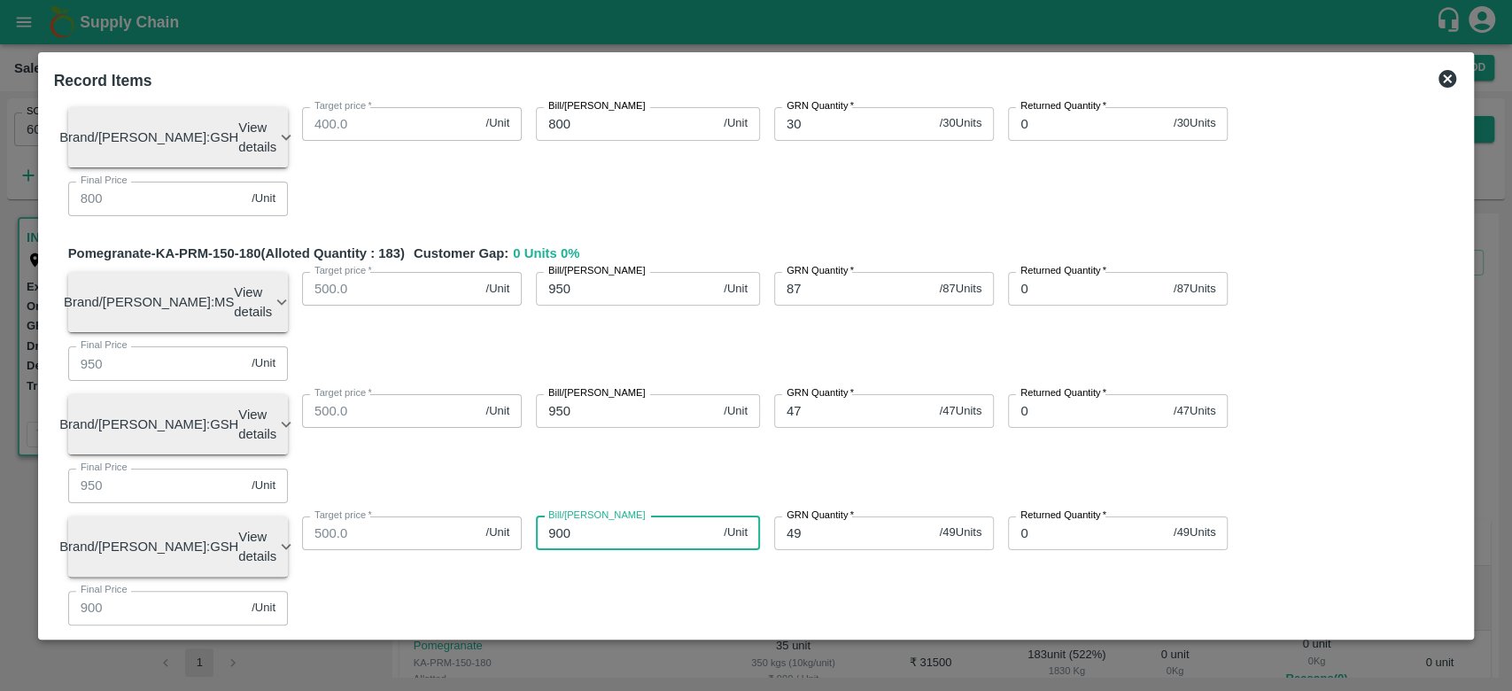
type input "900"
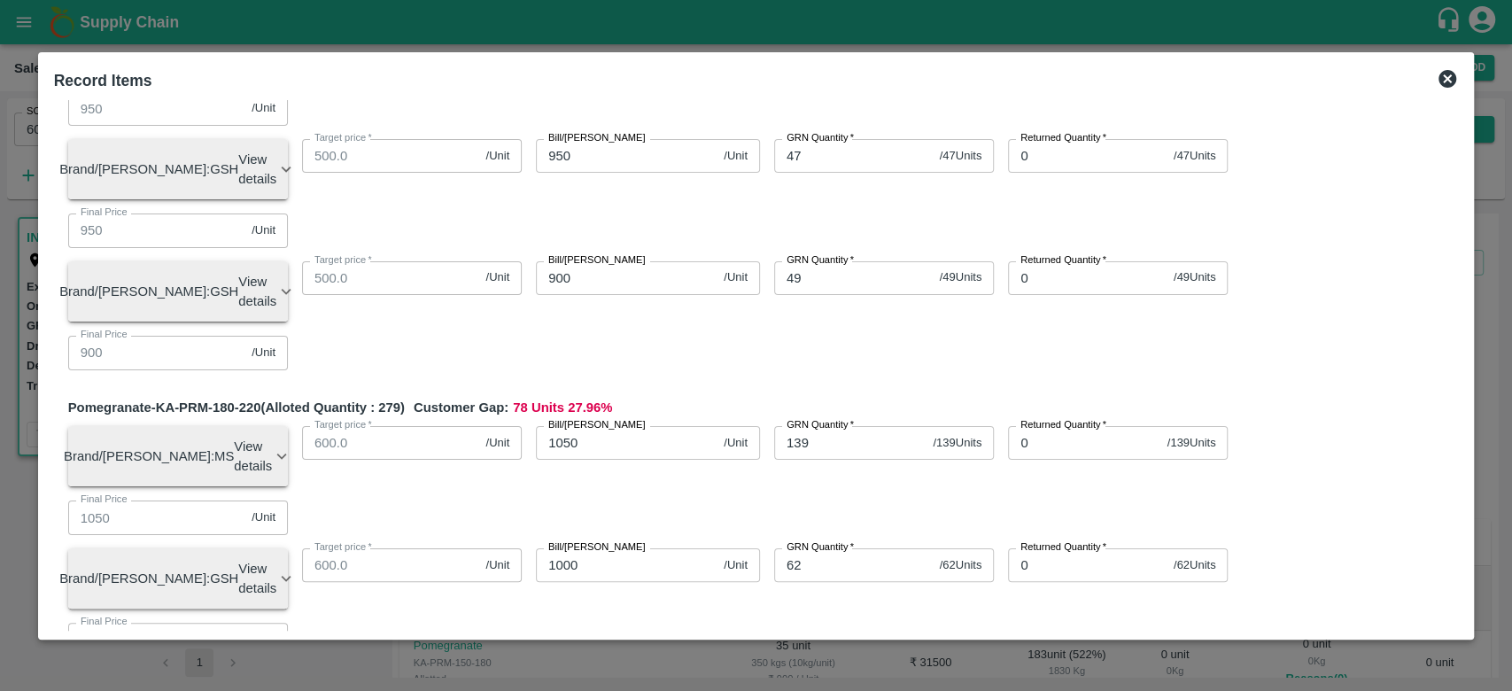
scroll to position [624, 0]
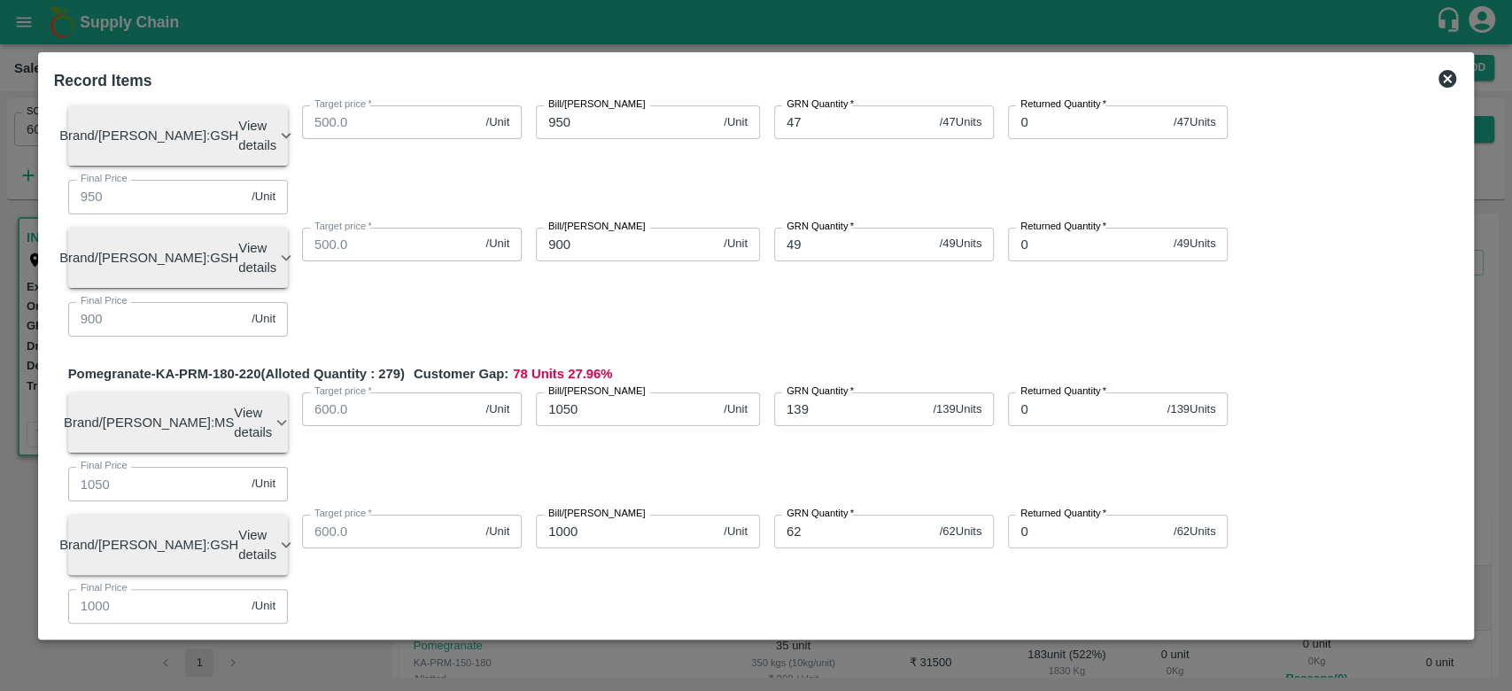
click at [808, 637] on input "0" at bounding box center [853, 654] width 159 height 34
type input "78"
click at [604, 637] on input "0" at bounding box center [626, 654] width 181 height 34
type input "1000"
click at [707, 374] on div "Pomegranate-KA-PRM-180-220 (Alloted Quantity : 279 ) Customer Gap: 0 Units 0 % …" at bounding box center [763, 561] width 1391 height 395
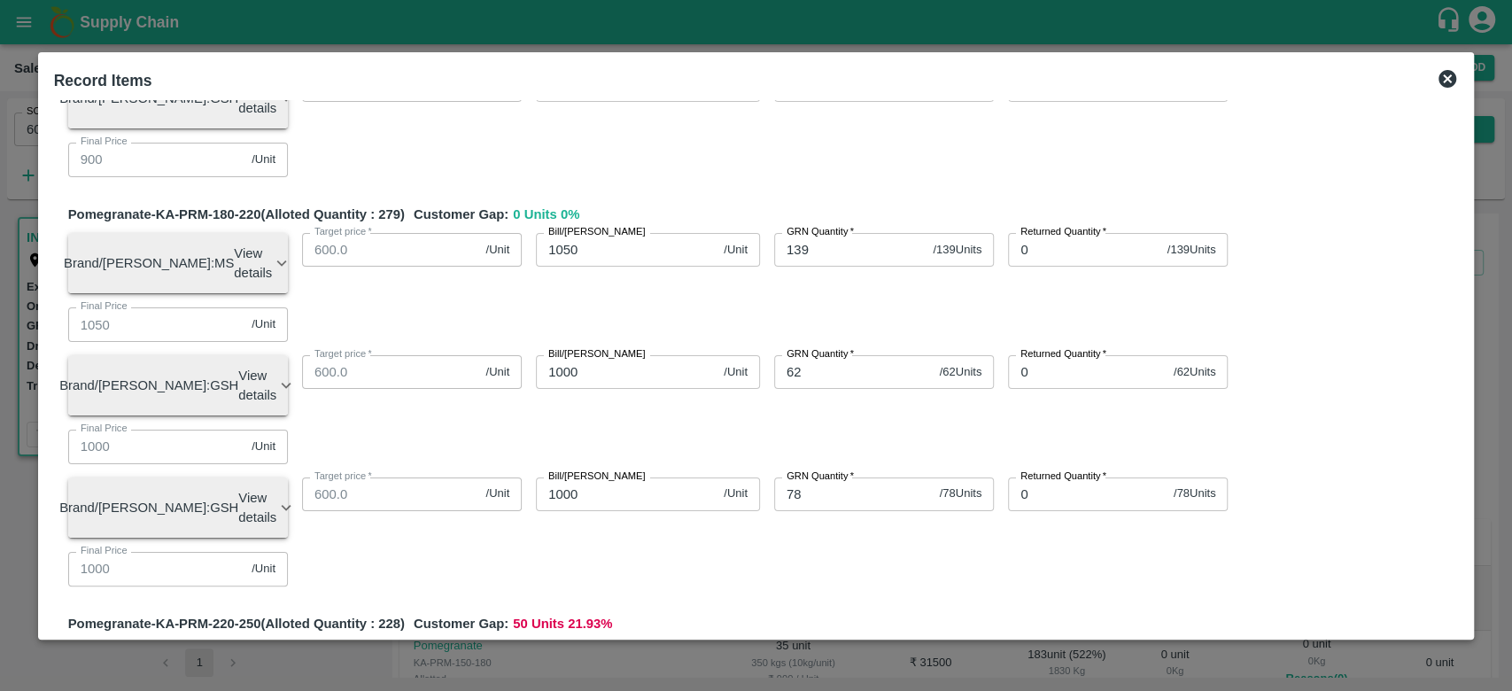
scroll to position [784, 0]
type input "50"
type input "1100"
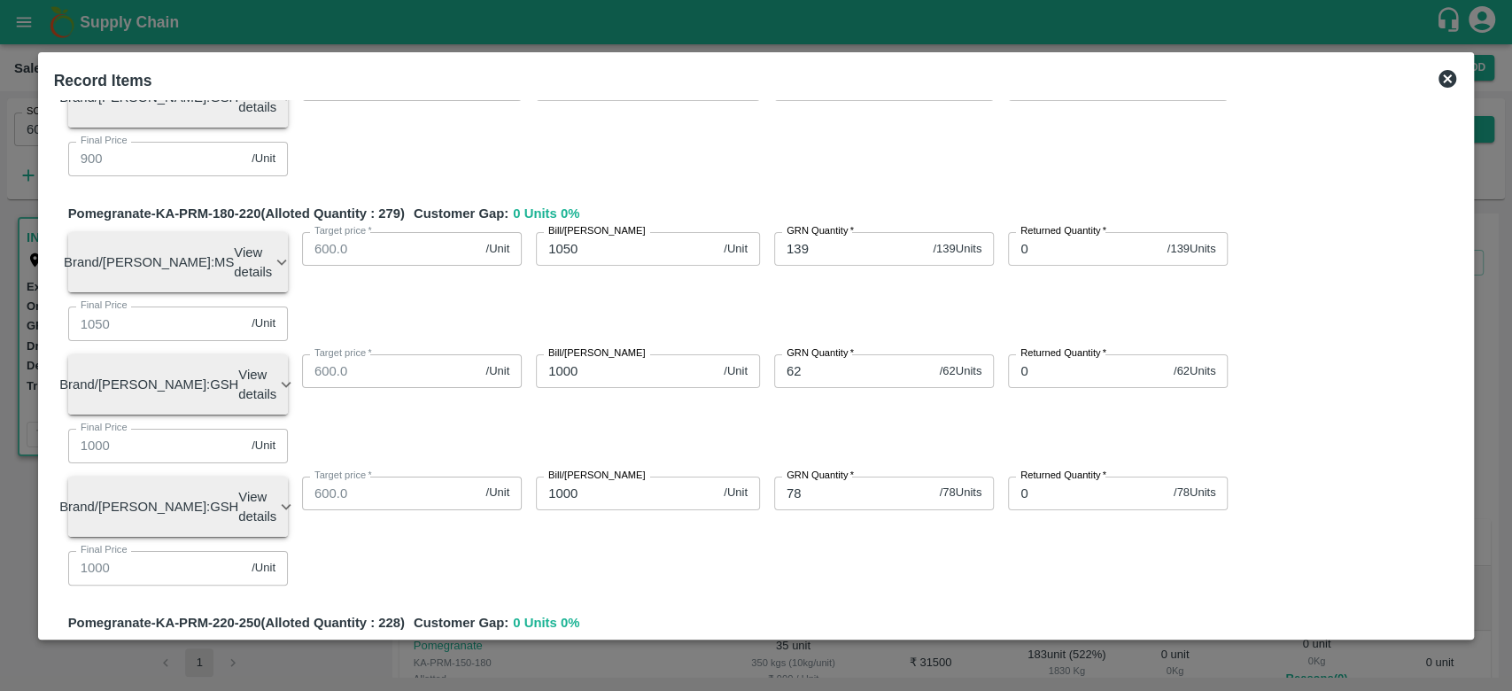
type input "1100"
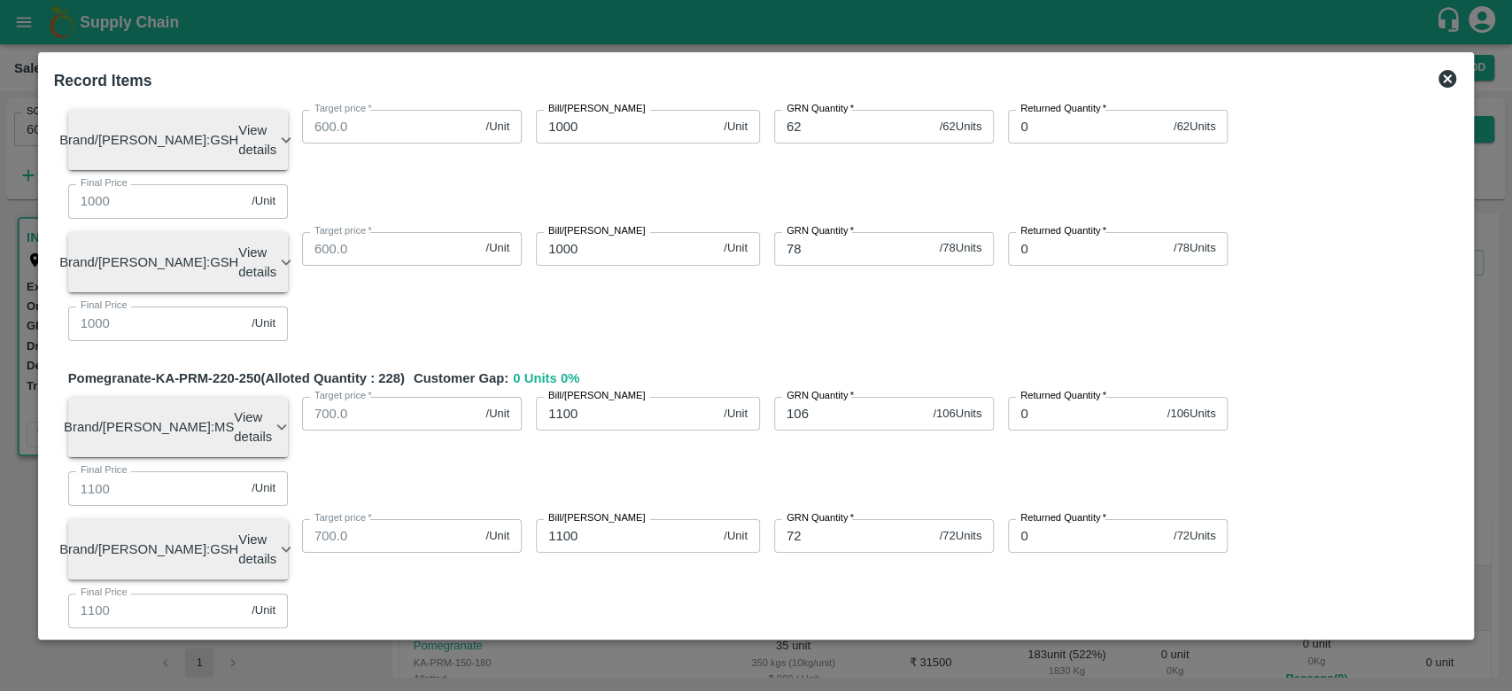
scroll to position [1029, 0]
type input "41"
type input "1200"
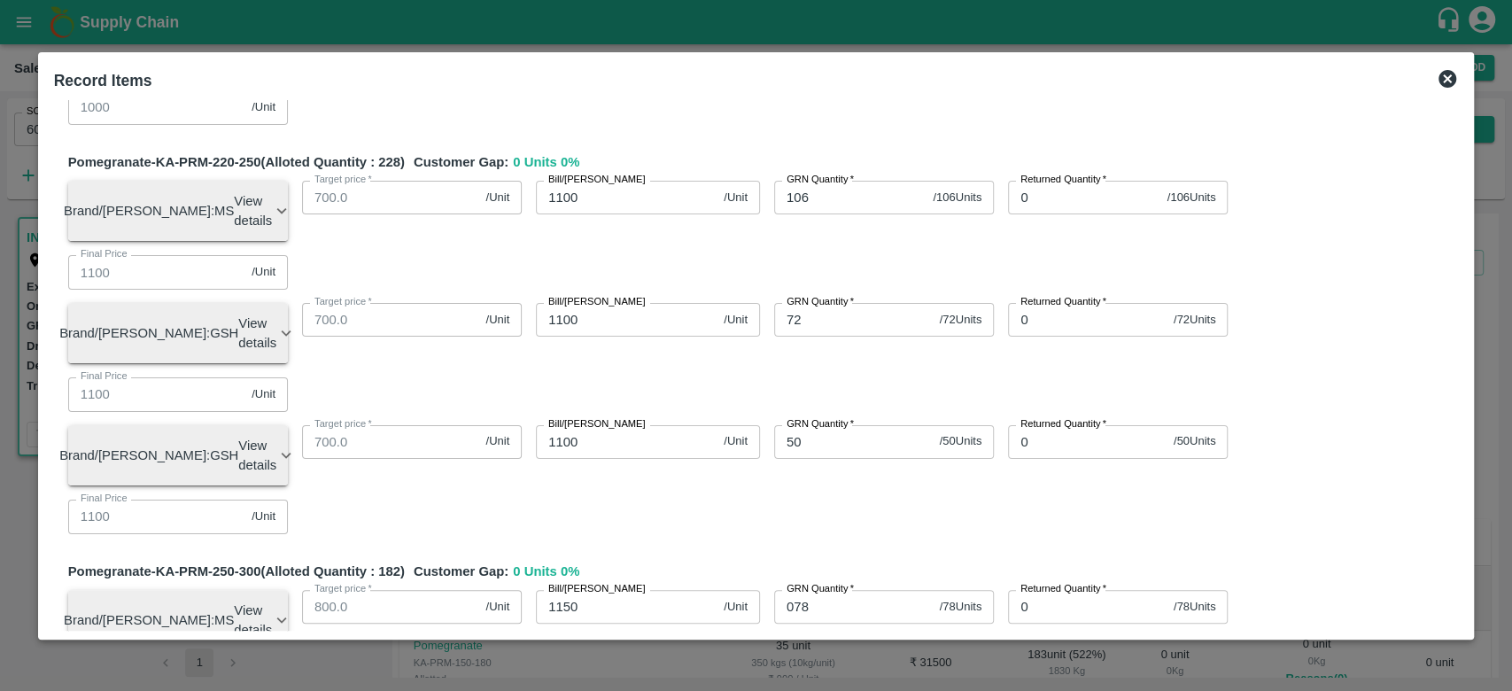
scroll to position [1292, 0]
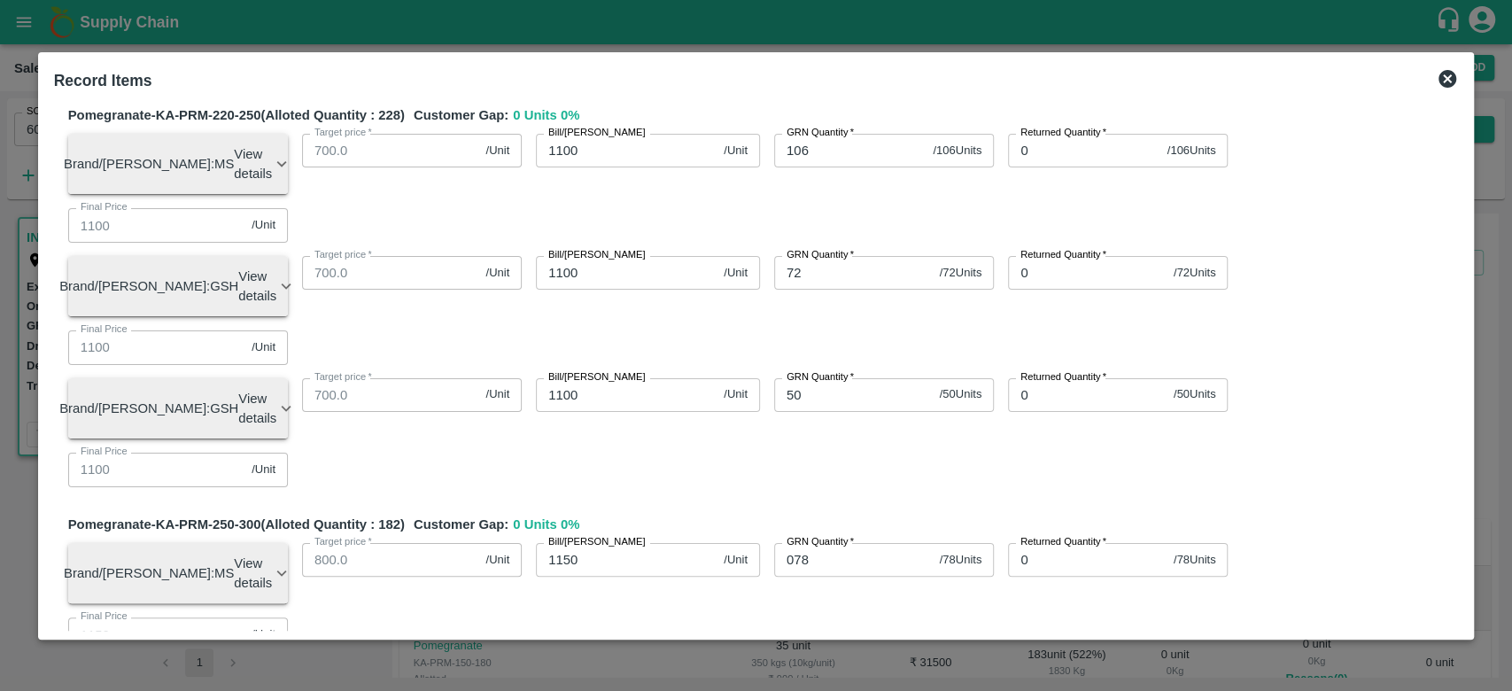
type input "11"
type input "126"
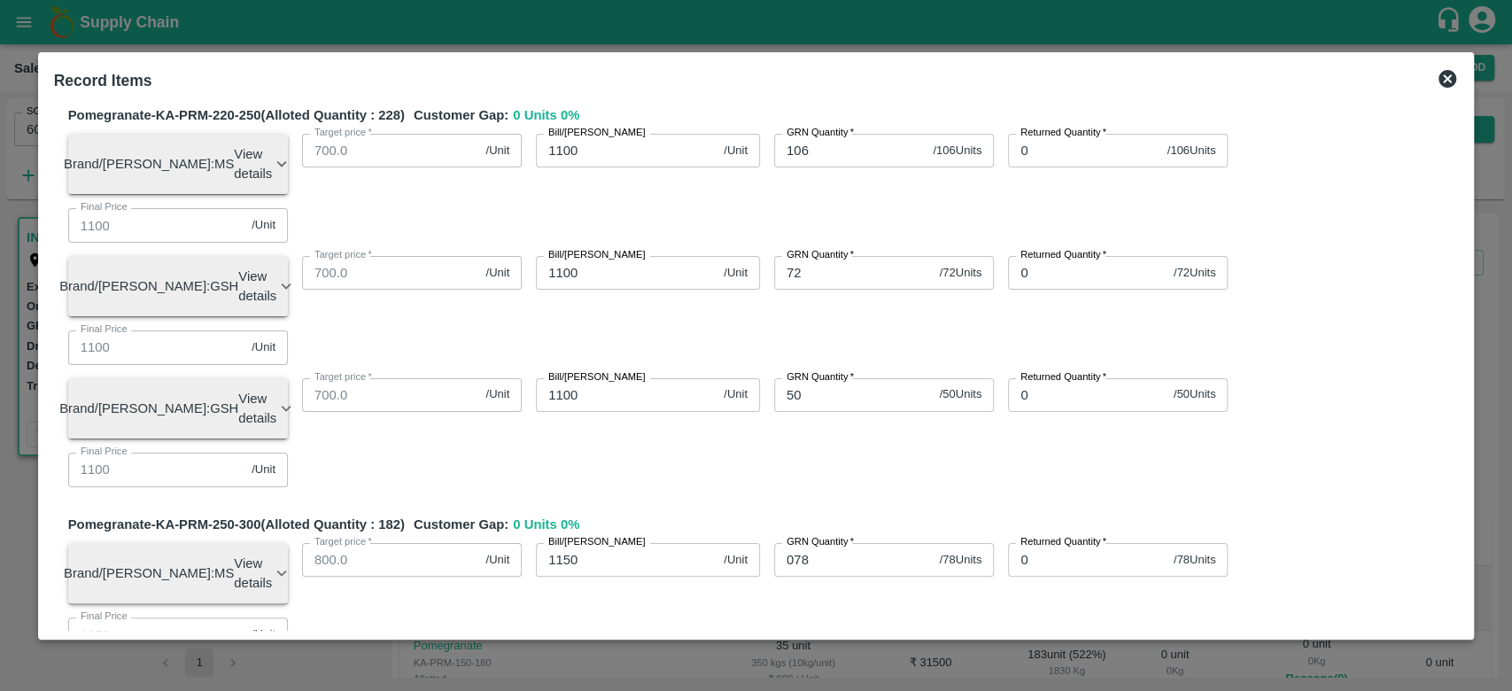
type input "1263"
type input "1263.636"
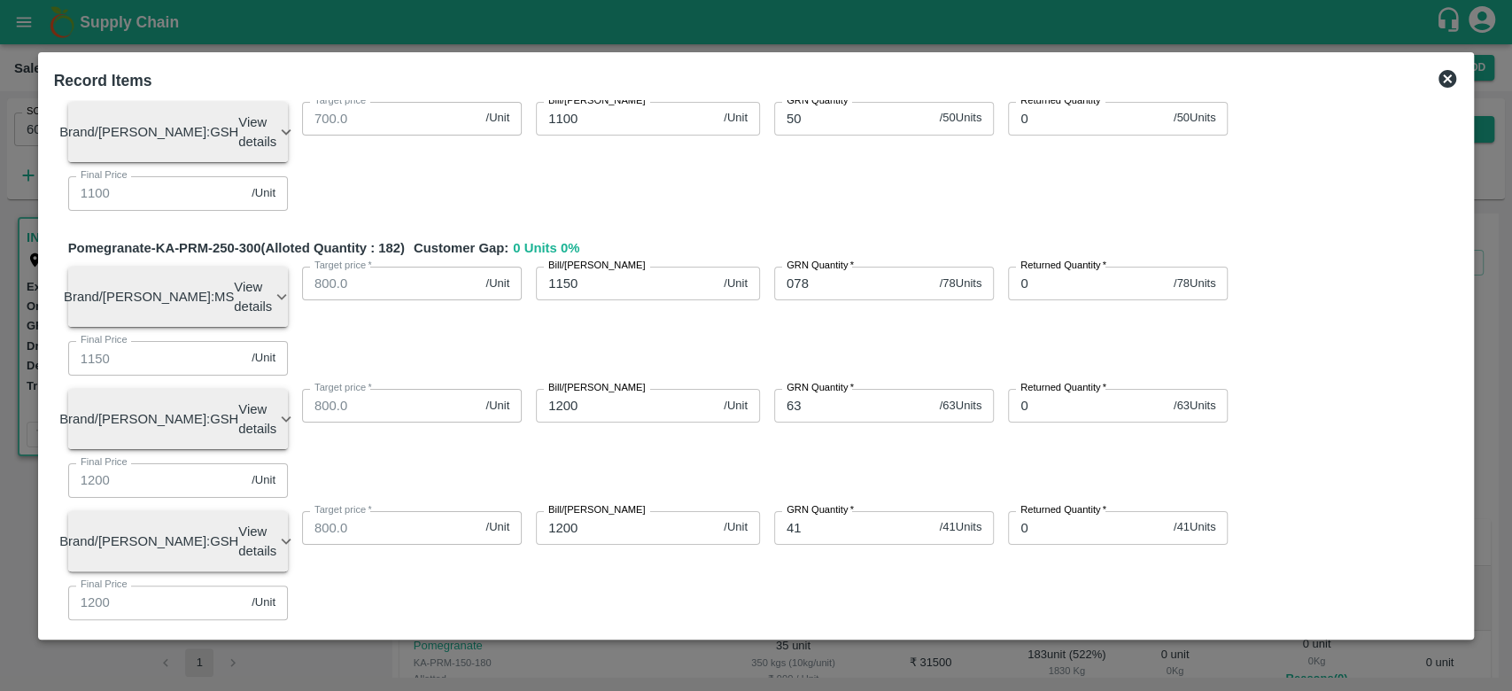
scroll to position [1571, 0]
type input "5"
type input "1310"
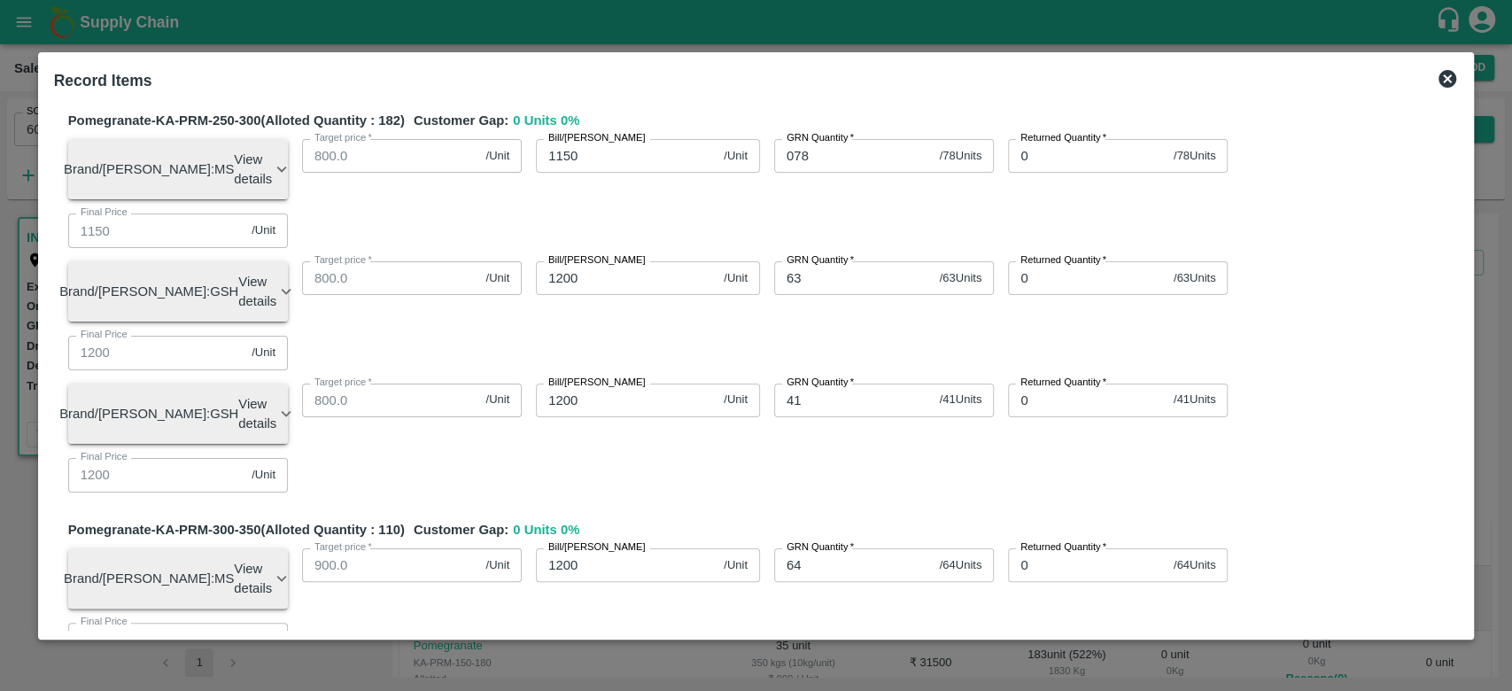
type input "6"
type input "650"
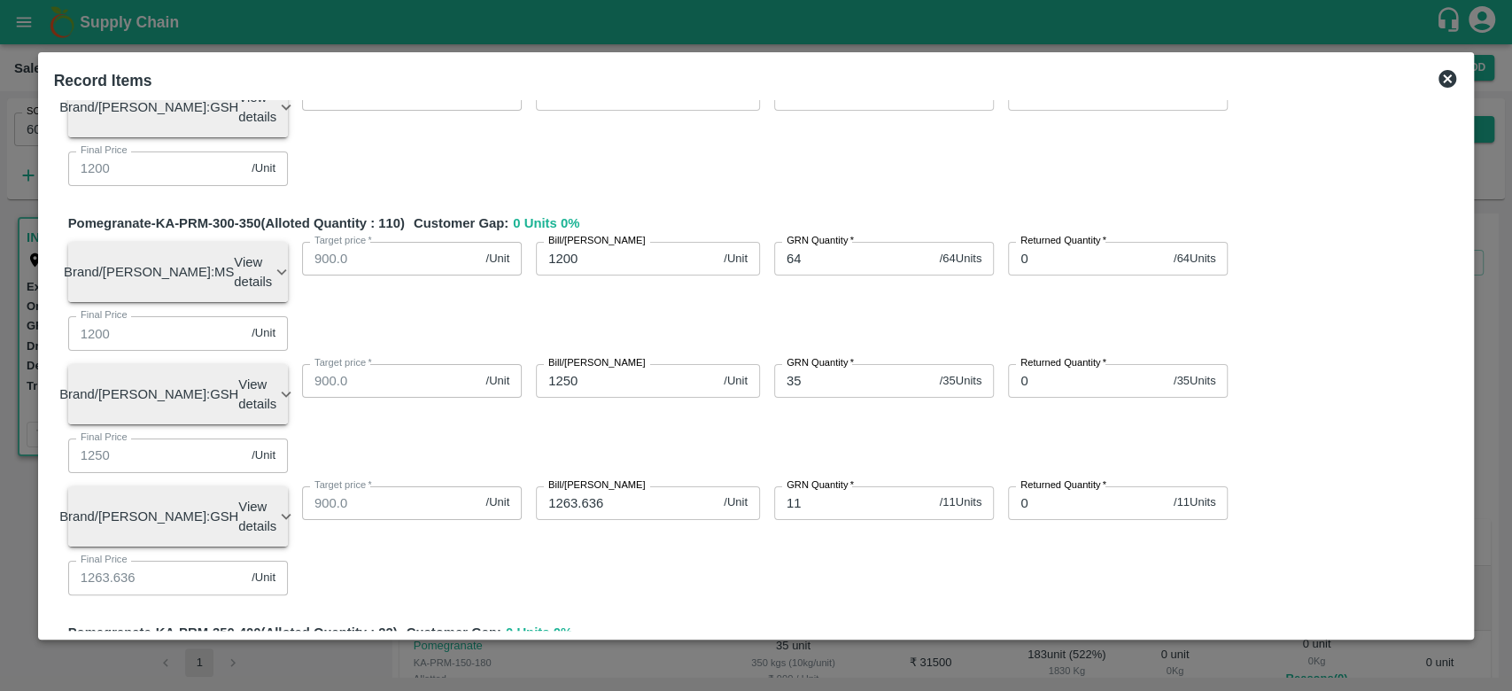
scroll to position [2003, 0]
type input "104"
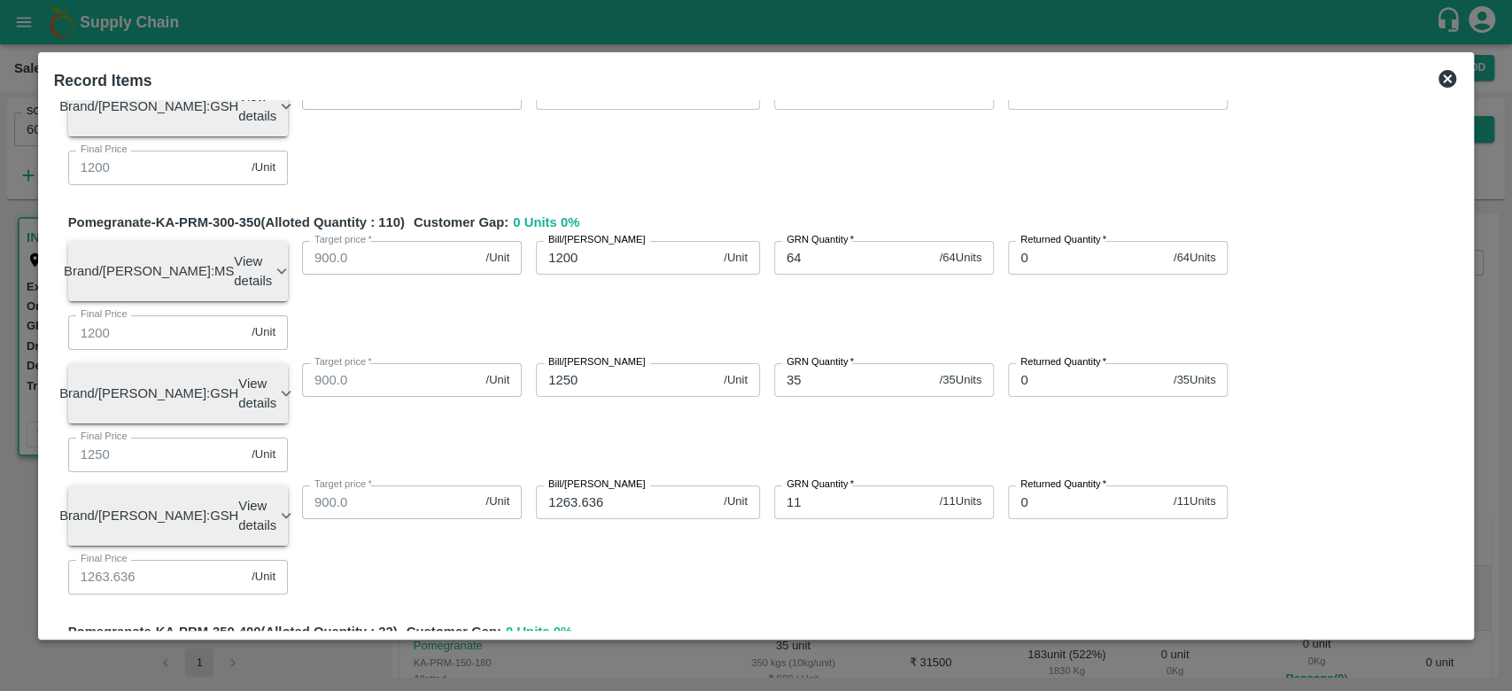
type input "700"
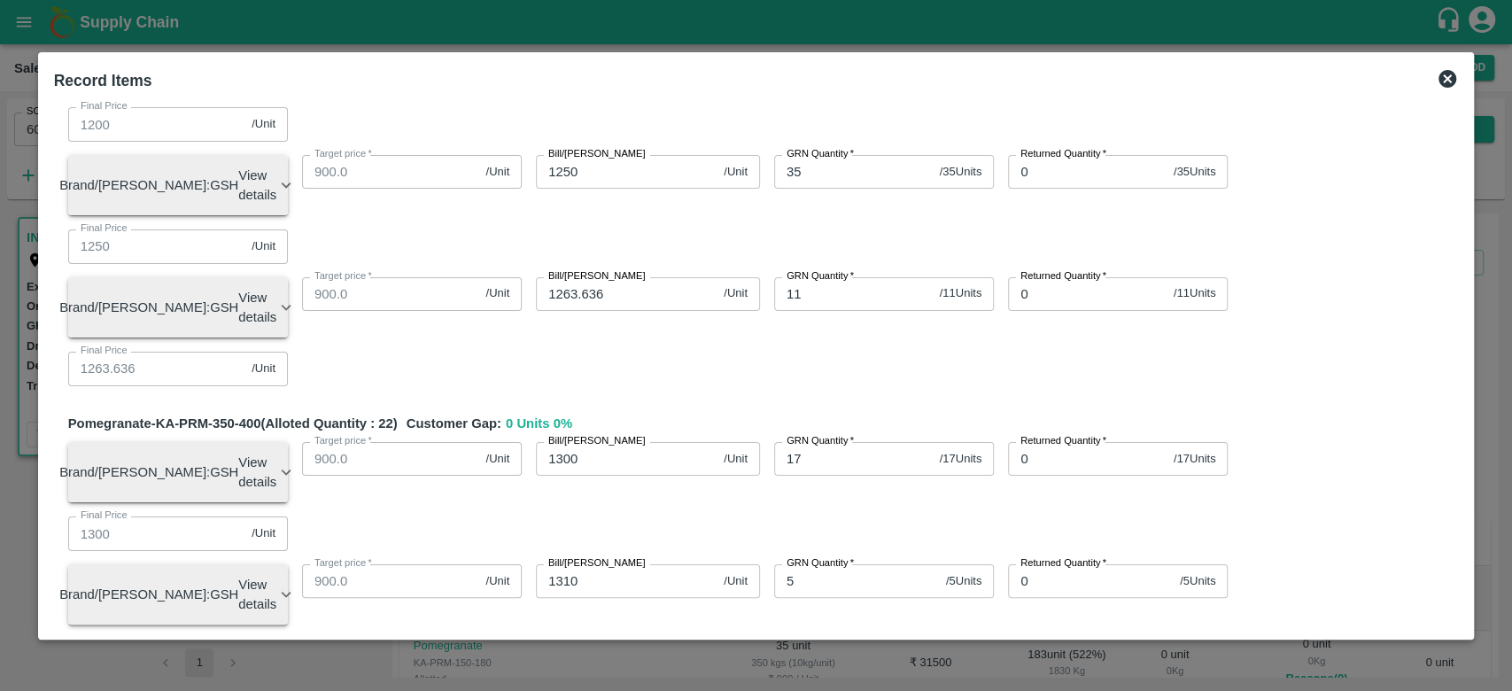
scroll to position [2361, 0]
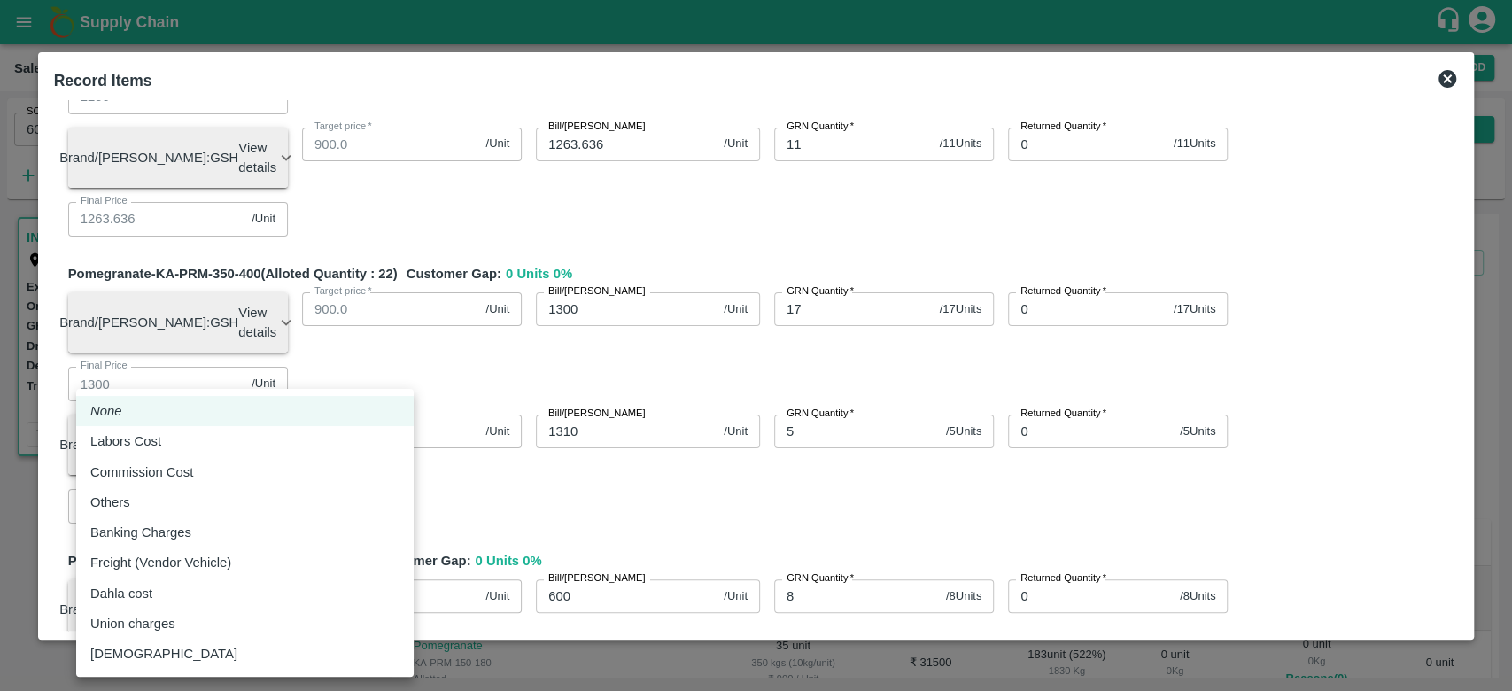
click at [193, 516] on body "Supply Chain Sales Orders Direct Customer Add SO ID 605958 SO ID Start Date Sta…" at bounding box center [756, 345] width 1512 height 691
click at [158, 511] on div "Others" at bounding box center [244, 502] width 309 height 19
type input "Others"
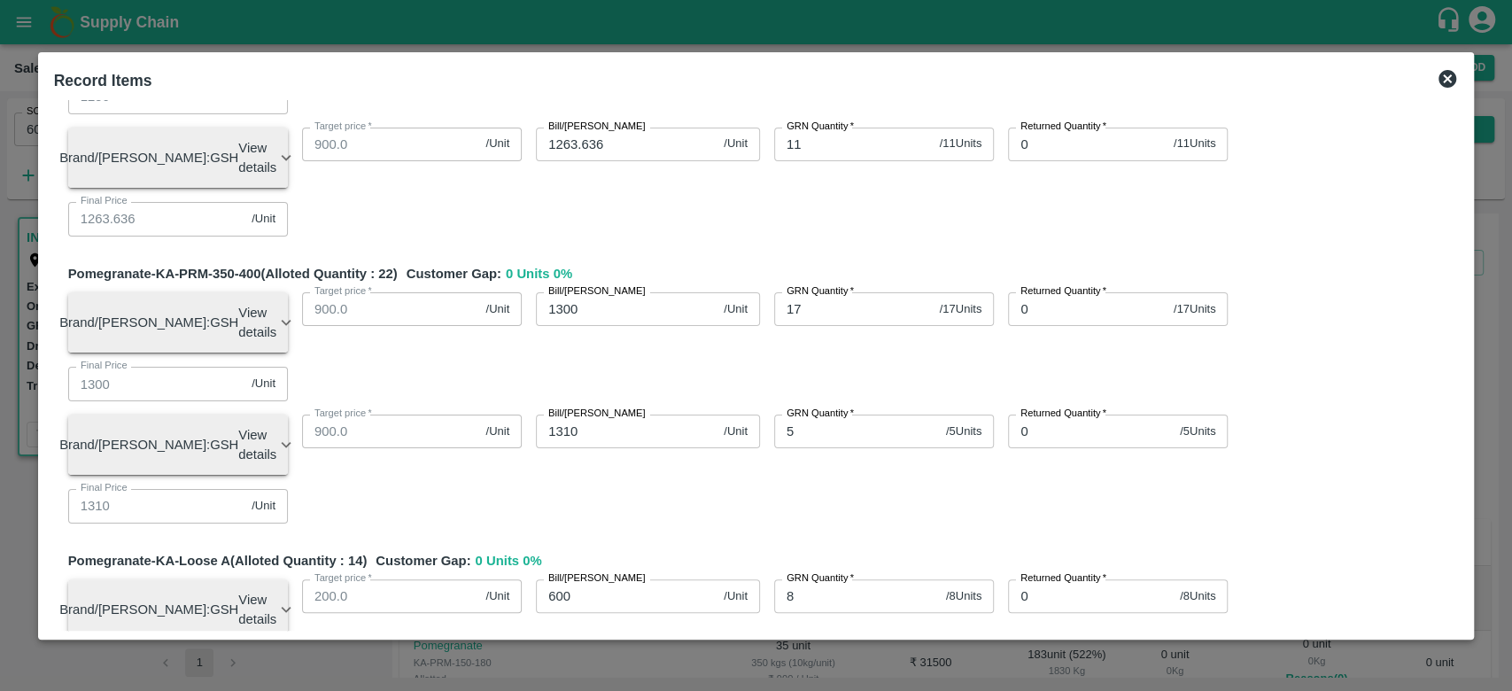
type input "21"
type input "849.98464"
type input "949.98464"
type input "1049.98464"
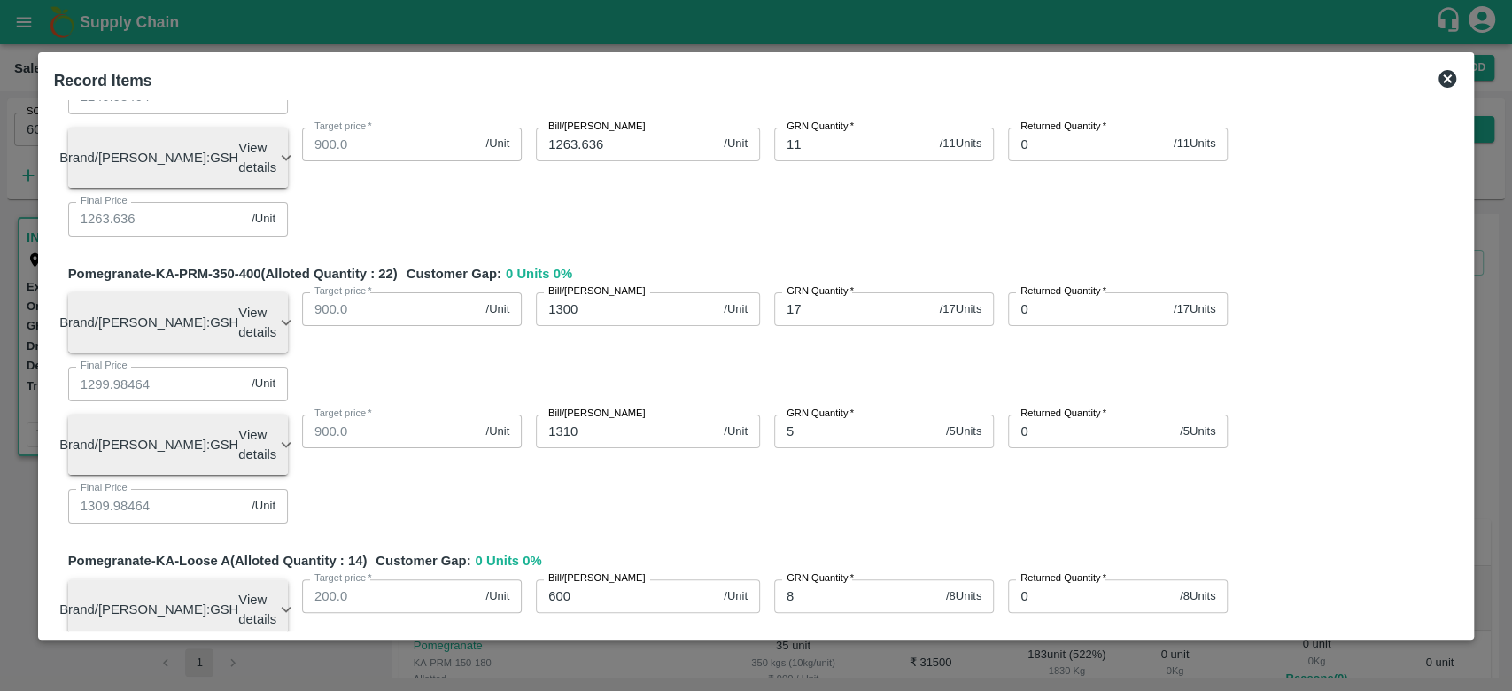
type input "1099.98464"
type input "1149.98464"
type input "1199.98464"
type input "749.98464"
type input "849.98464"
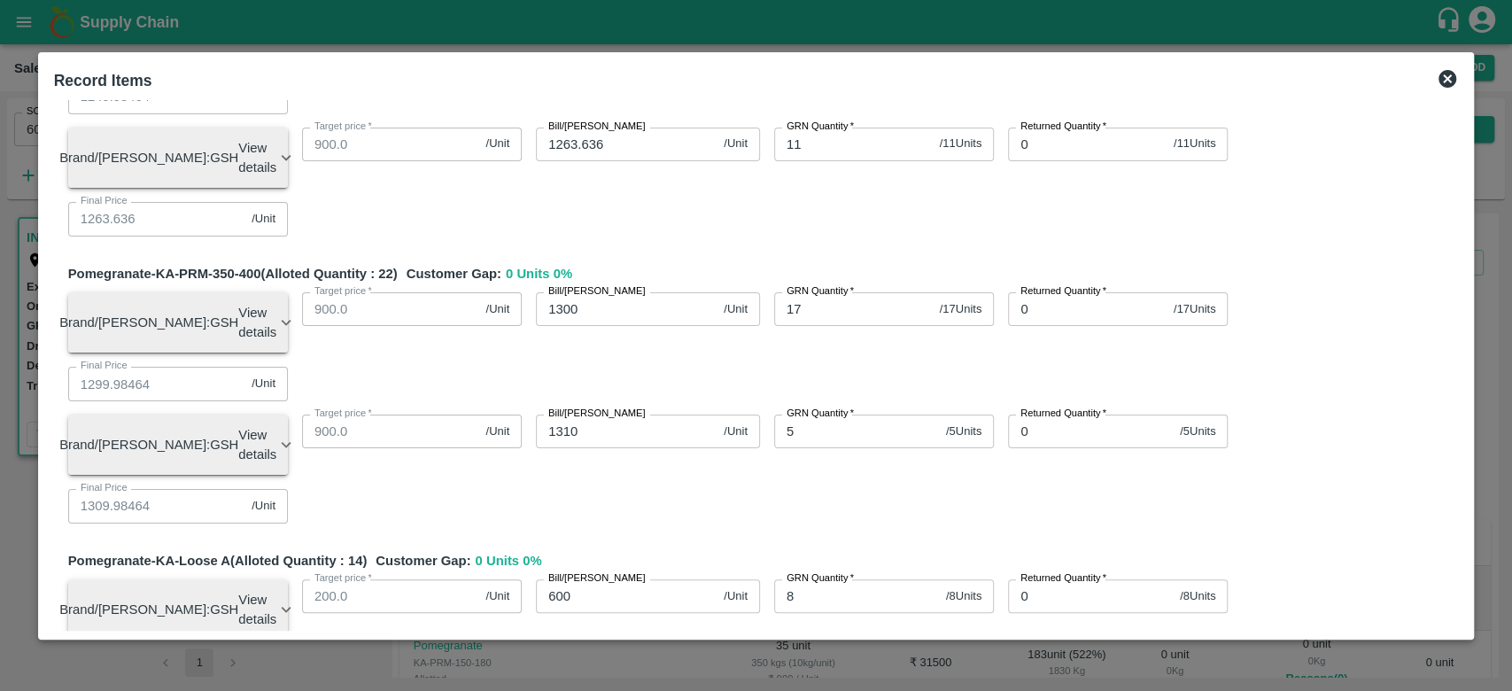
type input "949.98464"
type input "999.98464"
type input "1099.98464"
type input "1199.98464"
type input "1249.98464"
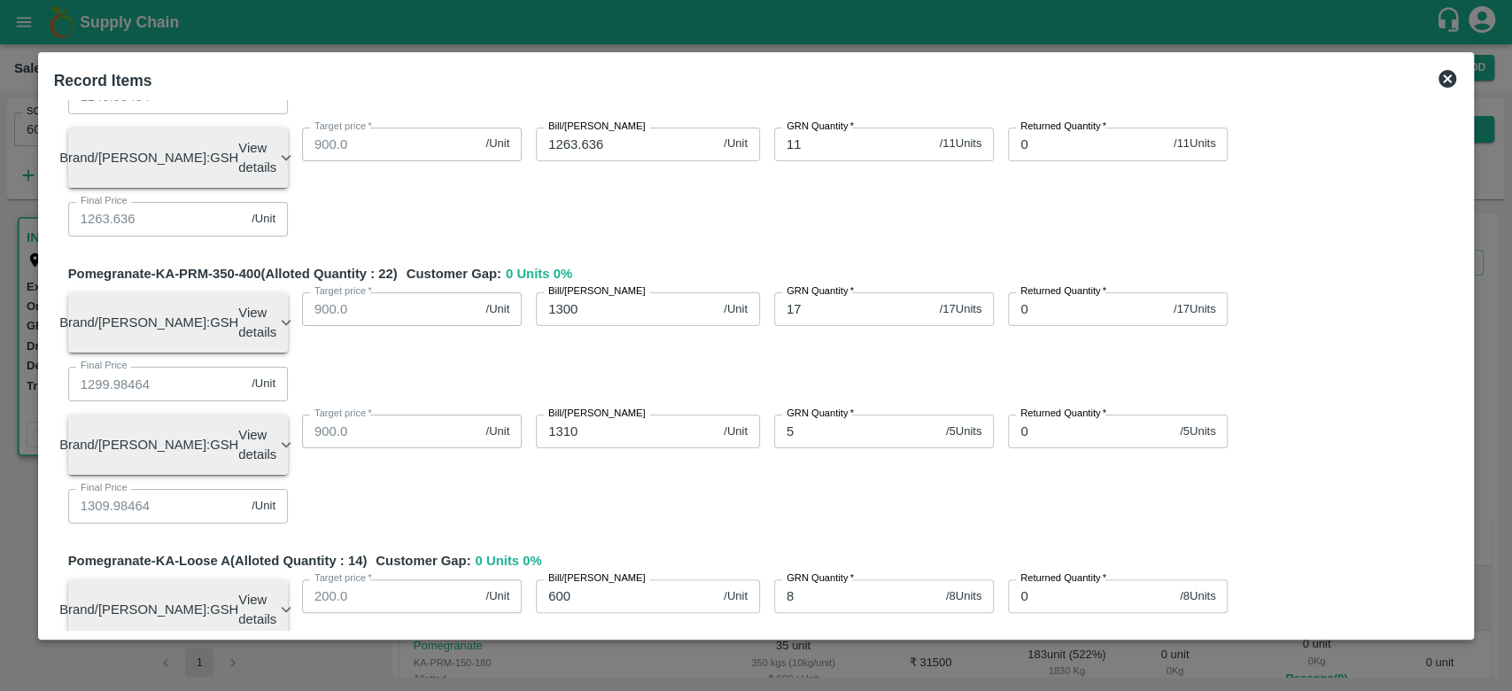
type input "1299.98464"
type input "599.98464"
type input "724.98464"
type input "799.98464"
type input "899.98464"
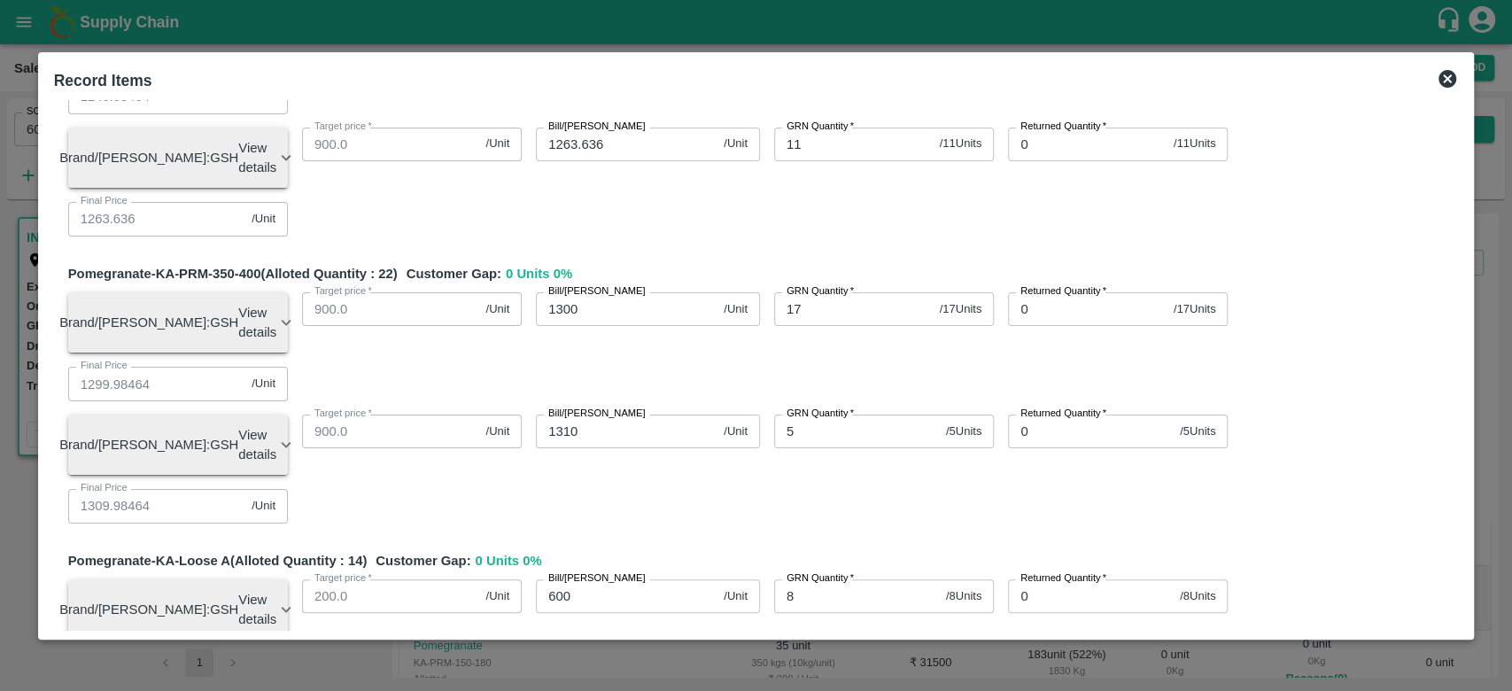
type input "999.98464"
type input "1099.98464"
type input "1199.98464"
type input "1263.62064"
type input "1309.98464"
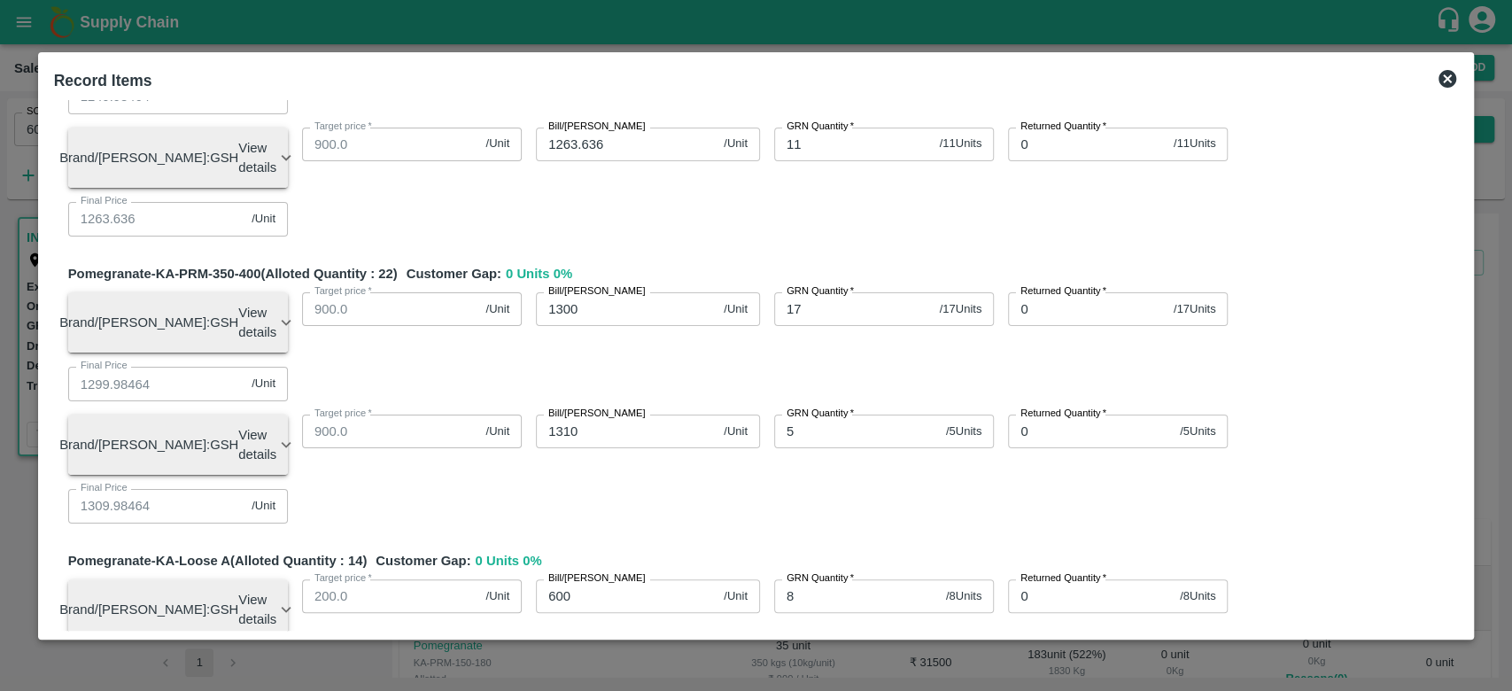
type input "649.98464"
type input "699.98464"
type input "0.01536"
type input "21872"
type input "834"
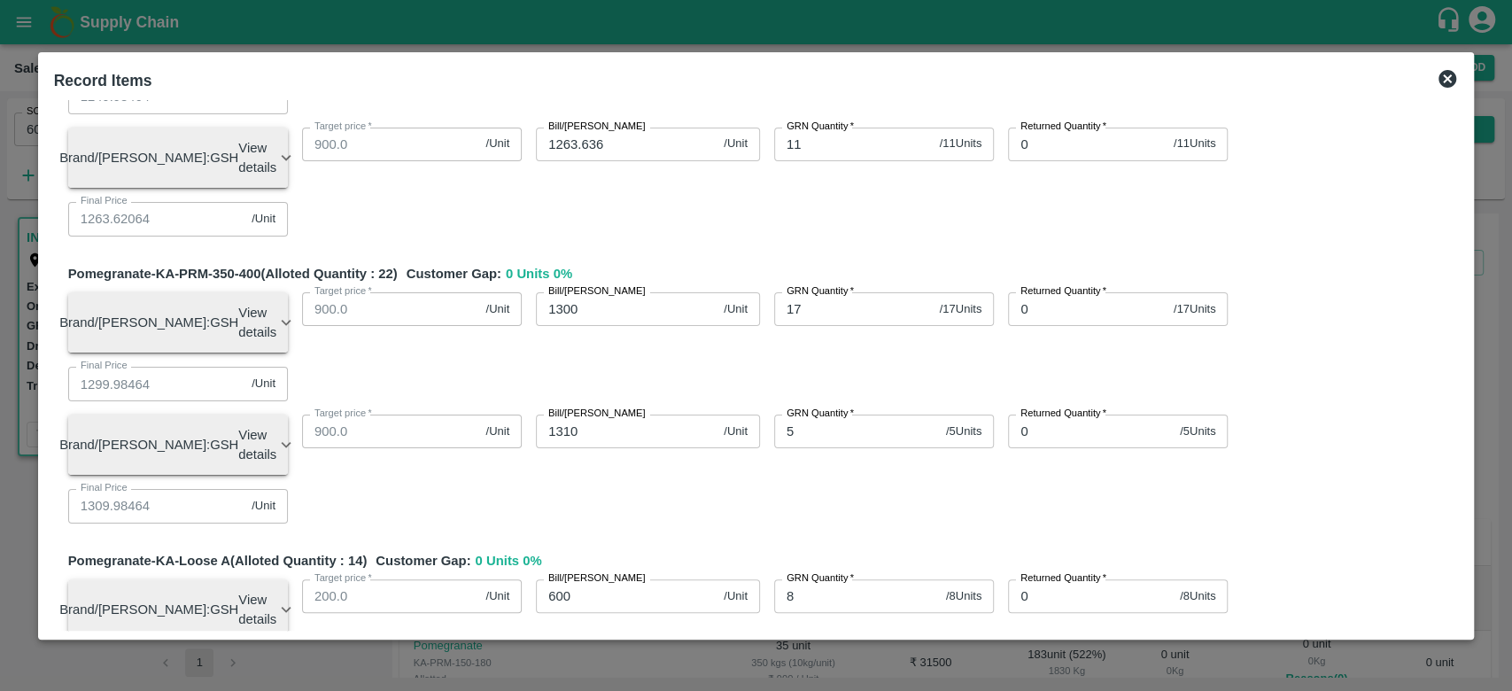
type input "934"
type input "1034"
type input "1084"
type input "1134"
type input "1184"
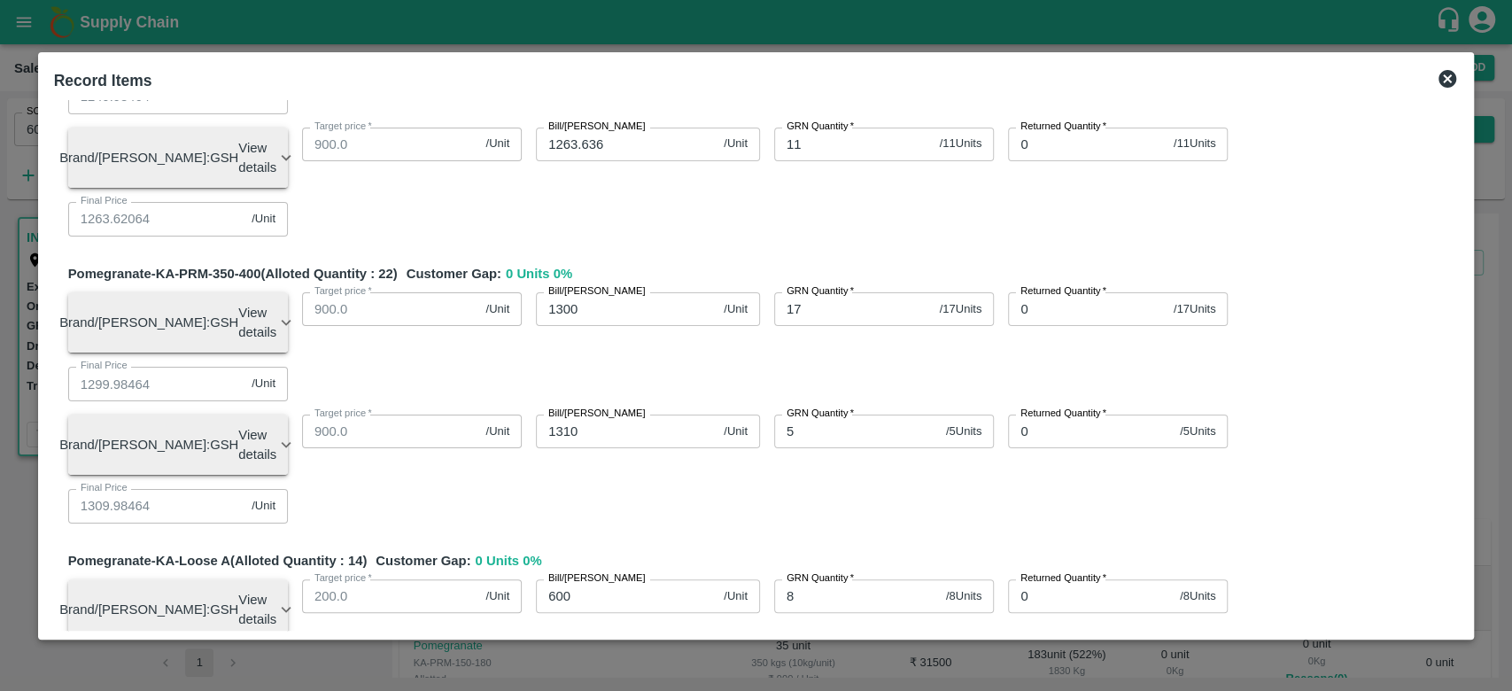
type input "734"
type input "834"
type input "934"
type input "984"
type input "1084"
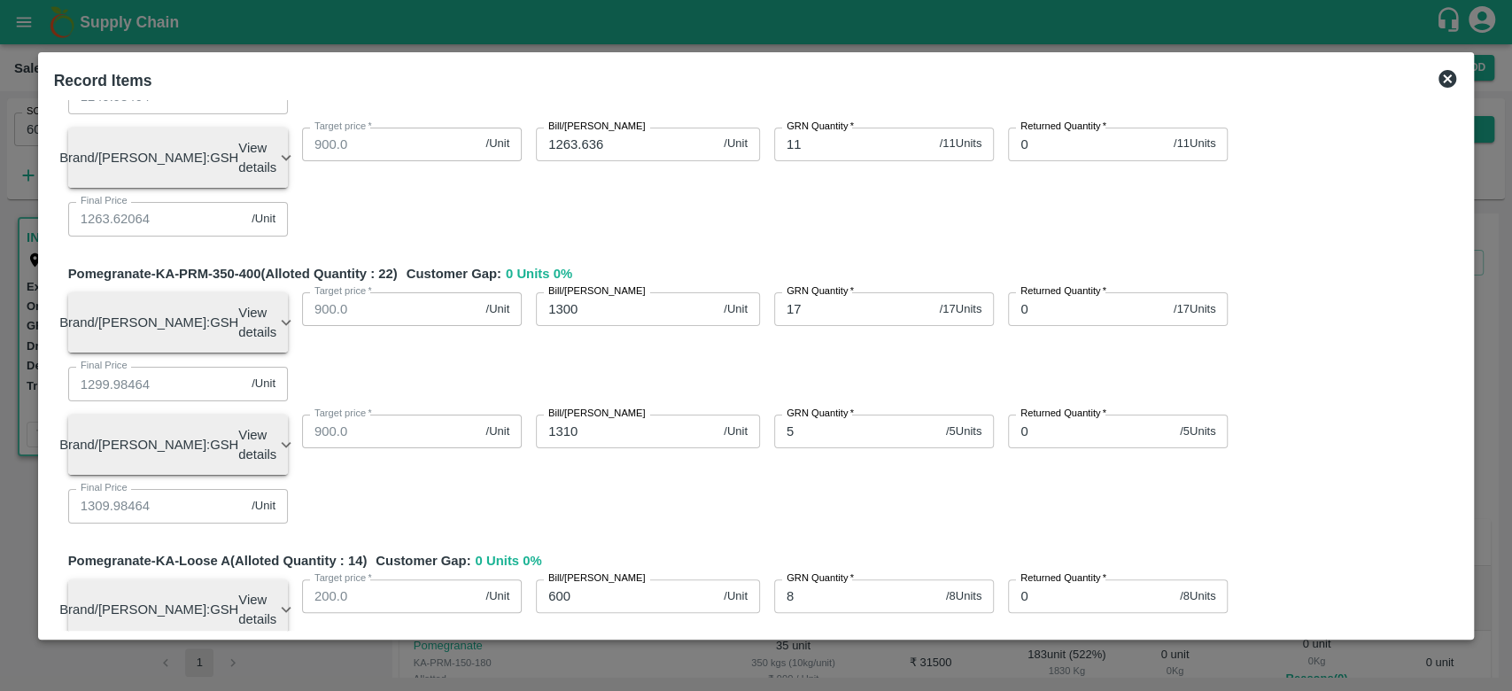
type input "1184"
type input "1234"
type input "1284"
type input "584"
type input "709"
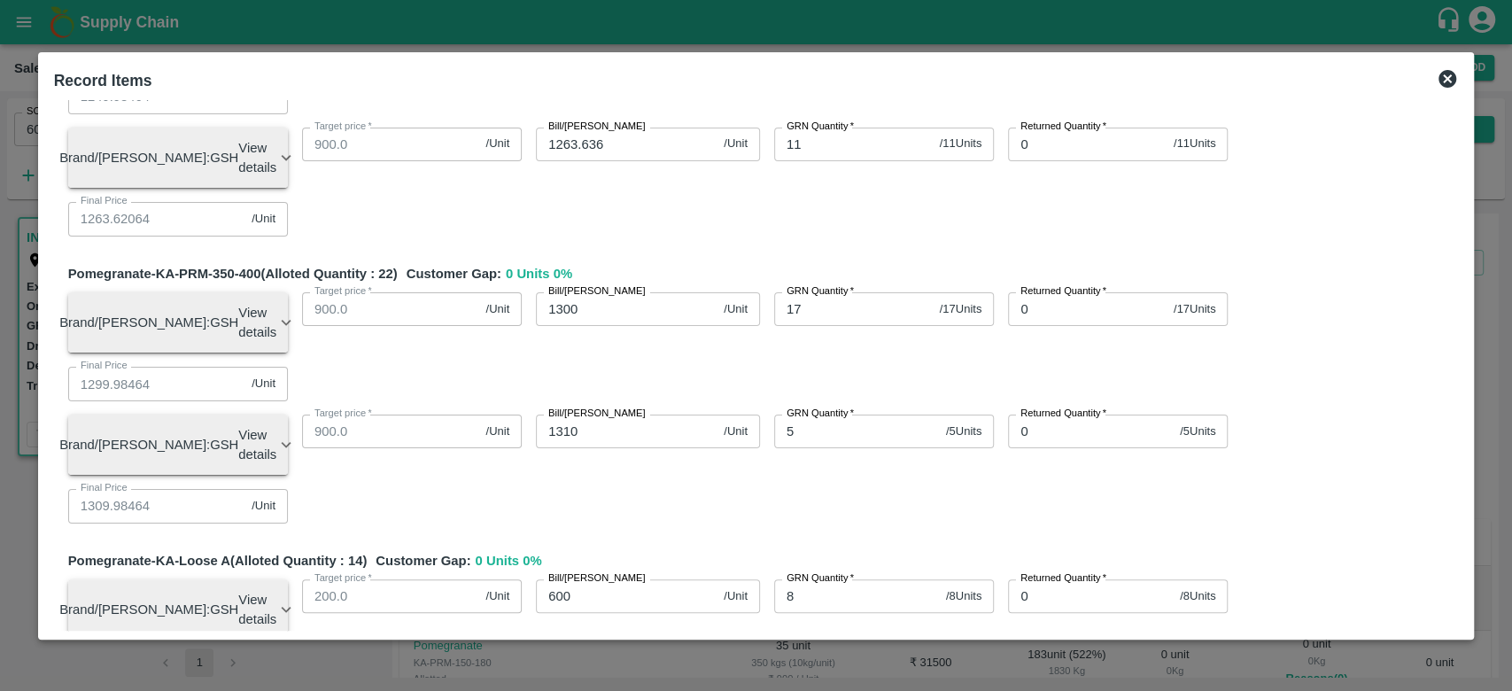
type input "784"
type input "884"
type input "984"
type input "1084"
type input "1184"
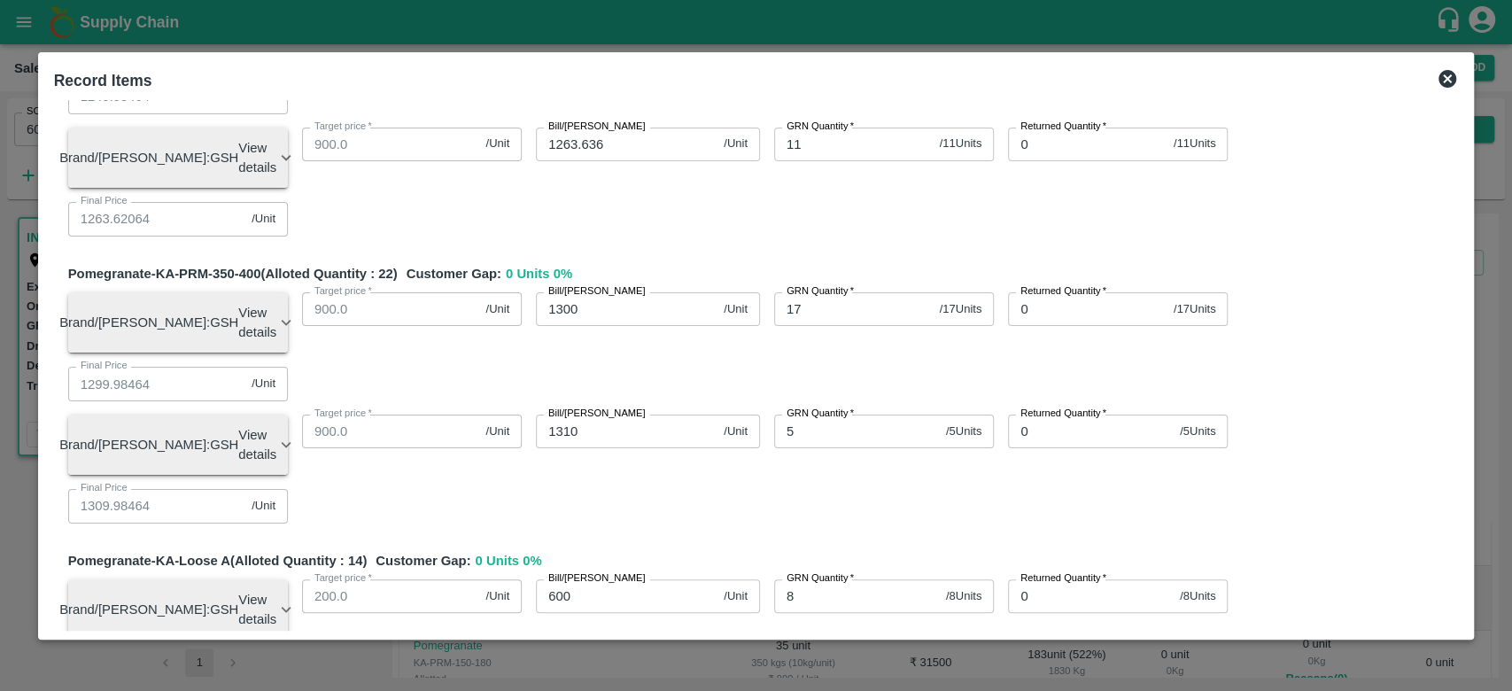
type input "1247.636"
type input "1294"
type input "634"
type input "684"
type input "16"
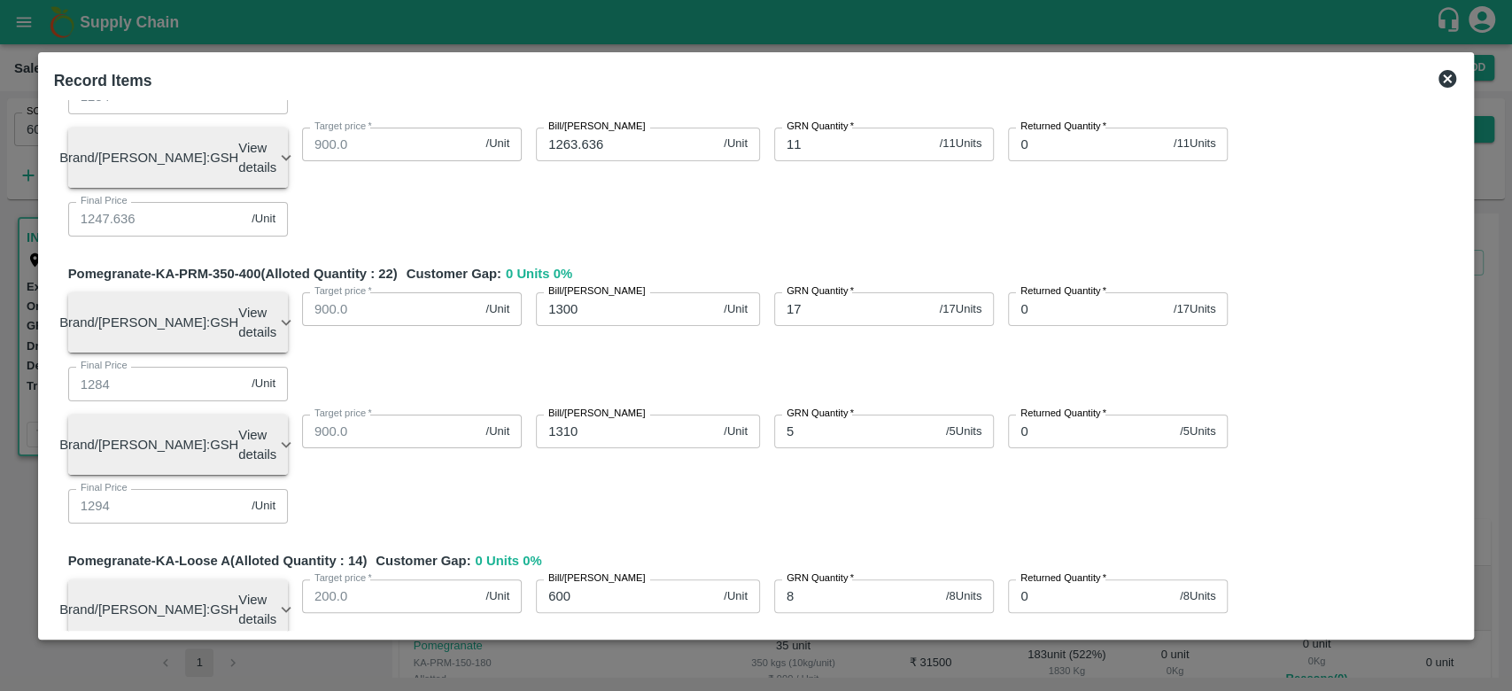
type input "21872"
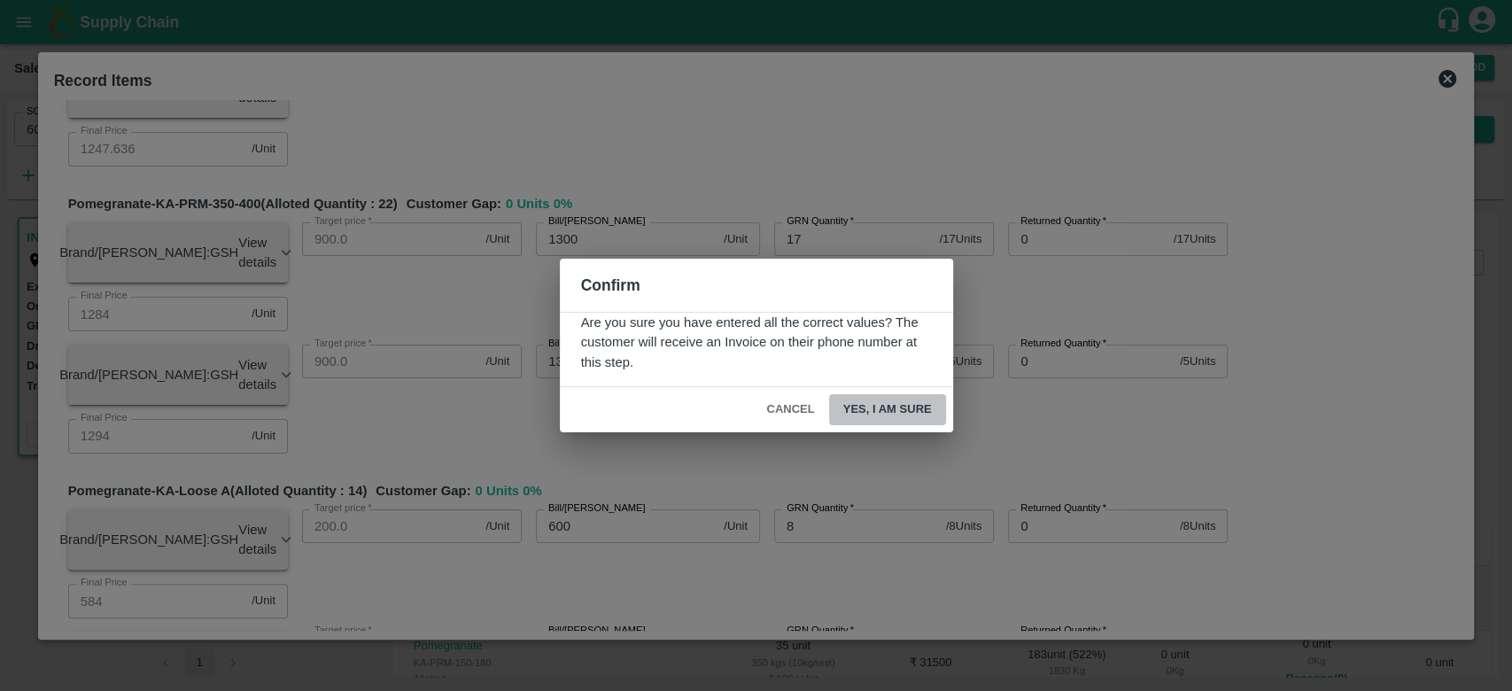
click at [884, 405] on button "Yes, I am sure" at bounding box center [887, 409] width 117 height 31
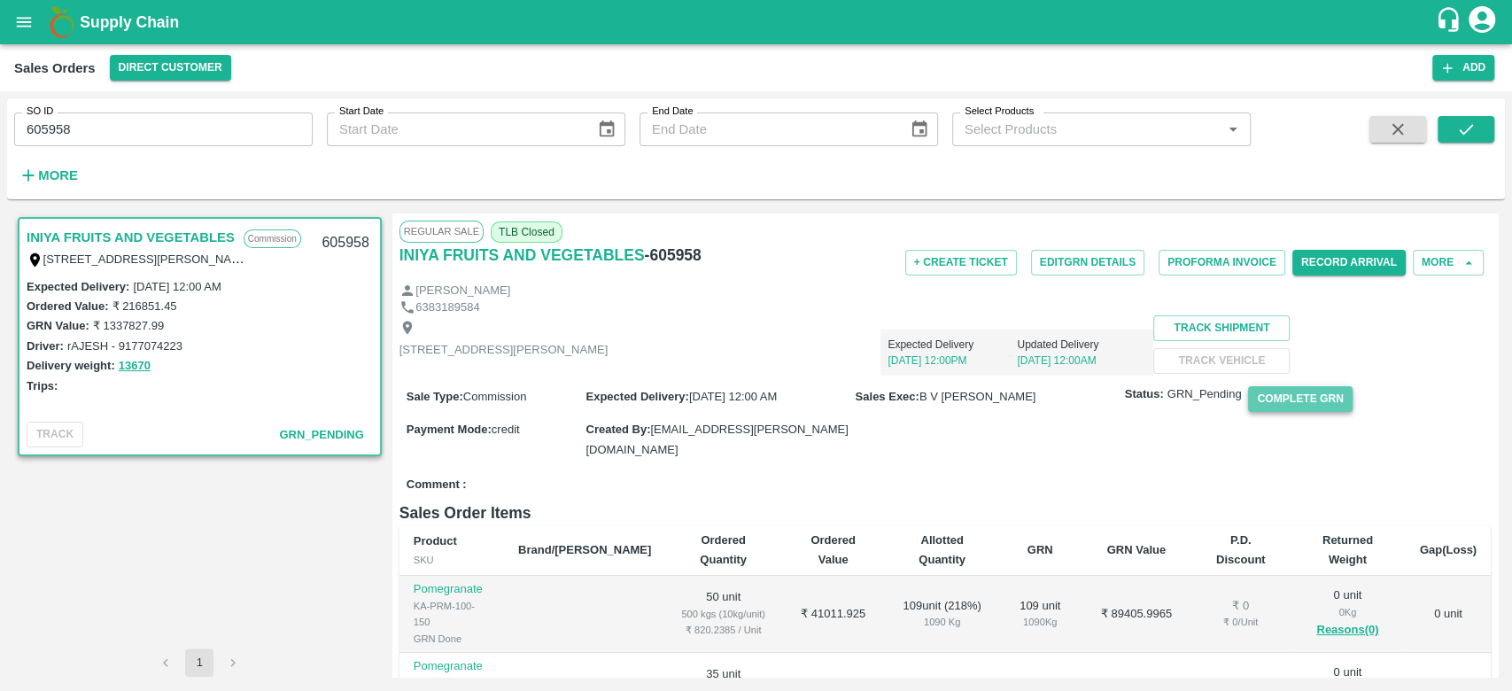
click at [1315, 412] on button "Complete GRN" at bounding box center [1300, 399] width 104 height 26
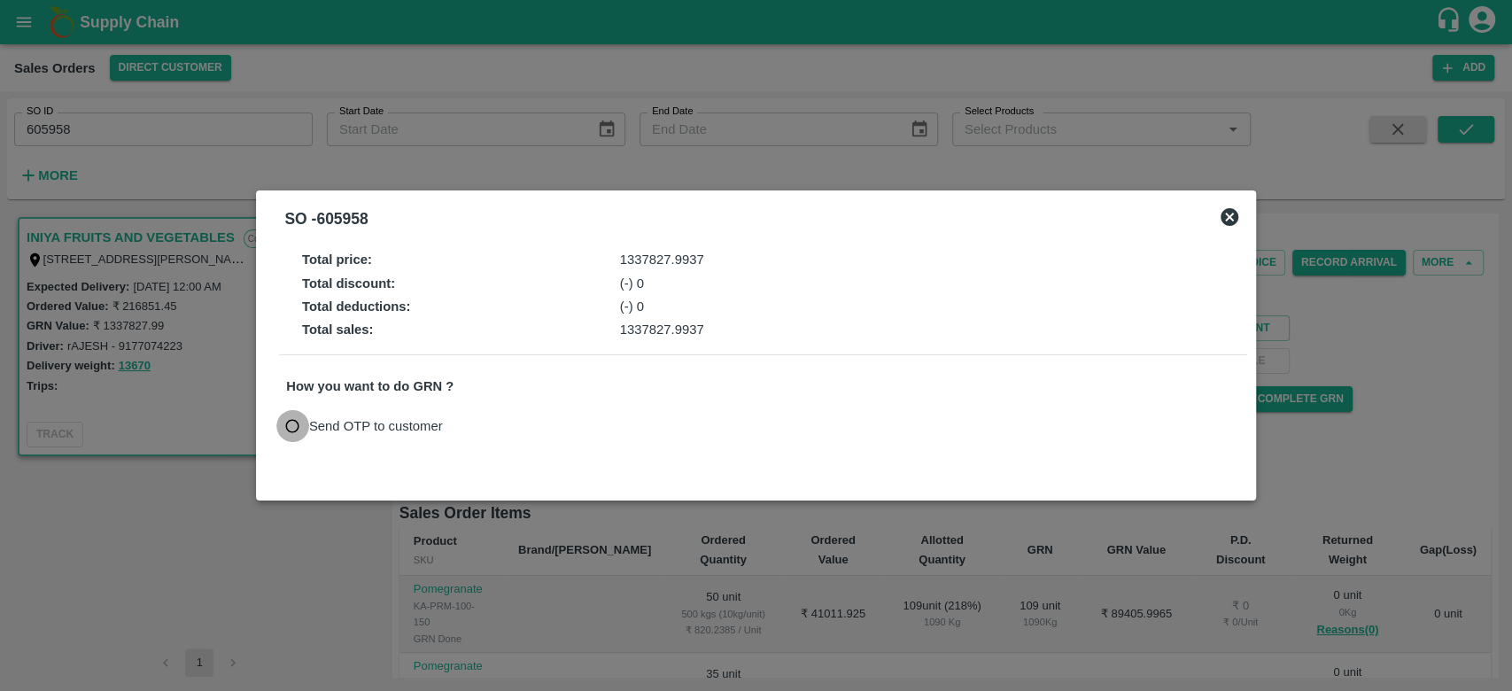
click at [304, 431] on input "Send OTP to customer" at bounding box center [292, 426] width 33 height 33
radio input "true"
click at [1225, 223] on icon at bounding box center [1229, 216] width 21 height 21
click at [1230, 220] on div "Regular Sale TLB Closed INIYA FRUITS AND VEGETABLES - 605958 + Create Ticket Ed…" at bounding box center [945, 444] width 1106 height 463
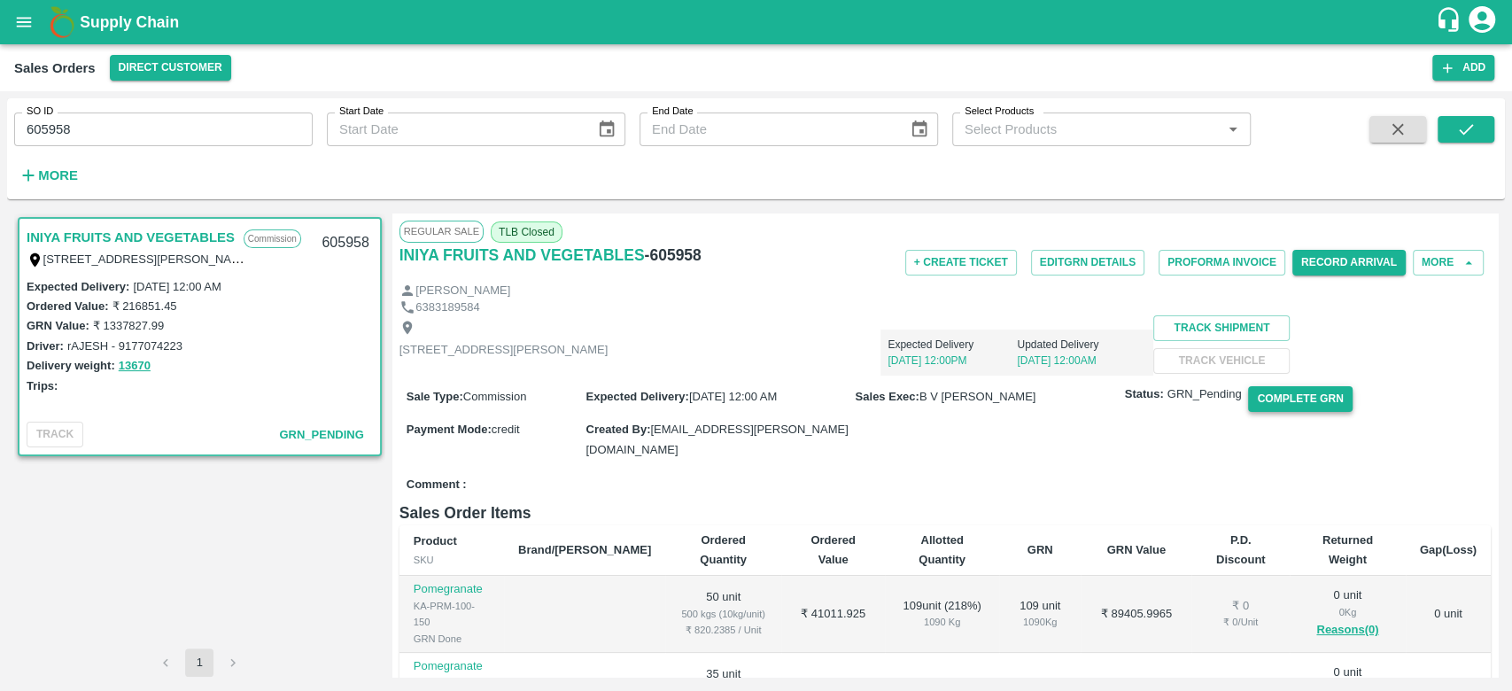
click at [1283, 412] on button "Complete GRN" at bounding box center [1300, 399] width 104 height 26
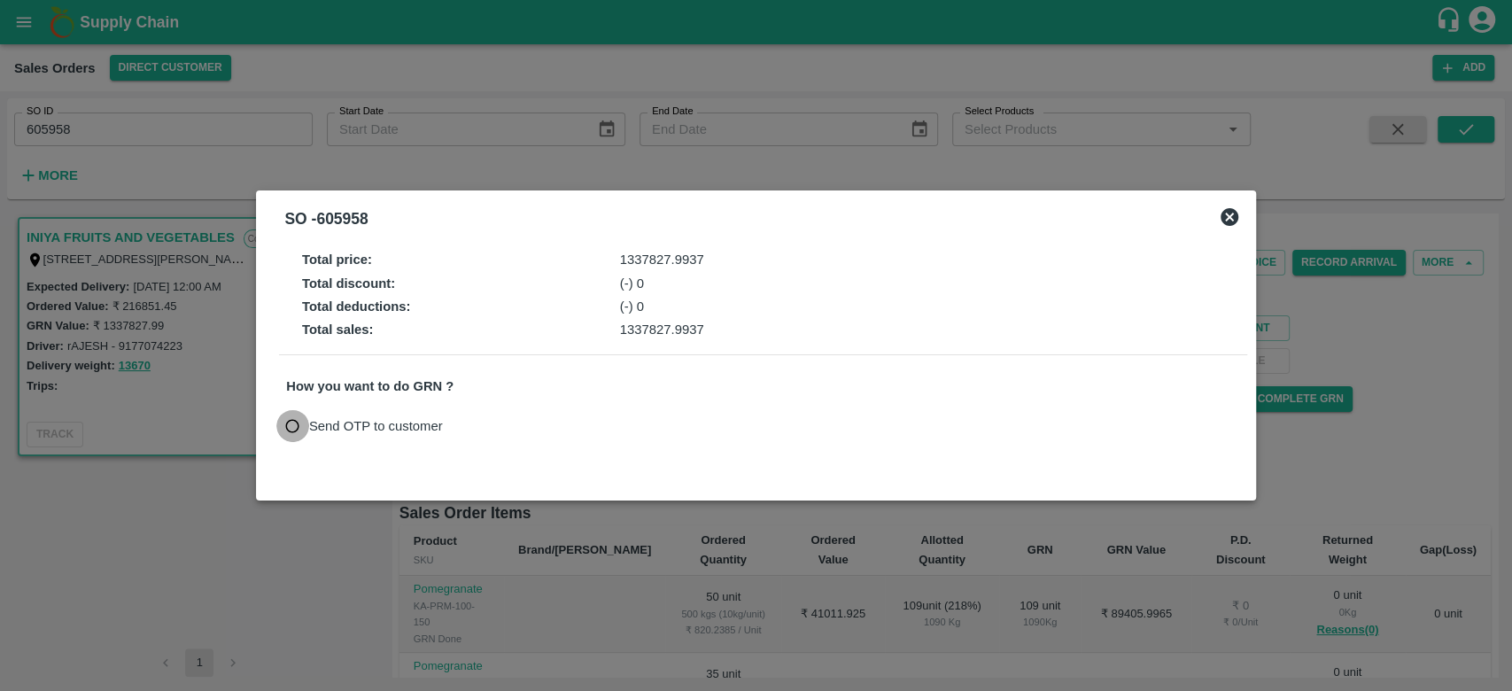
click at [294, 431] on input "Send OTP to customer" at bounding box center [292, 426] width 33 height 33
radio input "true"
click at [474, 428] on button "Send OTP" at bounding box center [493, 426] width 73 height 26
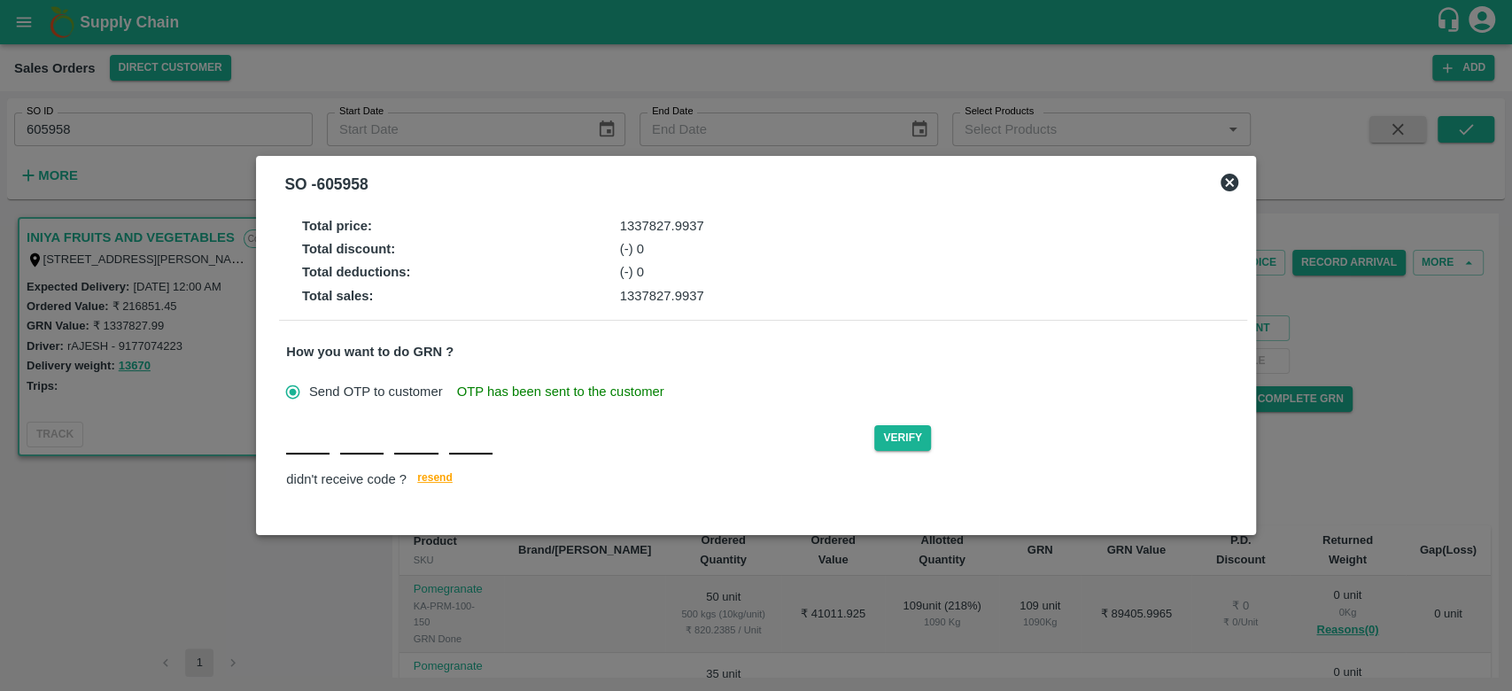
click at [312, 436] on input "text" at bounding box center [307, 439] width 43 height 32
type input "D"
type input "C"
type input "Q"
type input "O"
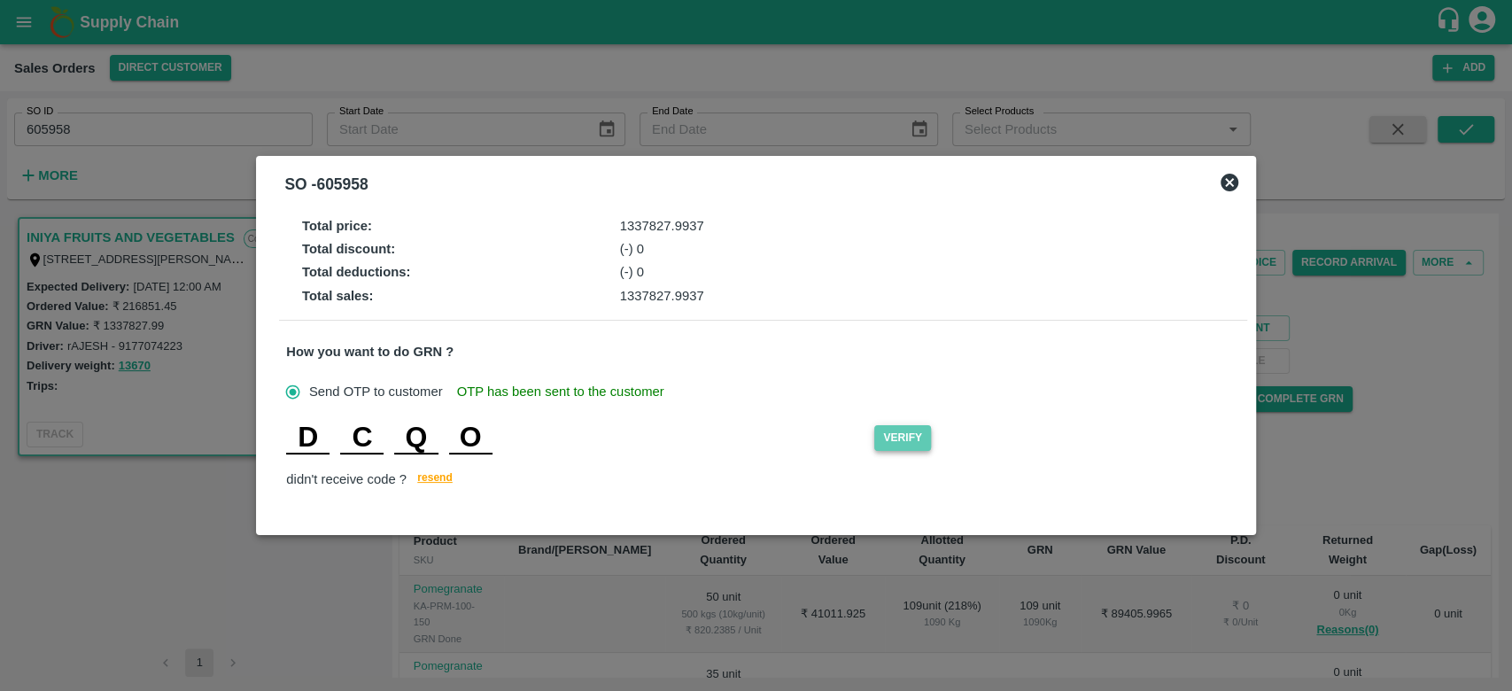
click at [892, 435] on button "Verify" at bounding box center [902, 438] width 57 height 26
